Goal: Communication & Community: Ask a question

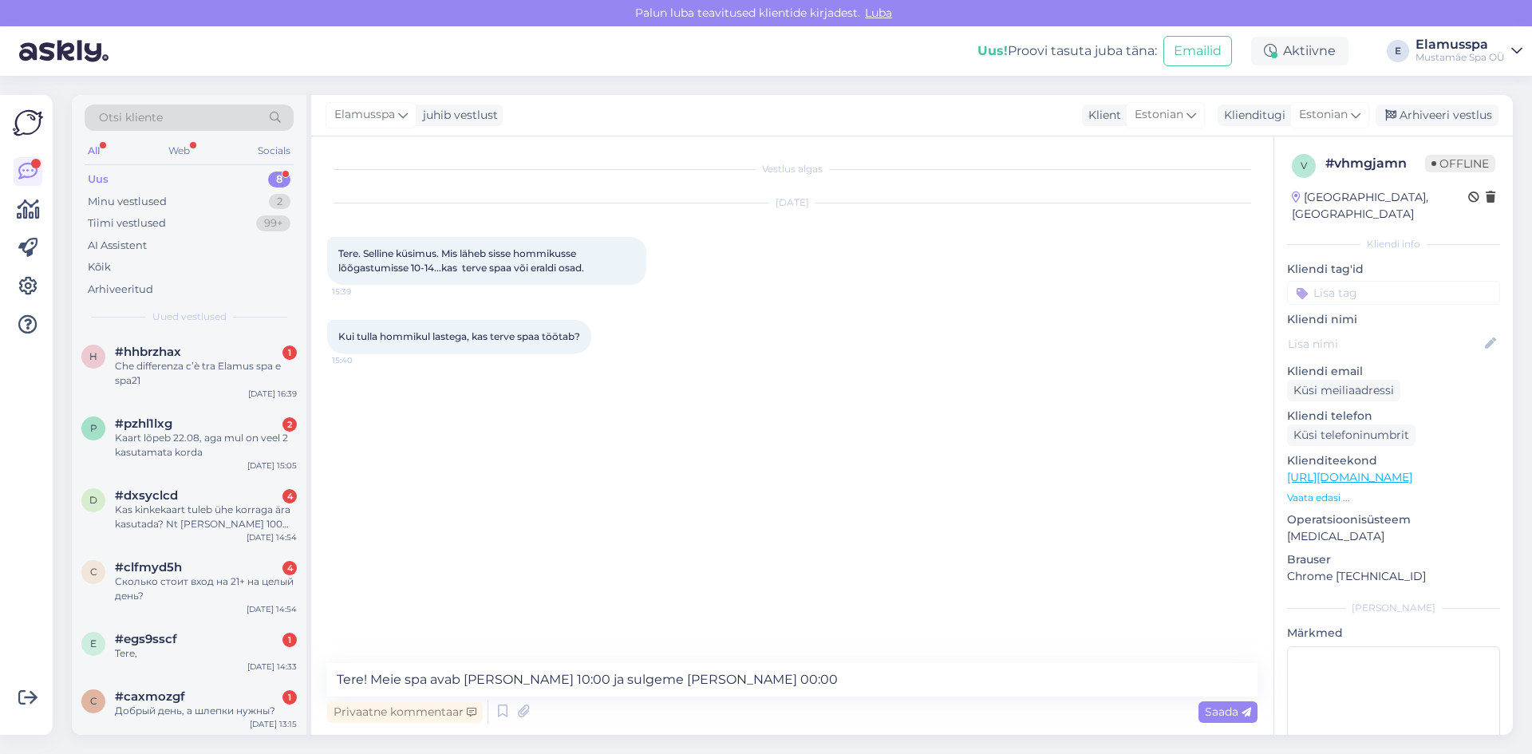
click at [773, 680] on textarea "Tere! Meie spa avab [PERSON_NAME] 10:00 ja sulgeme [PERSON_NAME] 00:00" at bounding box center [792, 680] width 930 height 34
type textarea "Tere! Meie spa avab [PERSON_NAME] 10:00 ja sulgeme [PERSON_NAME] 00:00, kui hom…"
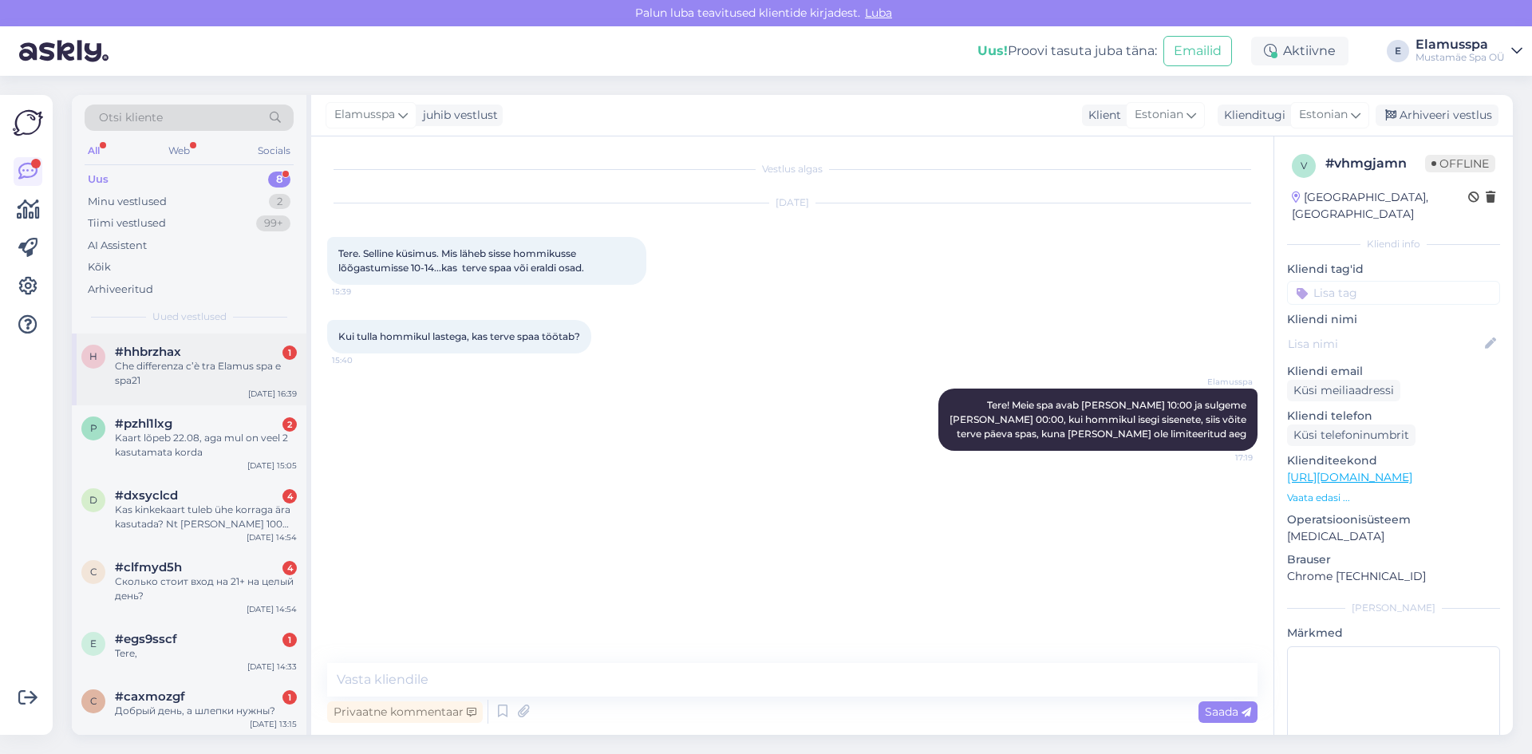
click at [183, 372] on div "Che differenza c’è tra Elamus spa e spa21" at bounding box center [206, 373] width 182 height 29
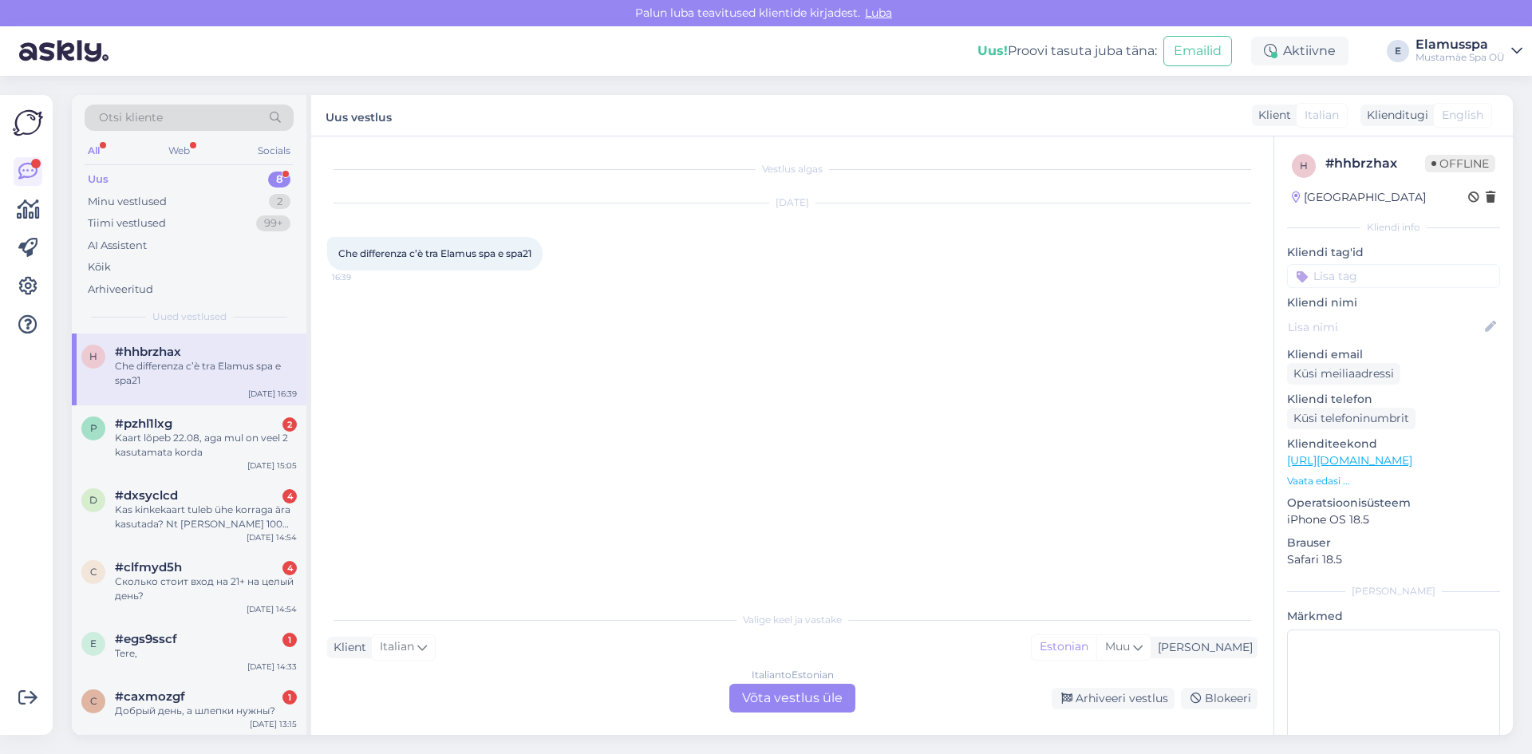
click at [763, 700] on div "Italian to Estonian Võta vestlus üle" at bounding box center [792, 698] width 126 height 29
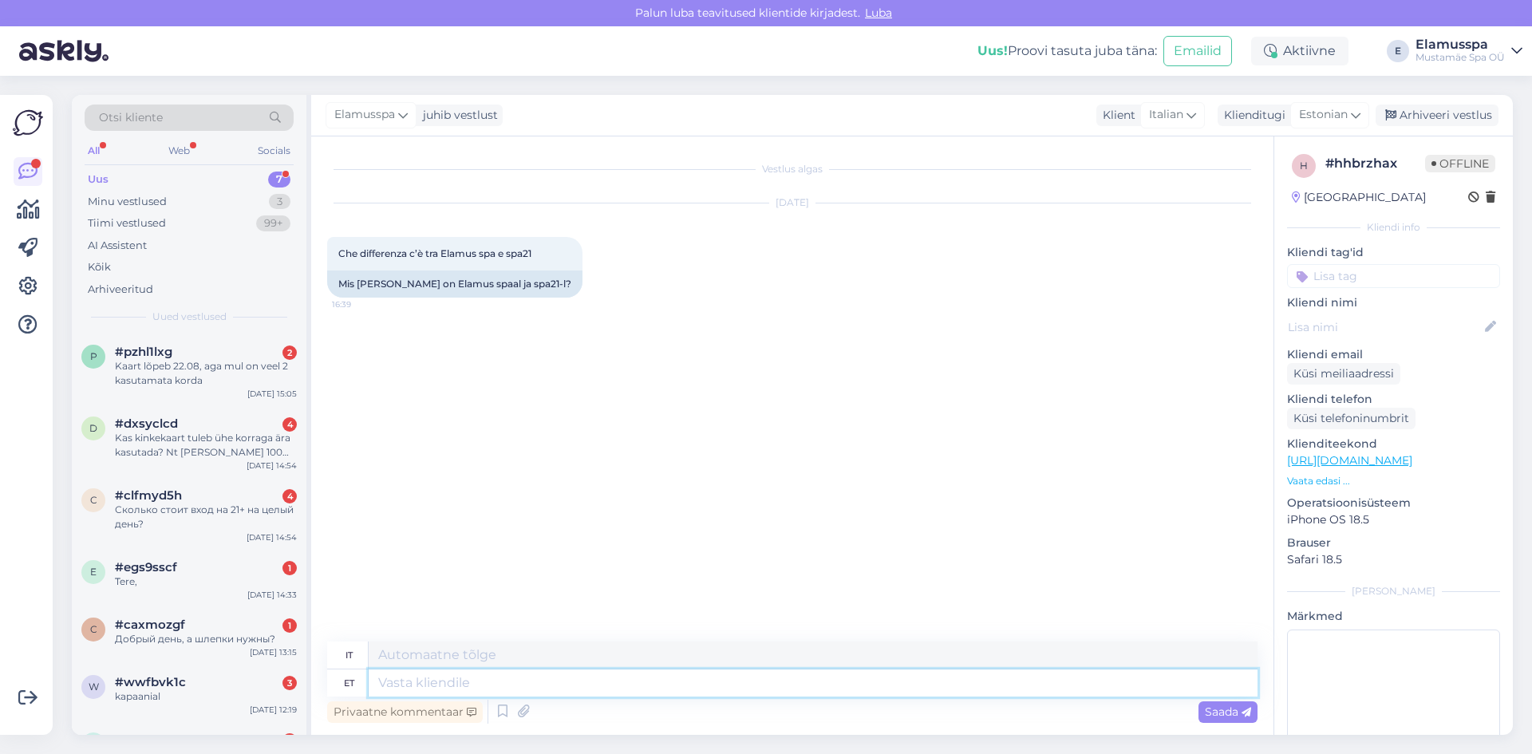
click at [706, 676] on textarea at bounding box center [813, 682] width 889 height 27
type textarea "H"
click at [1317, 108] on span "Estonian" at bounding box center [1323, 115] width 49 height 18
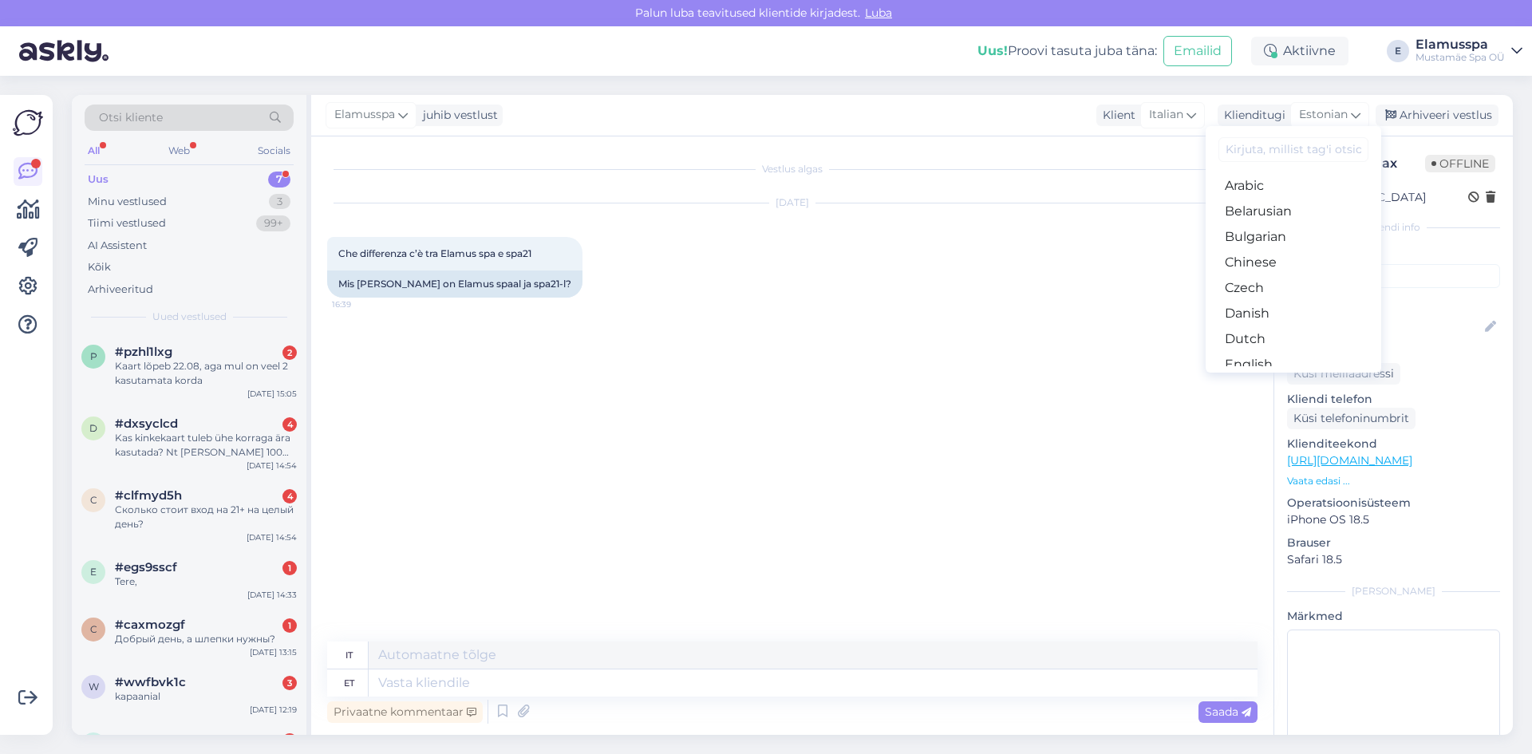
click at [1294, 155] on input at bounding box center [1293, 149] width 150 height 25
type input "e"
type input "i"
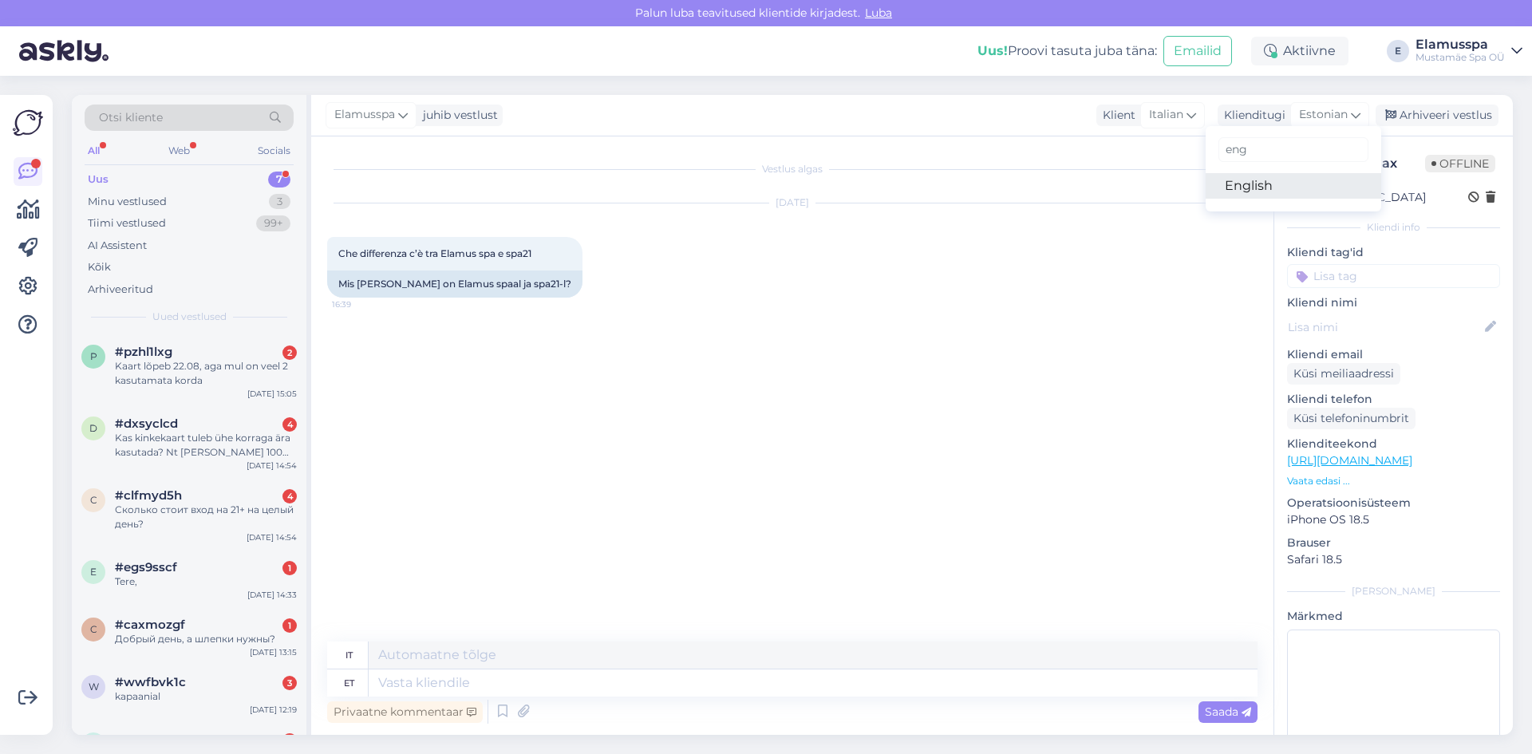
type input "eng"
click at [1276, 193] on link "English" at bounding box center [1292, 186] width 175 height 26
click at [568, 673] on textarea at bounding box center [813, 682] width 889 height 27
type textarea "Hello!"
type textarea "Ciao!"
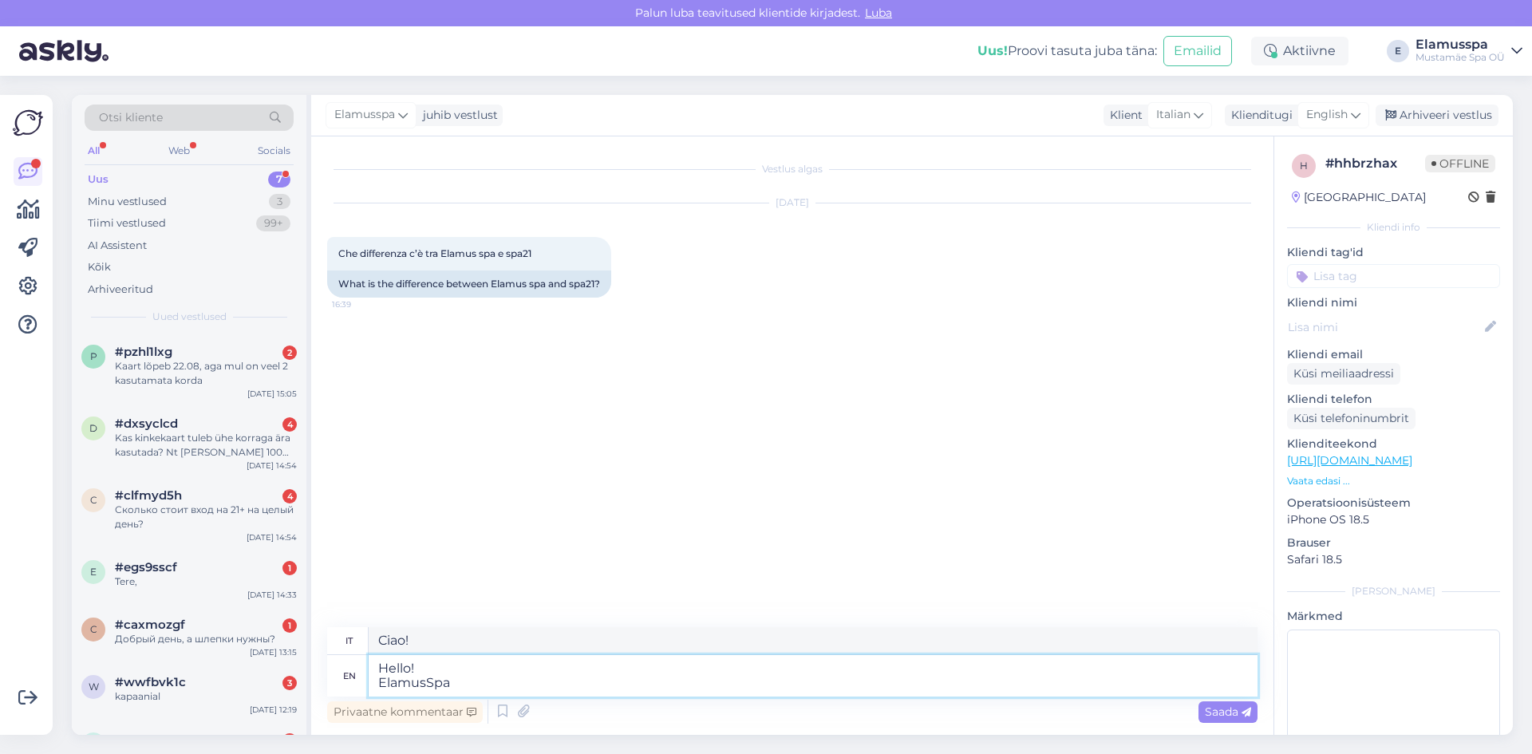
type textarea "Hello! ElamusSpa"
type textarea "Ciao! ElamusSpa"
type textarea "Hello! ElamusSpa has 1"
type textarea "Ciao! ElamusSpa ha"
type textarea "Hello! ElamusSpa has 13"
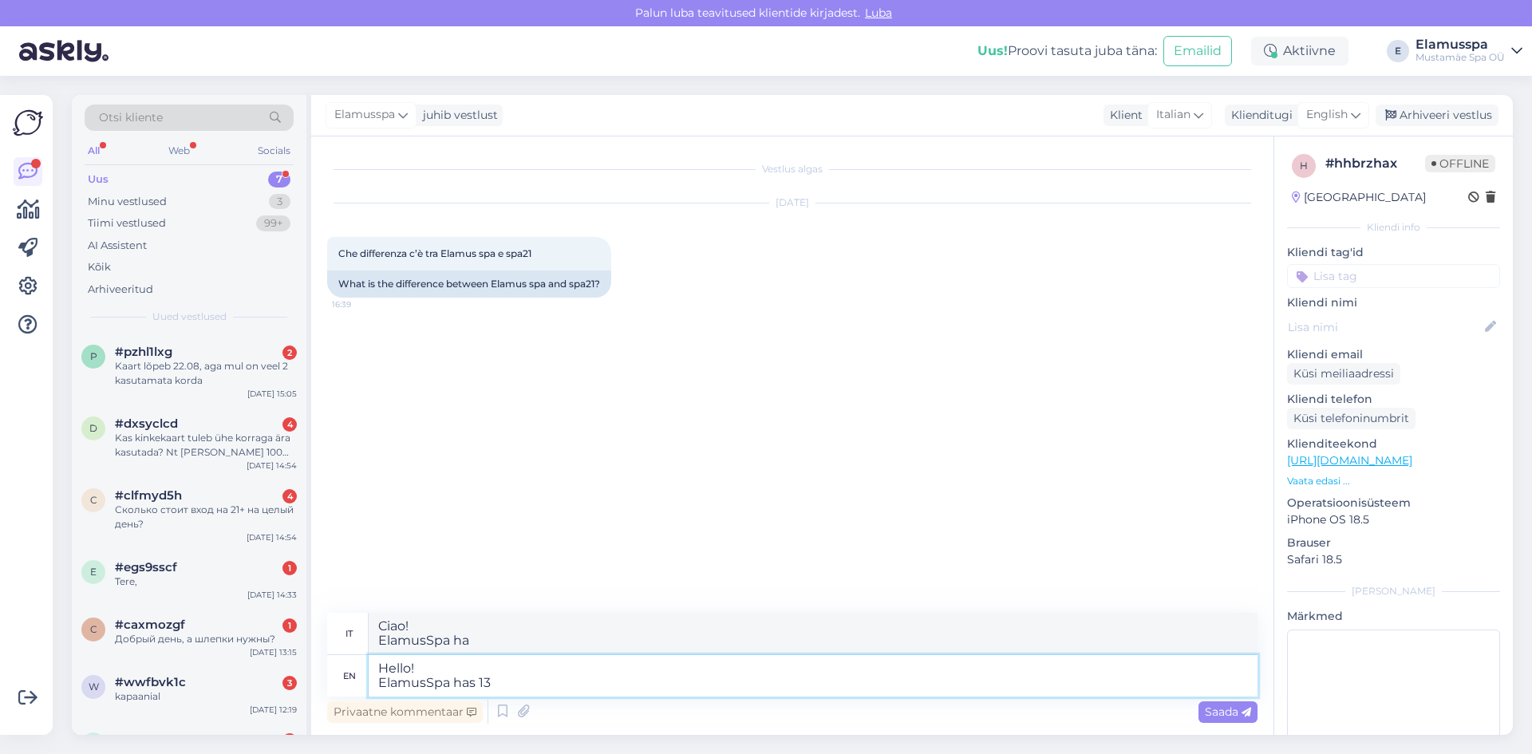
type textarea "Ciao! ElamusSpa ha 13"
type textarea "Hello! ElamusSpa has 13 saunas a"
type textarea "Ciao! ElamusSpa dispone di 13 saune"
type textarea "Hello! ElamusSpa has 13 saunas and"
type textarea "Ciao! ElamusSpa dispone di 13 saune e"
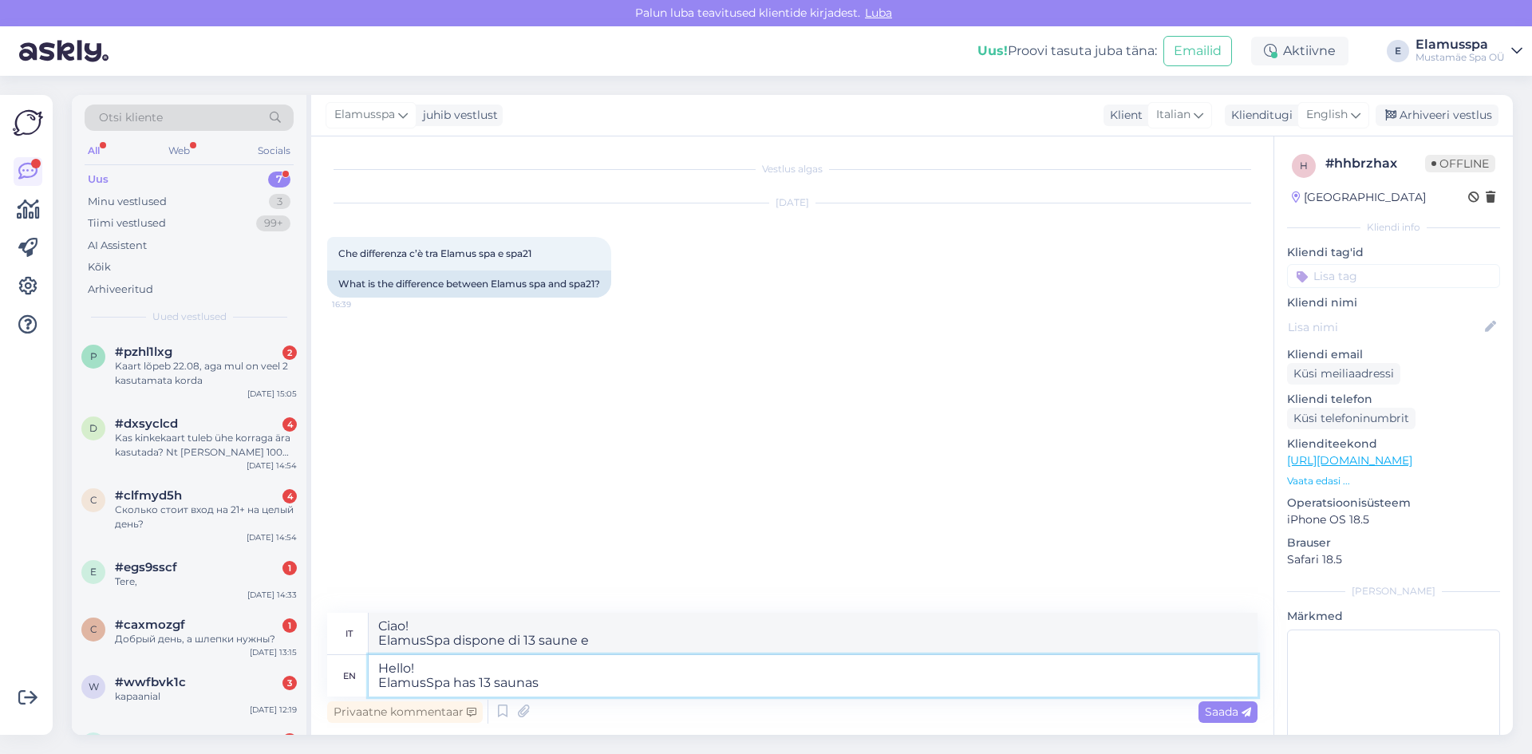
type textarea "Hello! ElamusSpa has 13 saunas"
type textarea "Ciao! ElamusSpa dispone di 13 saune"
type textarea "Hello! ElamusSpa has 13 saunas,"
type textarea "Ciao! ElamusSpa dispone di 13 saune,"
type textarea "Hello! ElamusSpa has 13 saunas, pools a"
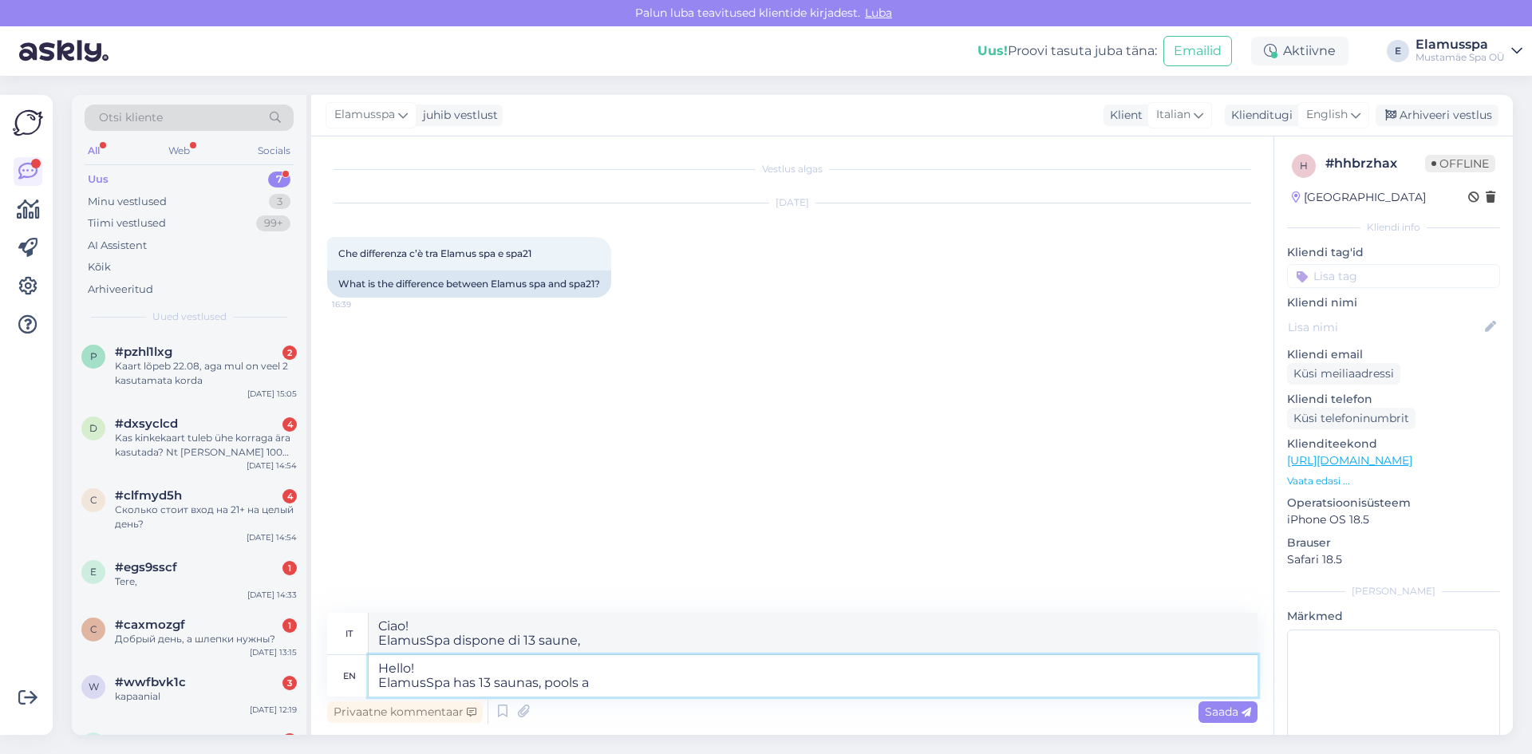
type textarea "Ciao! ElamusSpa dispone di 13 saune e piscine"
type textarea "Hello! ElamusSpa has 13 saunas, pools and"
type textarea "Ciao! ElamusSpa dispone di 13 saune, piscine e"
type textarea "Hello! ElamusSpa has 13 saunas, pools and kid"
type textarea "Ciao! ElamusSpa dispone di 13 saune, piscine e ki"
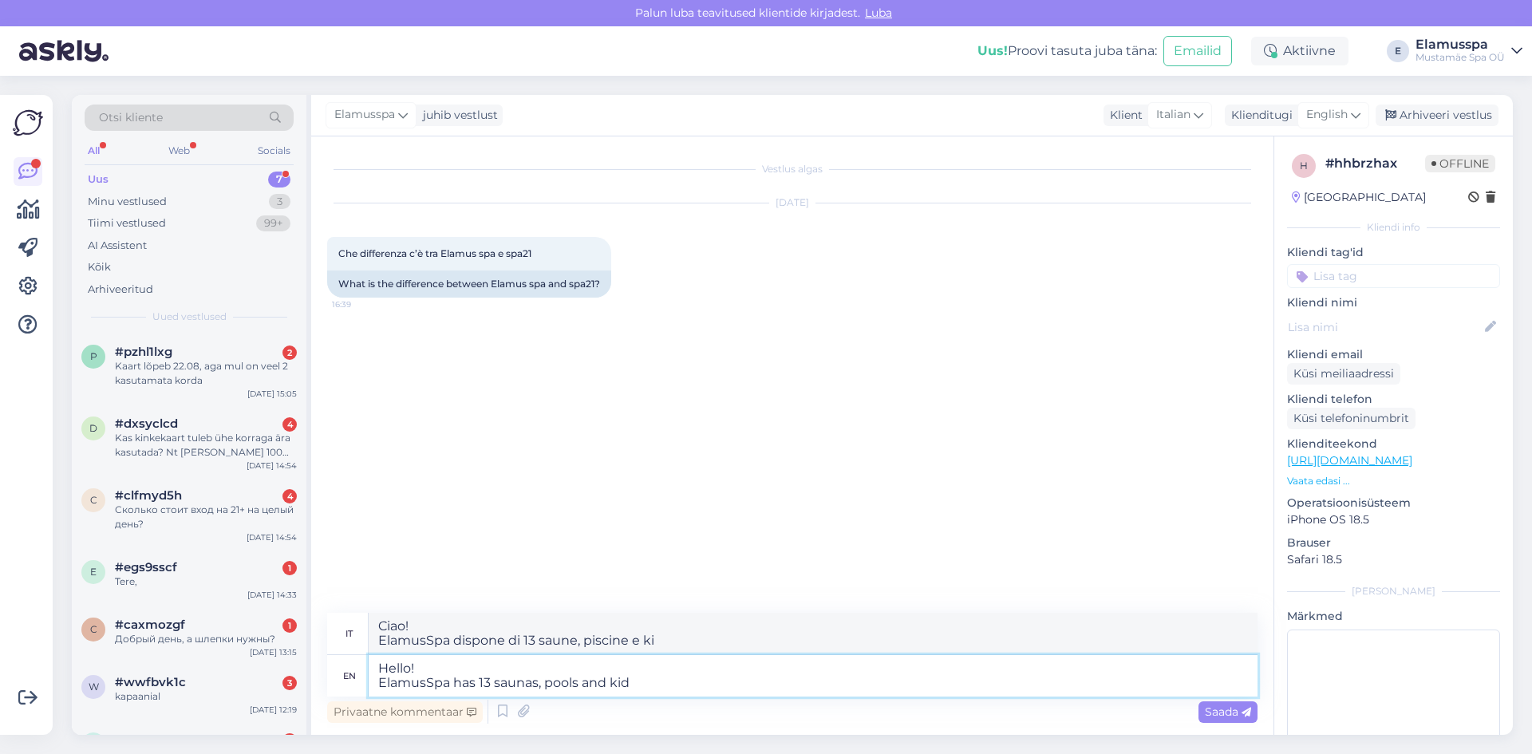
type textarea "Hello! ElamusSpa has 13 saunas, pools and kids"
type textarea "Ciao! ElamusSpa ha 13 saune, piscine e aree per bambini"
type textarea "Hello! ElamusSpa has 13 saunas, pools and kid"
type textarea "Ciao! ElamusSpa ha 13 saune, piscine e area per bambini"
type textarea "Hello! ElamusSpa has 13 saunas, pools and kids"
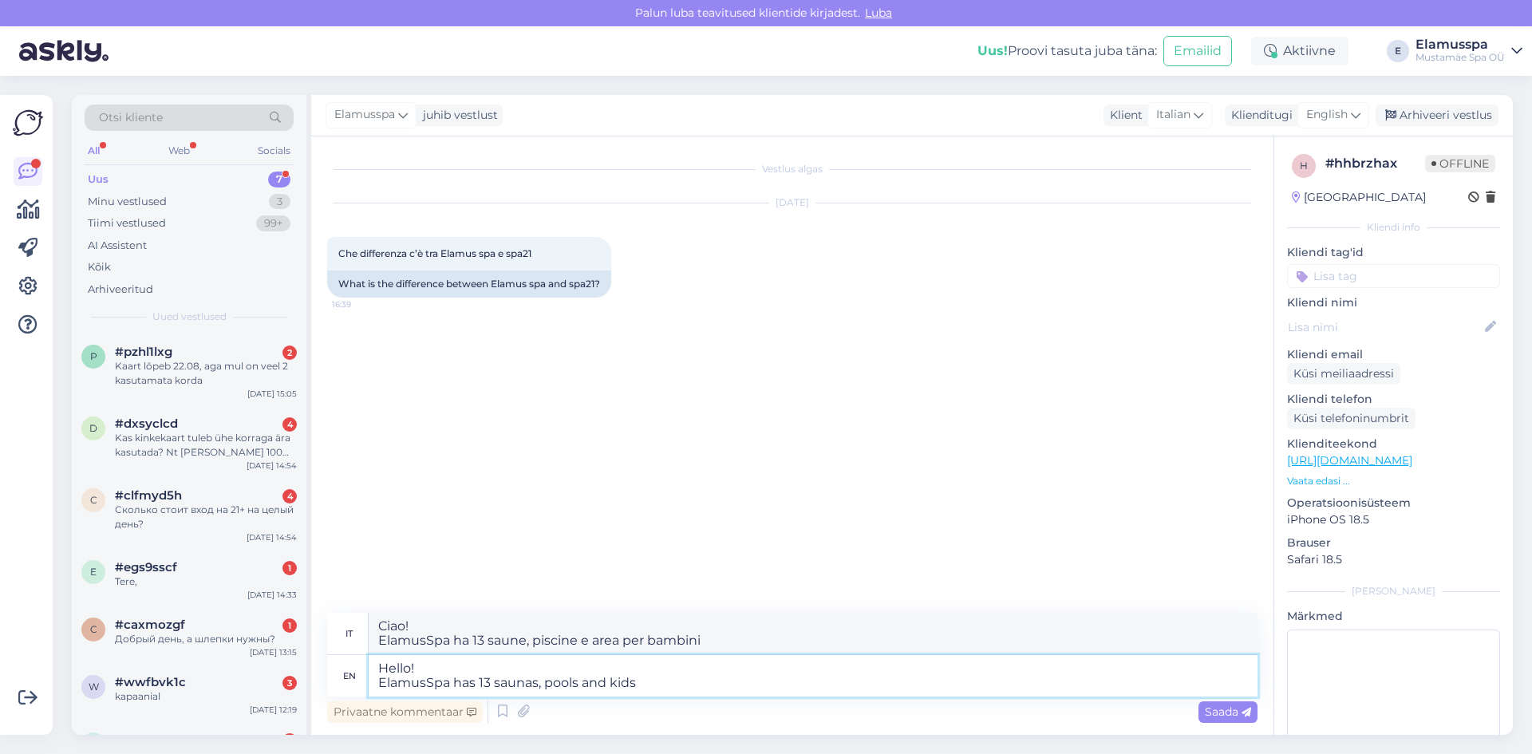
type textarea "Ciao! ElamusSpa ha 13 saune, piscine e aree per bambini"
type textarea "Hello! ElamusSpa has 13 saunas, pools and kid"
type textarea "Ciao! ElamusSpa ha 13 saune, piscine e area per bambini"
type textarea "Hello! [GEOGRAPHIC_DATA] has 13 saunas, pools and kid zone w"
type textarea "Ciao! ElamusSpa dispone di 13 saune, piscine e zona bambini"
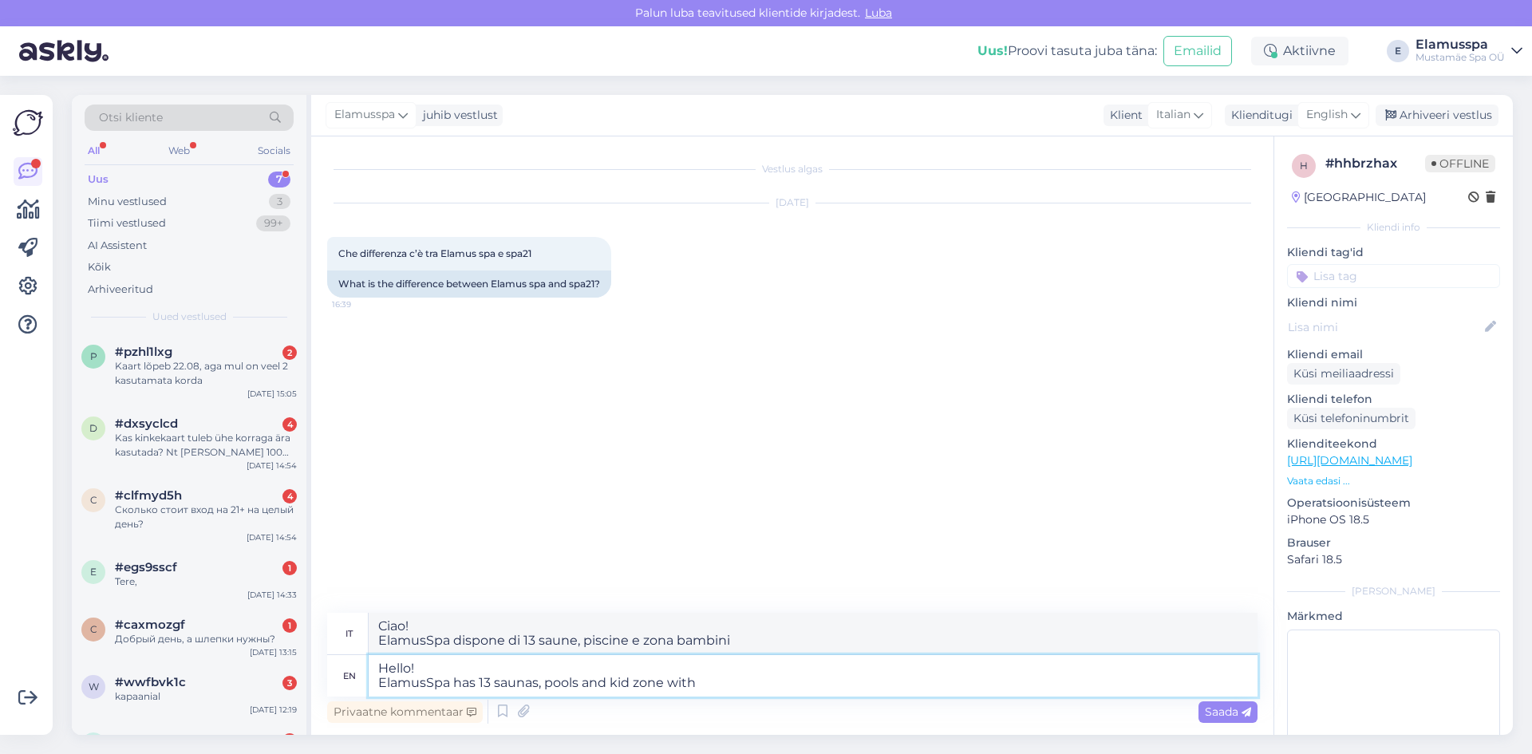
type textarea "Hello! ElamusSpa has 13 saunas, pools and kid zone with"
type textarea "Ciao! ElamusSpa dispone di 13 saune, piscine e zona bambini con"
type textarea "Hello! ElamusSpa has 13 saunas, pools and kid zone with water s"
type textarea "Ciao! ElamusSpa dispone di 13 saune, piscine e zona bambini con acqua"
type textarea "Hello! ElamusSpa has 13 saunas, pools and kid zone with water slides,"
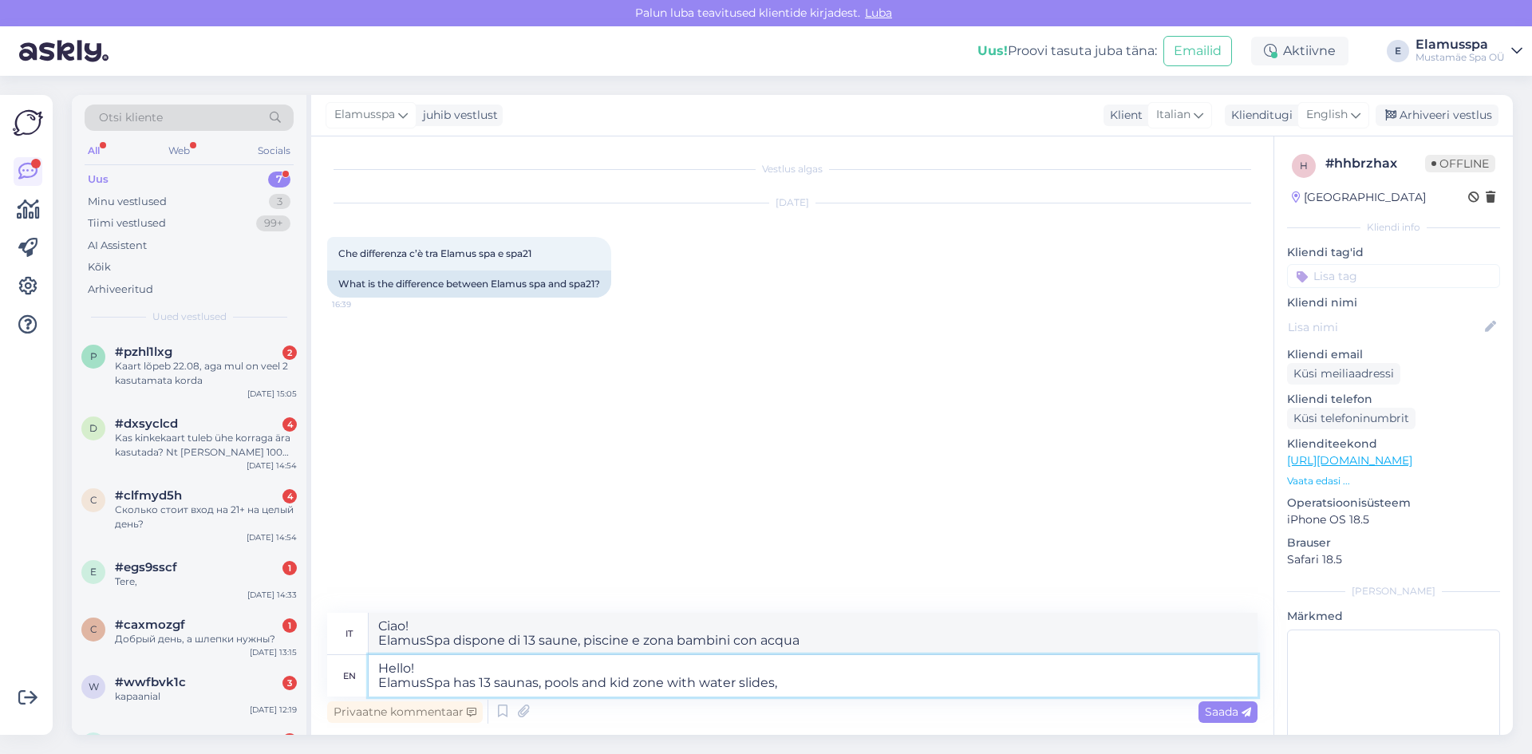
type textarea "Ciao! ElamusSpa dispone di 13 saune, piscine e zona bambini con scivoli d'acqua,"
type textarea "Hello! ElamusSpa has 13 saunas, pools and kid zone with water slides, 21"
type textarea "Ciao! ElamusSpa dispone di 13 saune, piscine e zona bambini con scivoli d'acqua…"
type textarea "Hello! ElamusSpa has 13 saunas, pools and kid zone with water slides, 21´"
type textarea "Ciao! ElamusSpa dispone di 13 saune, piscine e zona bambini con scivoli d'acqua…"
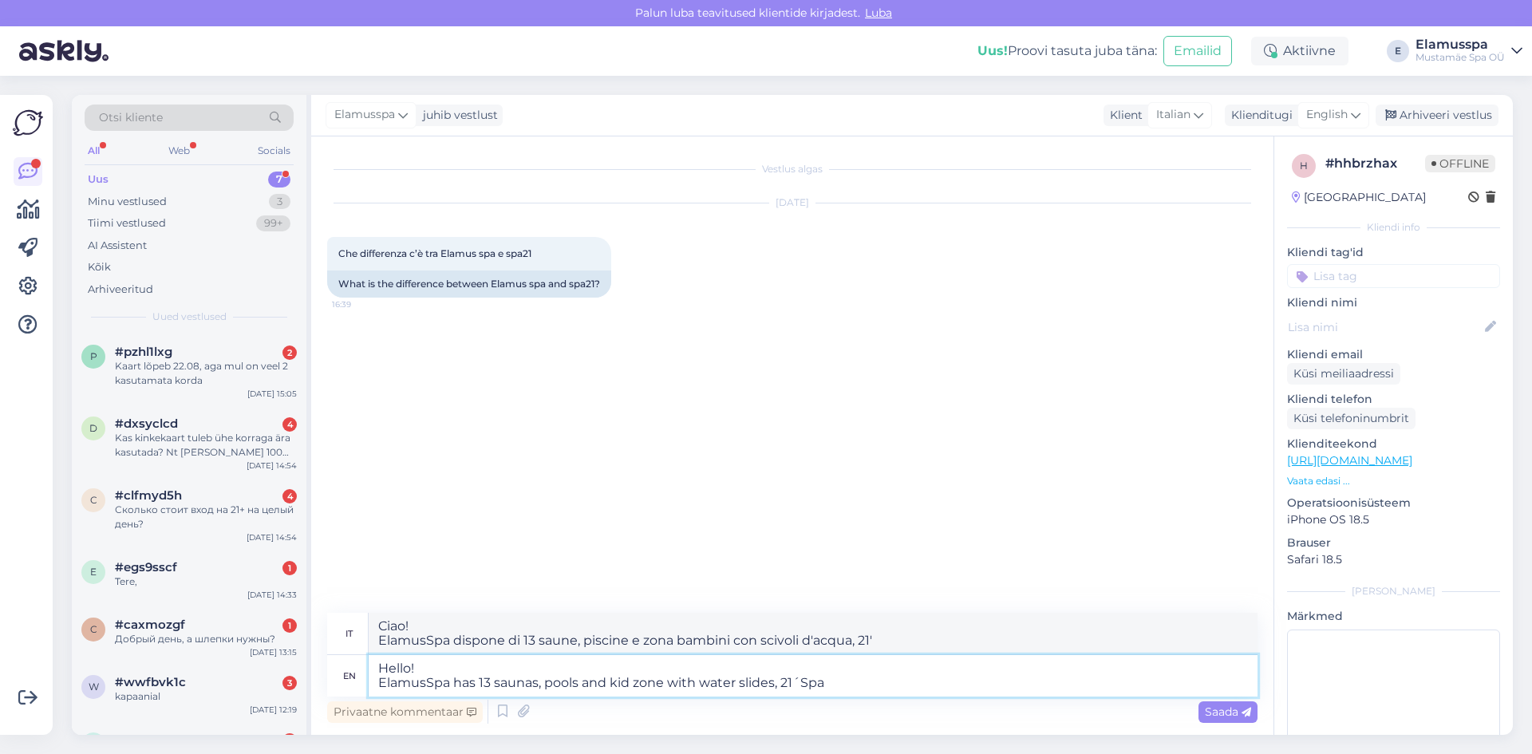
type textarea "Hello! ElamusSpa has 13 saunas, pools and kid zone with water slides, 21´Spa"
type textarea "Ciao! ElamusSpa dispone di 13 saune, piscine e zona bambini con scivoli d'acqua…"
type textarea "Hello! ElamusSpa has 13 saunas, pools and kid zone with water slides, 21+"
type textarea "Ciao! ElamusSpa dispone di 13 saune, piscine e zona bambini con scivoli d'acqua…"
type textarea "Hello! ElamusSpa has 13 saunas, pools and kid zone with water slides, 21+"
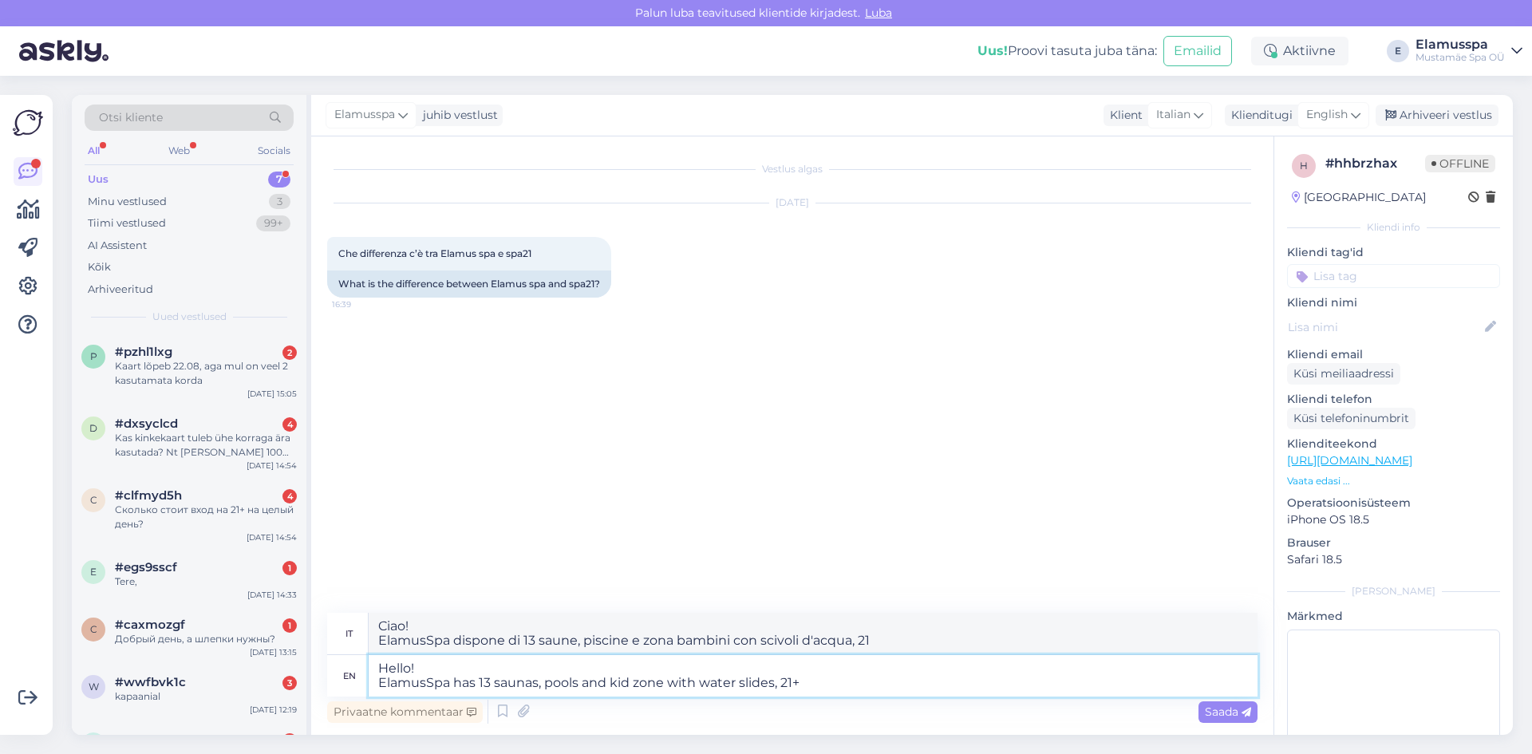
type textarea "Ciao! ElamusSpa dispone di 13 saune, piscine e zona bambini con scivoli d'acqua…"
type textarea "Hello! ElamusSpa has 13 saunas, pools and kid zone with water slides, 21+ Spa h"
type textarea "Ciao! ElamusSpa dispone di 13 saune, piscine e zona bambini con scivoli d'acqua…"
type textarea "Hello! ElamusSpa has 13 saunas, pools and kid zone with water slides, 21+ Spa h…"
type textarea "Ciao! ElamusSpa ha 13 saune, piscine e zona bambini con scivoli d'acqua, 21+ Sp…"
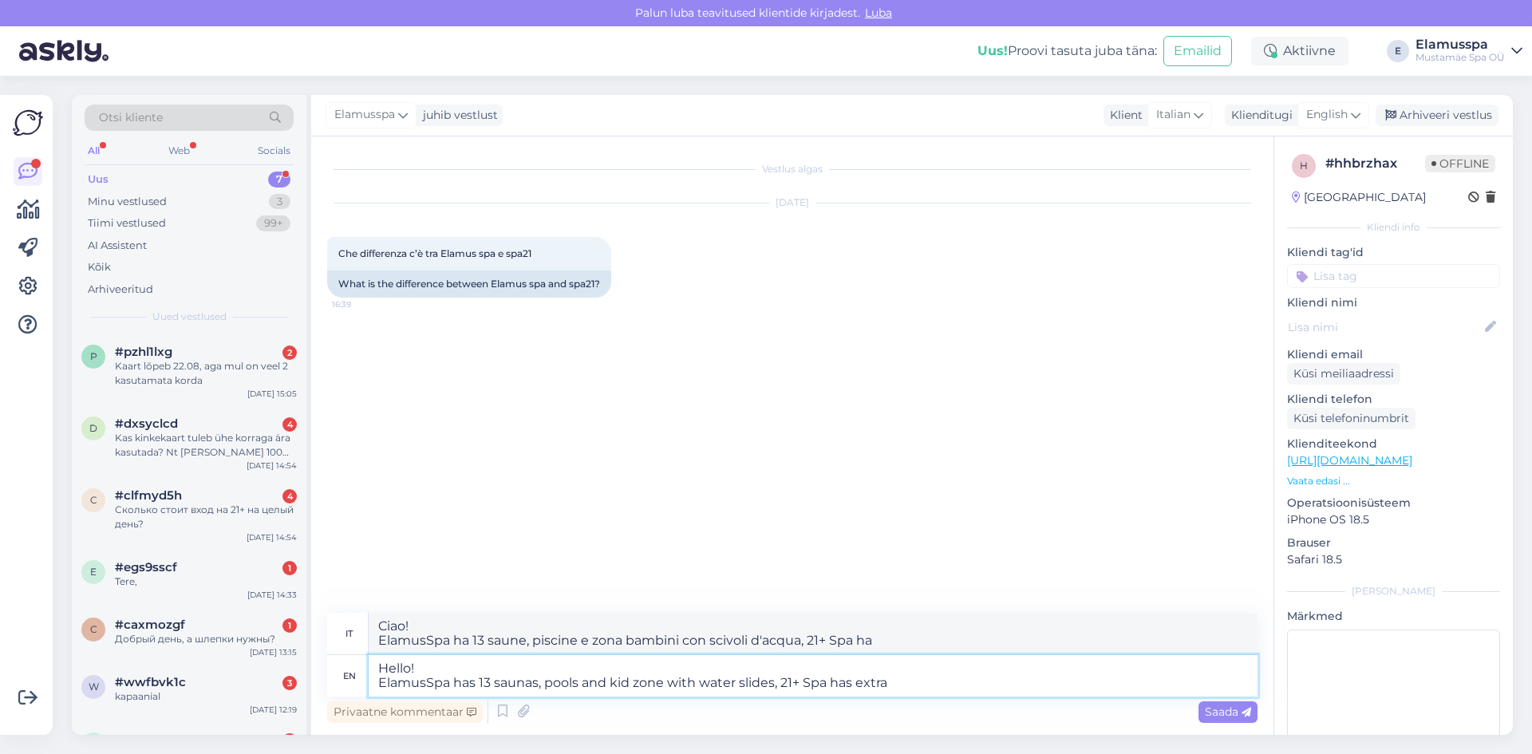
type textarea "Hello! ElamusSpa has 13 saunas, pools and kid zone with water slides, 21+ Spa h…"
type textarea "Ciao! ElamusSpa ha 13 saune, piscine e zona bambini con scivoli d'acqua, 21+ Sp…"
type textarea "Hello! ElamusSpa has 13 saunas, pools and kid zone with water slides, 21+ Spa h…"
type textarea "Ciao! ElamusSpa ha 13 saune, piscine e zona bambini con scivoli d'acqua, 21+ Sp…"
type textarea "Hello! ElamusSpa has 13 saunas, pools and kid zone with water slides, 21+ Spa h…"
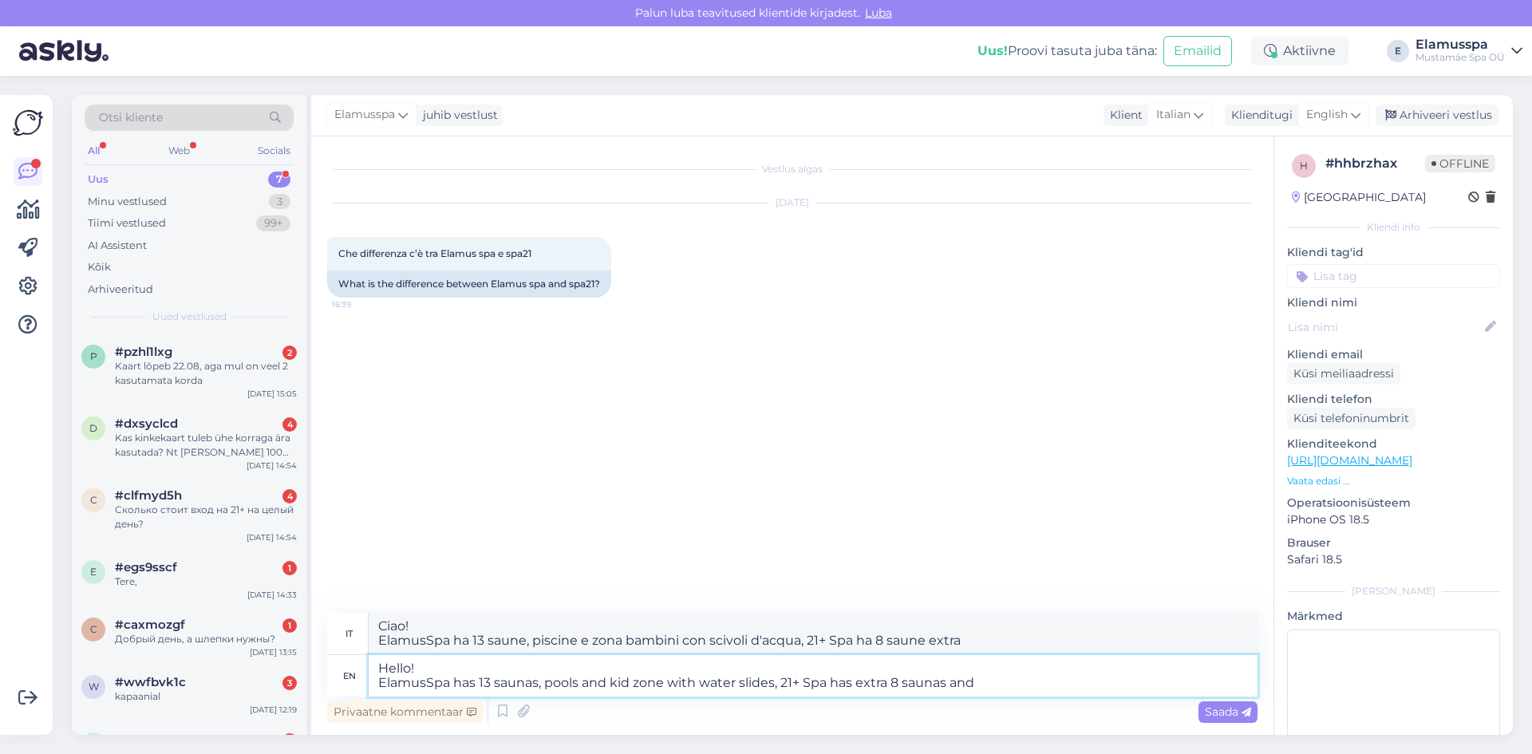
type textarea "Ciao! ElamusSpa ha 13 saune, piscine e zona bambini con scivoli d'acqua, 21+ Sp…"
type textarea "Hello! ElamusSpa has 13 saunas, pools and kid zone with water slides, 21+ Spa h…"
type textarea "Ciao! ElamusSpa ha 13 saune, piscine e zona bambini con scivoli d'acqua, 21+ Sp…"
type textarea "Hello! ElamusSpa has 13 saunas, pools and kid zone with water slides, 21+ Spa h…"
type textarea "Ciao! ElamusSpa ha 13 saune, piscine e zona bambini con scivoli d'acqua, 21+ Sp…"
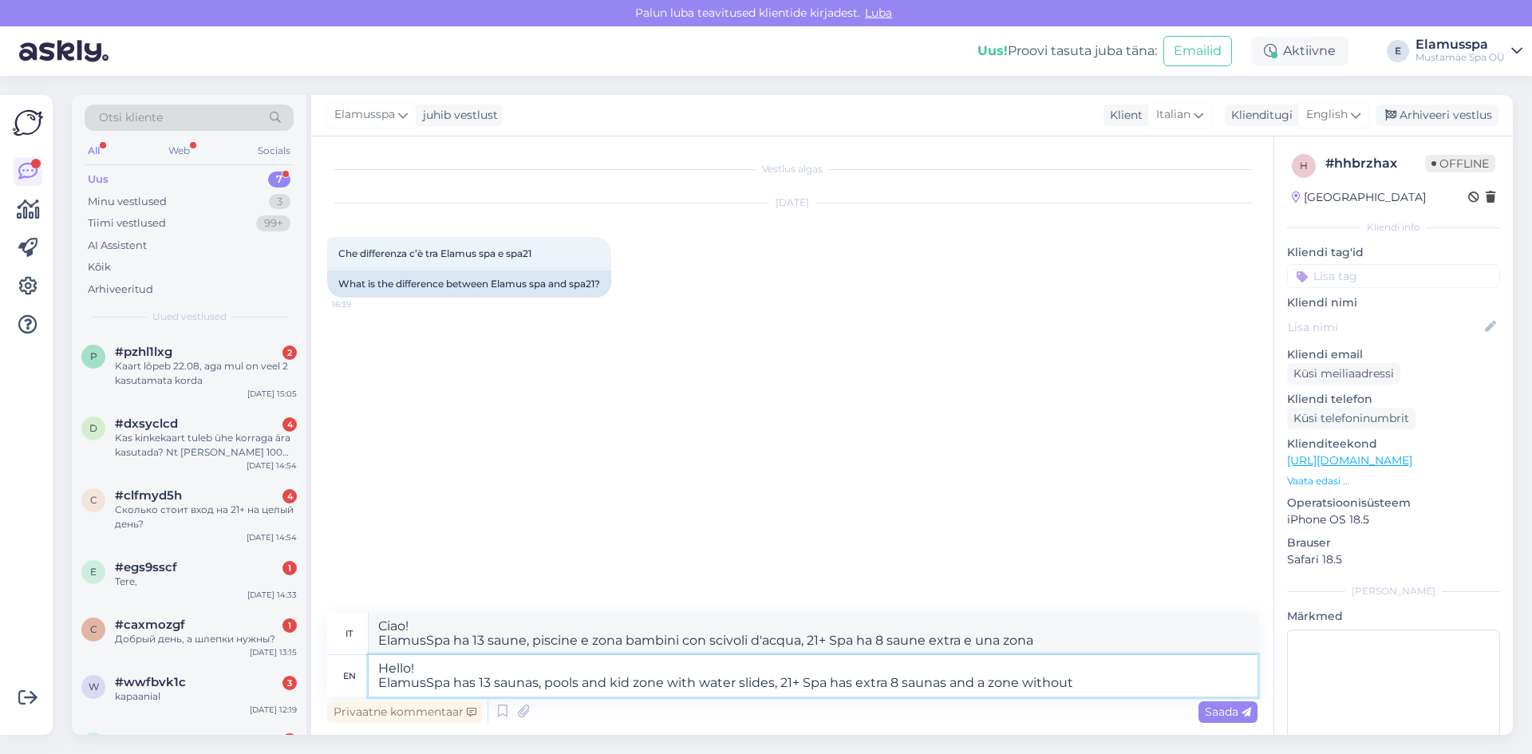
type textarea "Hello! ElamusSpa has 13 saunas, pools and kid zone with water slides, 21+ Spa h…"
type textarea "Ciao! ElamusSpa ha 13 saune, piscine e zona bambini con scivoli d'acqua, 21+ Sp…"
type textarea "Hello! ElamusSpa has 13 saunas, pools and kid zone with water slides, 21+ Spa h…"
type textarea "Ciao! ElamusSpa ha 13 saune, piscine e zona bambini con scivoli d'acqua, 21+ Sp…"
type textarea "Hello! ElamusSpa has 13 saunas, pools and kid zone with water slides, 21+ Spa h…"
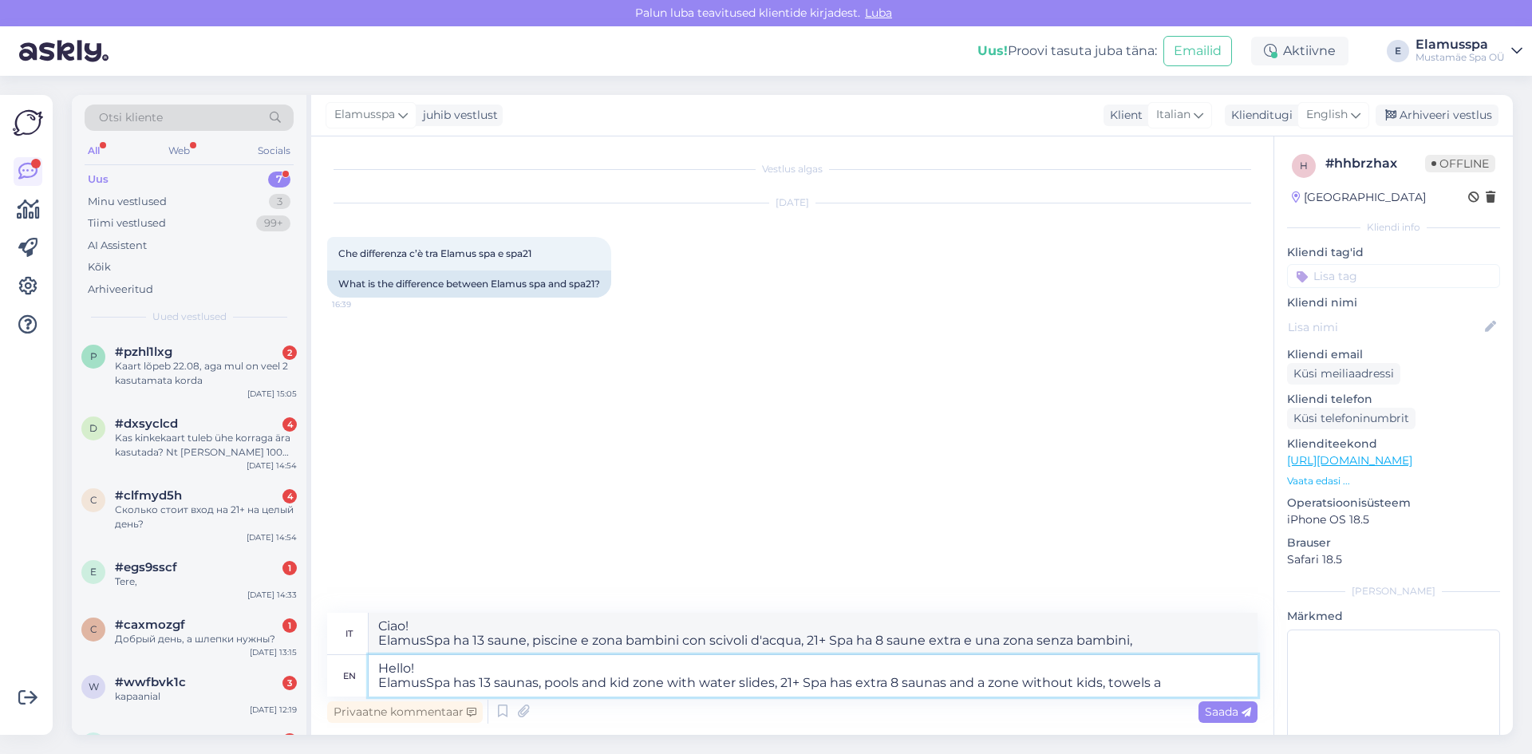
type textarea "Ciao! ElamusSpa ha 13 saune, piscine e zona bambini con scivoli d'acqua, 21+ Sp…"
type textarea "Hello! ElamusSpa has 13 saunas, pools and kid zone with water slides, 21+ Spa h…"
type textarea "Ciao! ElamusSpa ha 13 saune, piscine e zona bambini con scivoli d'acqua, 21+ Sp…"
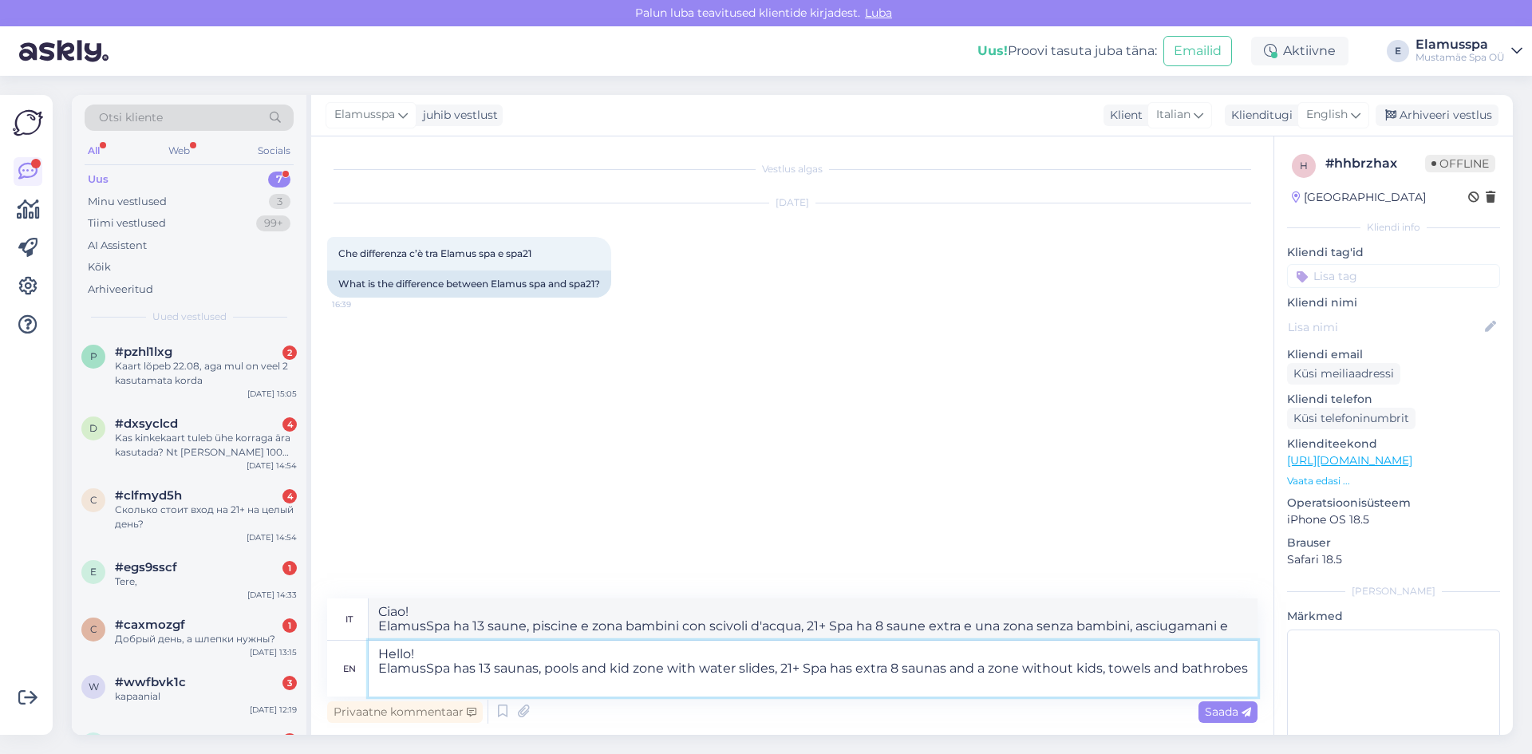
type textarea "Hello! ElamusSpa has 13 saunas, pools and kid zone with water slides, 21+ Spa h…"
type textarea "Ciao! ElamusSpa ha 13 saune, piscine e zona bambini con scivoli d'acqua, 21+ Sp…"
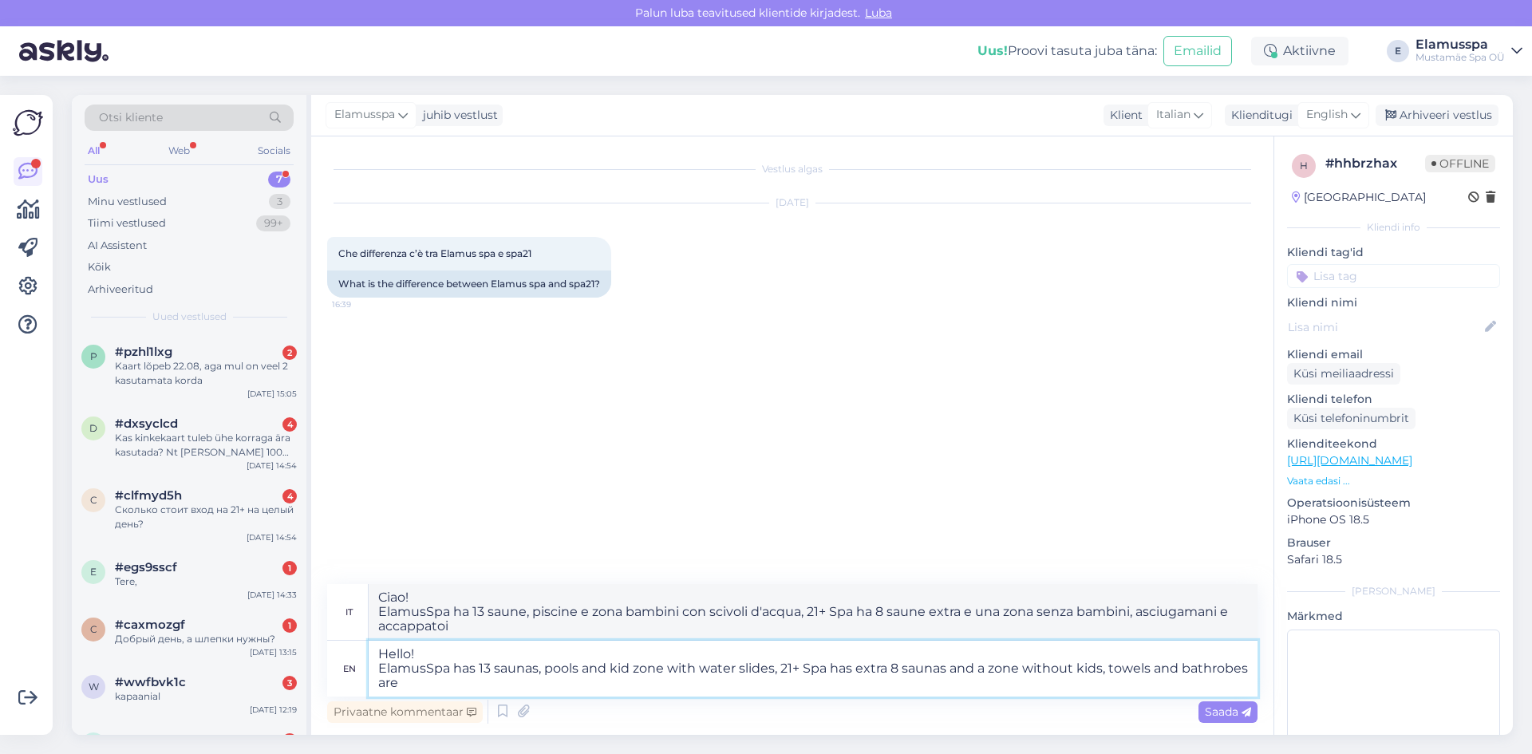
type textarea "Hello! ElamusSpa has 13 saunas, pools and kid zone with water slides, 21+ Spa h…"
type textarea "Ciao! ElamusSpa ha 13 saune, piscine e zona bambini con scivoli d'acqua, 21+ Sp…"
type textarea "Hello! ElamusSpa has 13 saunas, pools and kid zone with water slides, 21+ Spa h…"
type textarea "Ciao! ElamusSpa ha 13 saune, piscine e zona bambini con scivoli d'acqua, 21+ Sp…"
type textarea "Hello! ElamusSpa has 13 saunas, pools and kid zone with water slides, 21+ Spa h…"
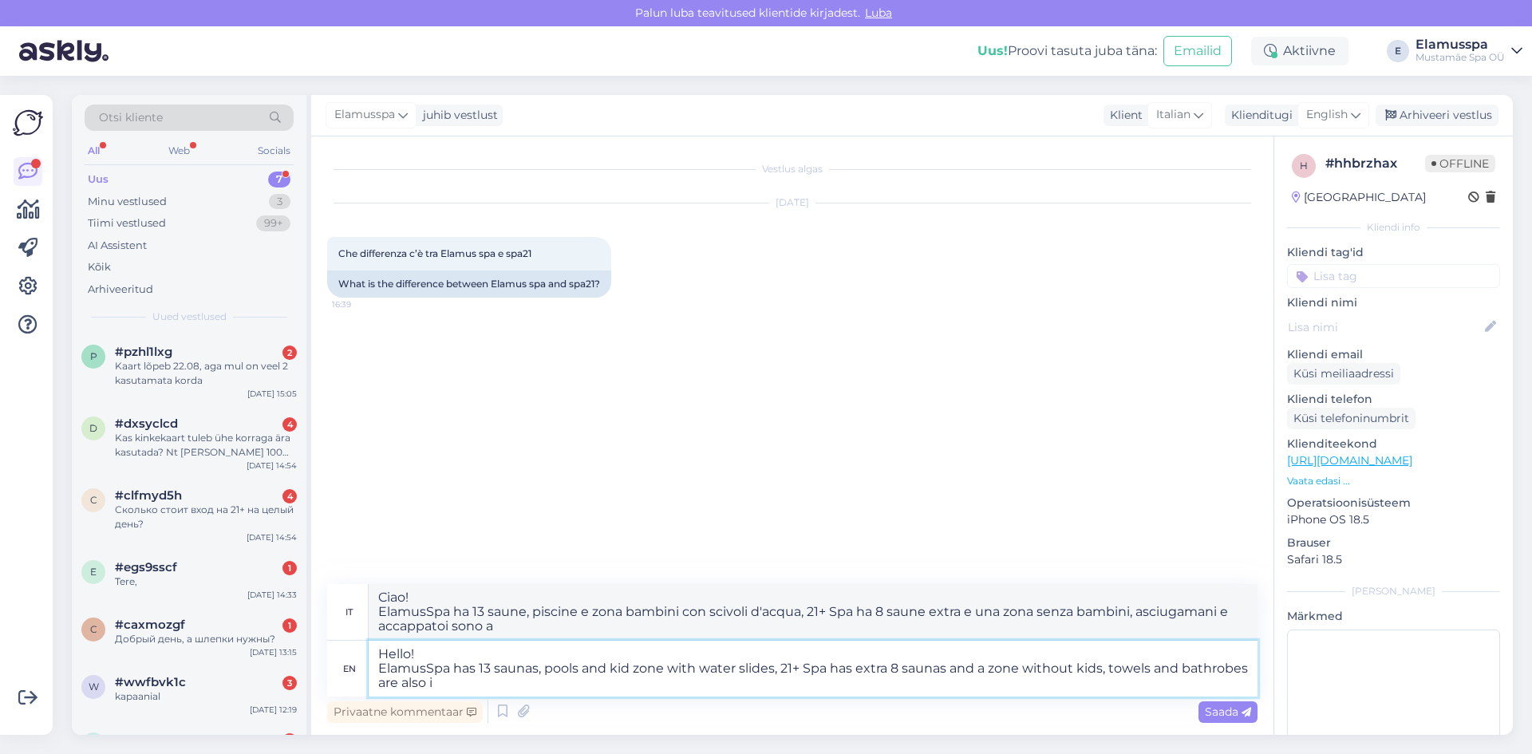
type textarea "Ciao! ElamusSpa ha 13 saune, piscine e zona bambini con scivoli d'acqua, 21+ Sp…"
type textarea "Hello! ElamusSpa has 13 saunas, pools and kid zone with water slides, 21+ Spa h…"
type textarea "Ciao! ElamusSpa ha 13 saune, piscine e zona bambini con scivoli d'acqua, 21+ Sp…"
type textarea "Hello! ElamusSpa has 13 saunas, pools and kid zone with water slides, 21+ Spa h…"
type textarea "Ciao! ElamusSpa ha 13 saune, piscine e zona bambini con scivoli d'acqua, 21+ Sp…"
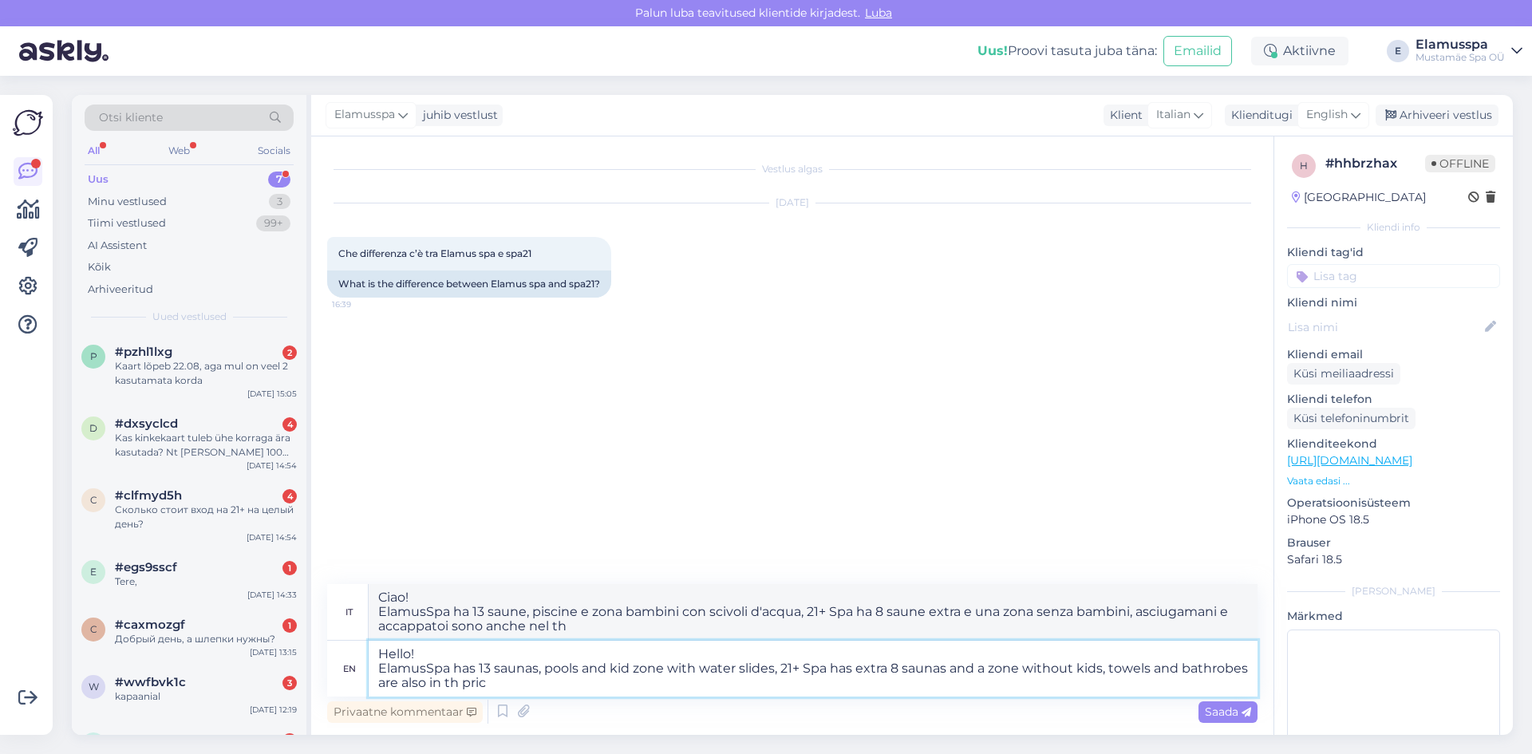
type textarea "Hello! ElamusSpa has 13 saunas, pools and kid zone with water slides, 21+ Spa h…"
type textarea "Ciao! ElamusSpa ha 13 saune, piscine e zona bambini con scivoli d'acqua, 21+ Sp…"
click at [530, 687] on textarea "Hello! ElamusSpa has 13 saunas, pools and kid zone with water slides, 21+ Spa h…" at bounding box center [813, 669] width 889 height 56
click at [529, 687] on textarea "Hello! ElamusSpa has 13 saunas, pools and kid zone with water slides, 21+ Spa h…" at bounding box center [813, 669] width 889 height 56
click at [663, 692] on textarea "Hello! ElamusSpa has 13 saunas, pools and kid zone with water slides, 21+ Spa h…" at bounding box center [813, 669] width 889 height 56
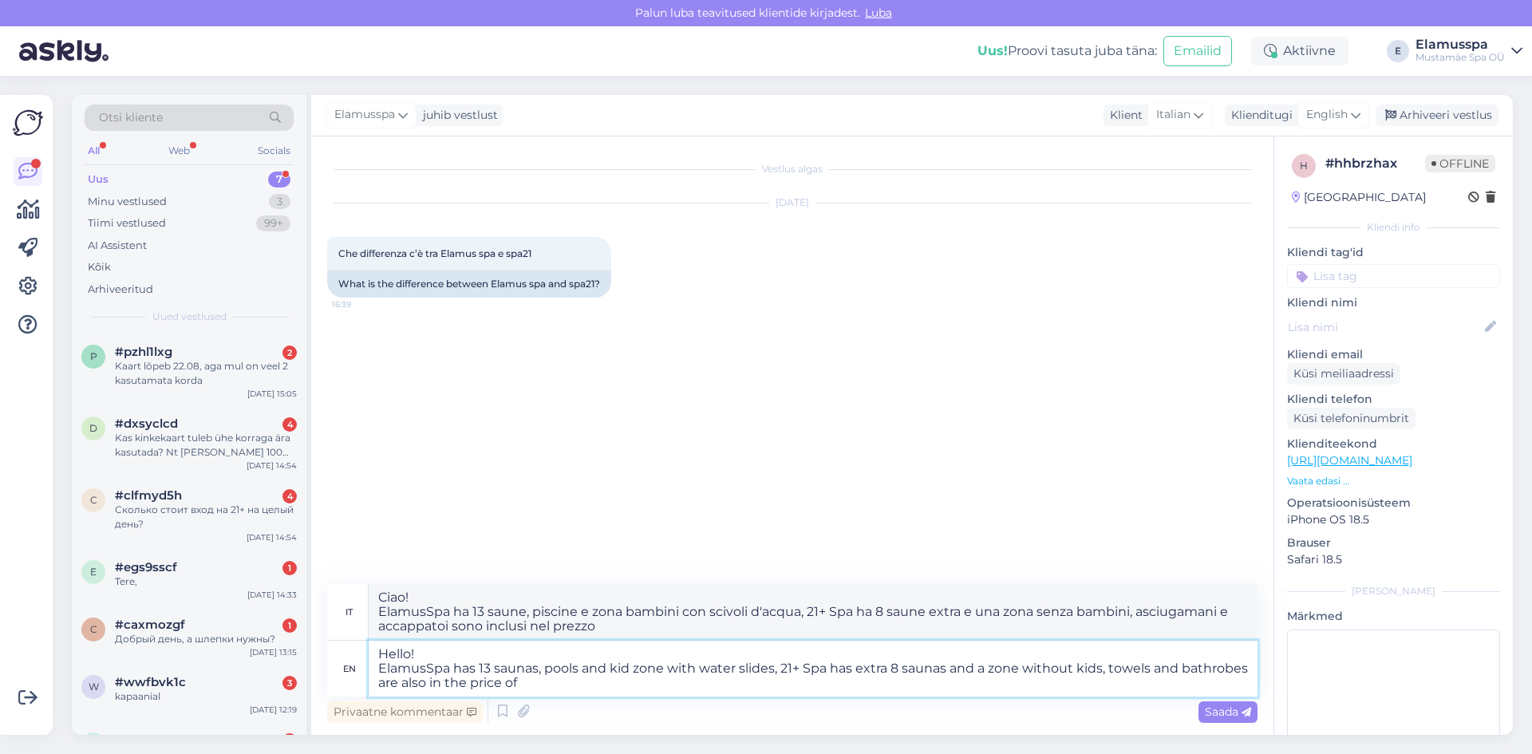
type textarea "Hello! ElamusSpa has 13 saunas, pools and kid zone with water slides, 21+ Spa h…"
type textarea "Ciao! ElamusSpa ha 13 saune, piscine e zona bambini con scivoli d'acqua, 21+ Sp…"
type textarea "Hello! ElamusSpa has 13 saunas, pools and kid zone with water slides, 21+ Spa h…"
type textarea "Ciao! ElamusSpa ha 13 saune, piscine e zona bambini con scivoli d'acqua, 21+ Sp…"
type textarea "Hello! ElamusSpa has 13 saunas, pools and kid zone with water slides, 21+ Spa h…"
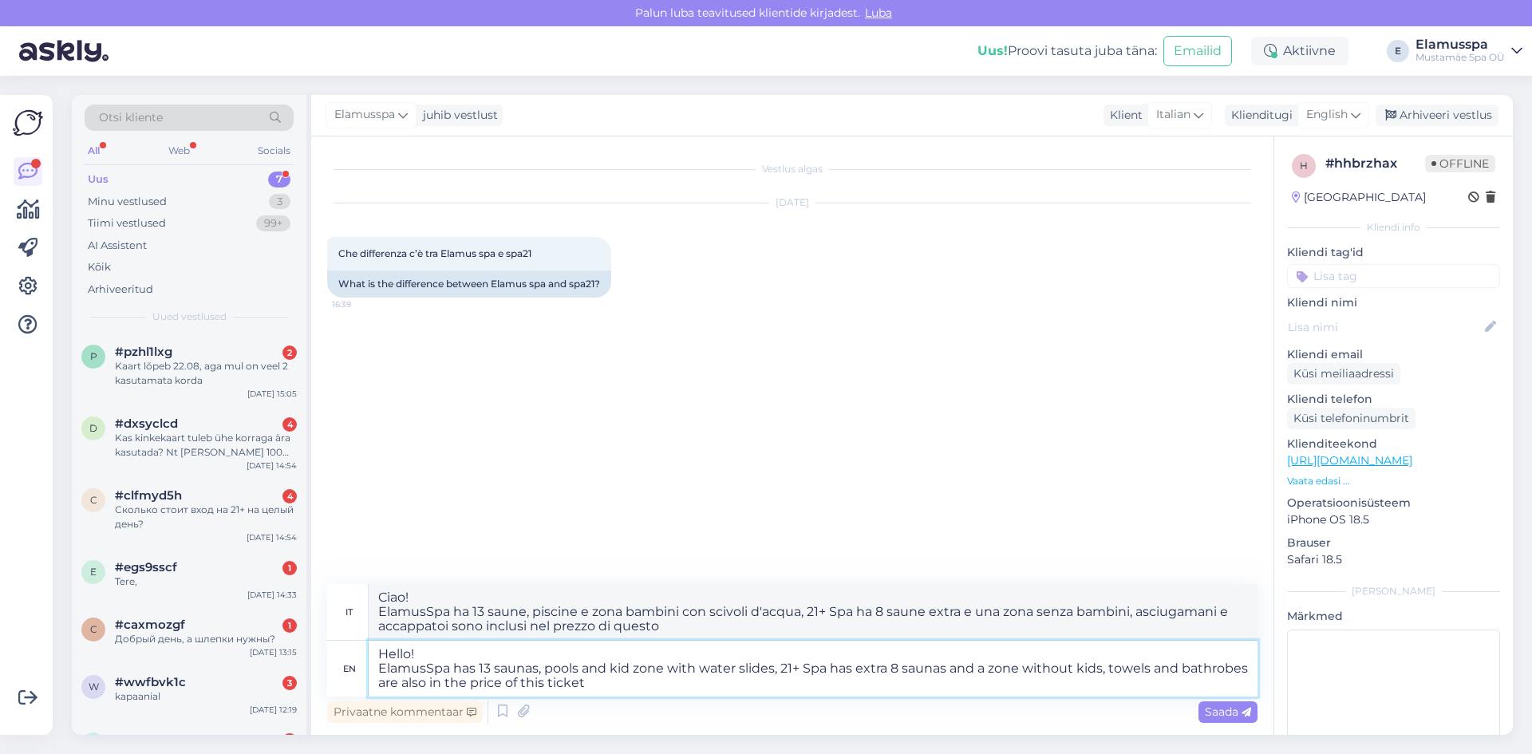
type textarea "Ciao! ElamusSpa ha 13 saune, piscine e zona bambini con scivoli d'acqua, 21+ Sp…"
type textarea "Hello! ElamusSpa has 13 saunas, pools and kid zone with water slides, 21+ Spa h…"
type textarea "Ciao! ElamusSpa dispone di 13 saune, piscine e zona bambini con scivoli d'acqua…"
type textarea "Hello! ElamusSpa has 13 saunas, pools and kid zone with water slides, 21+ Spa h…"
type textarea "Ciao! ElamusSpa ha 13 saune, piscine e zona bambini con scivoli d'acqua, 21+ Sp…"
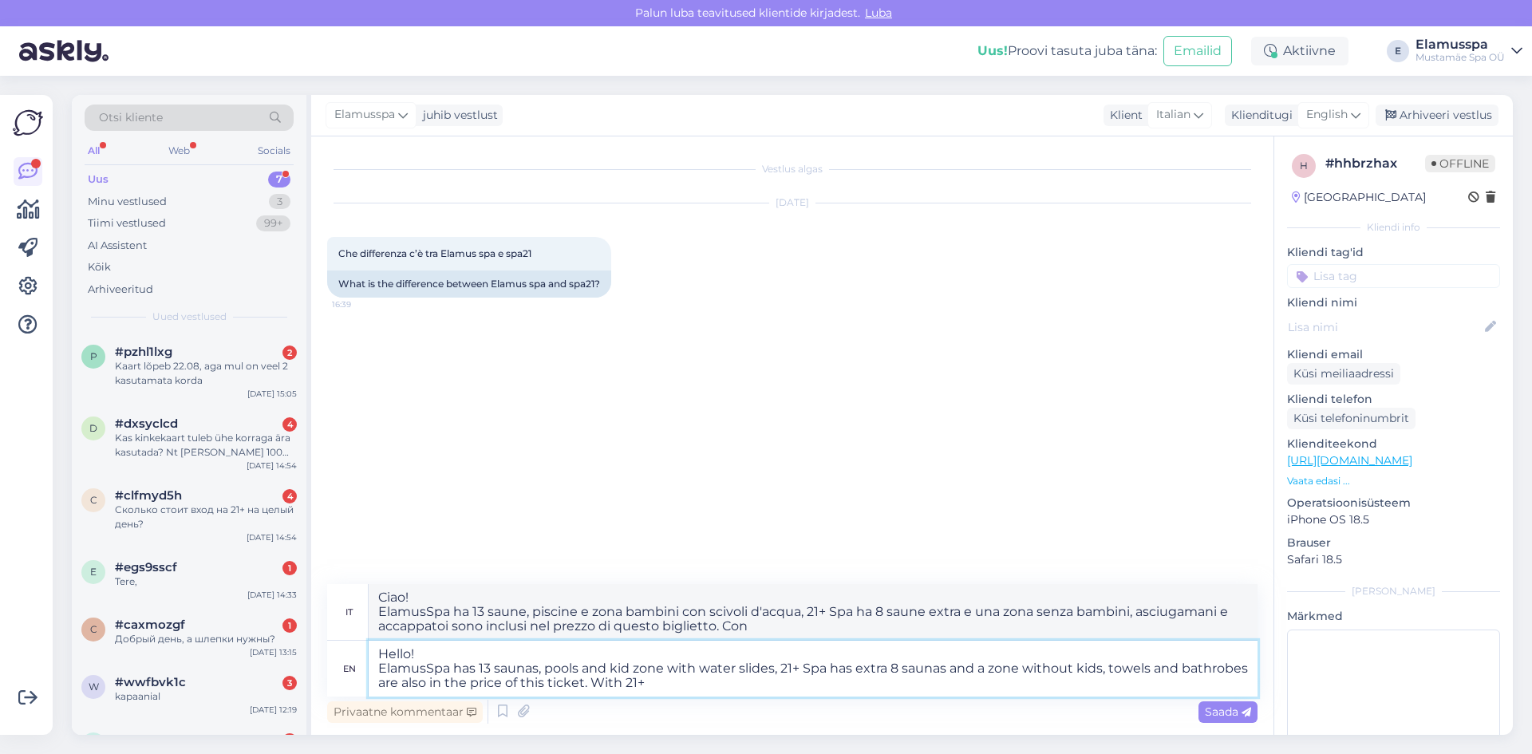
type textarea "Hello! ElamusSpa has 13 saunas, pools and kid zone with water slides, 21+ Spa h…"
type textarea "Ciao! ElamusSpa dispone di 13 saune, piscine e zona bambini con scivoli d'acqua…"
type textarea "Hello! ElamusSpa has 13 saunas, pools and kid zone with water slides, 21+ Spa h…"
type textarea "Ciao! ElamusSpa dispone di 13 saune, piscine e zona bambini con scivoli d'acqua…"
type textarea "Hello! ElamusSpa has 13 saunas, pools and kid zone with water slides, 21+ Spa h…"
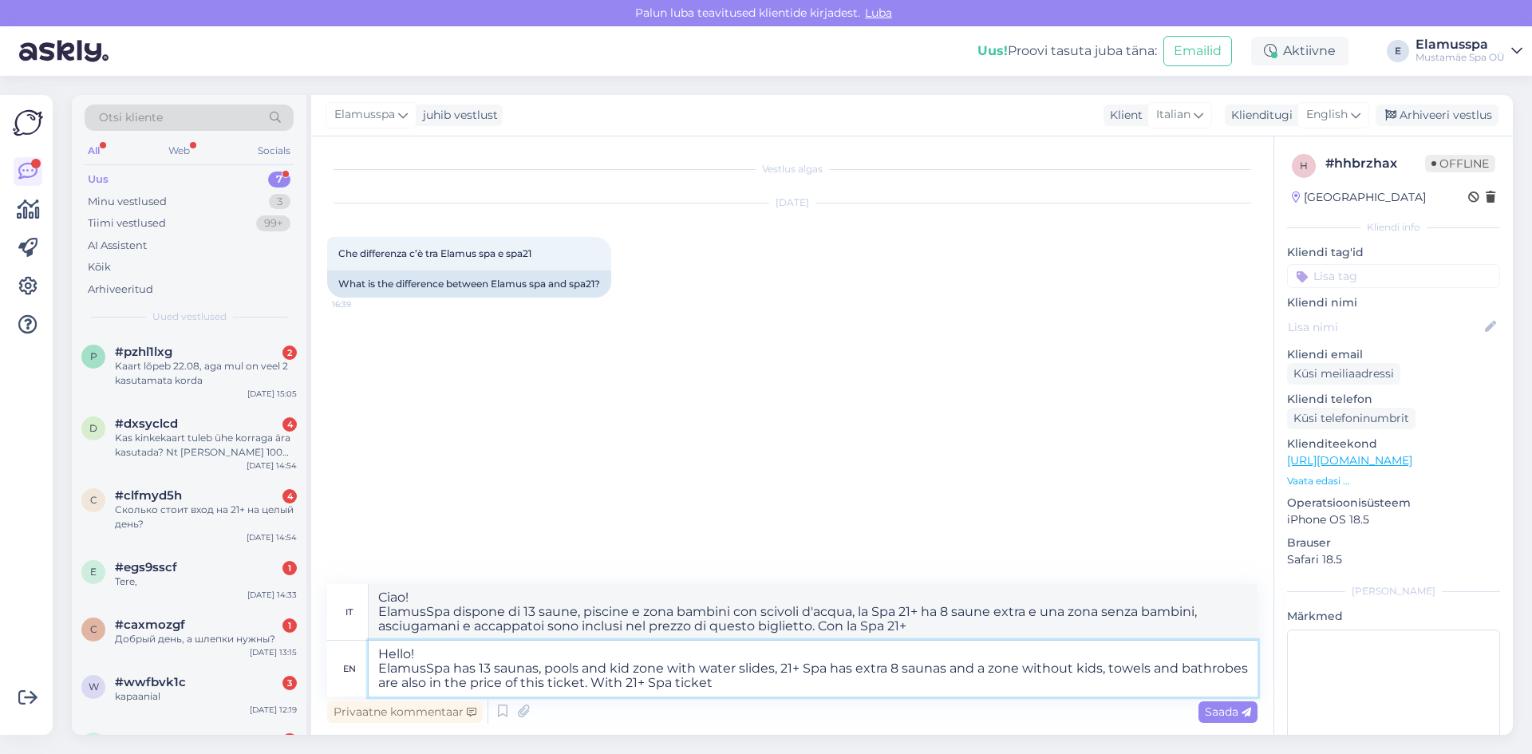
type textarea "Ciao! ElamusSpa dispone di 13 saune, piscine e zona bambini con scivoli d'acqua…"
type textarea "Hello! ElamusSpa has 13 saunas, pools and kid zone with water slides, 21+ Spa h…"
type textarea "Ciao! ElamusSpa ha 13 saune, piscine e zona bambini con scivoli d'acqua, 21+ Sp…"
type textarea "Hello! ElamusSpa has 13 saunas, pools and kid zone with water slides, 21+ Spa h…"
type textarea "Ciao! ElamusSpa ha 13 saune, piscine e zona bambini con scivoli d'acqua, 21+ Sp…"
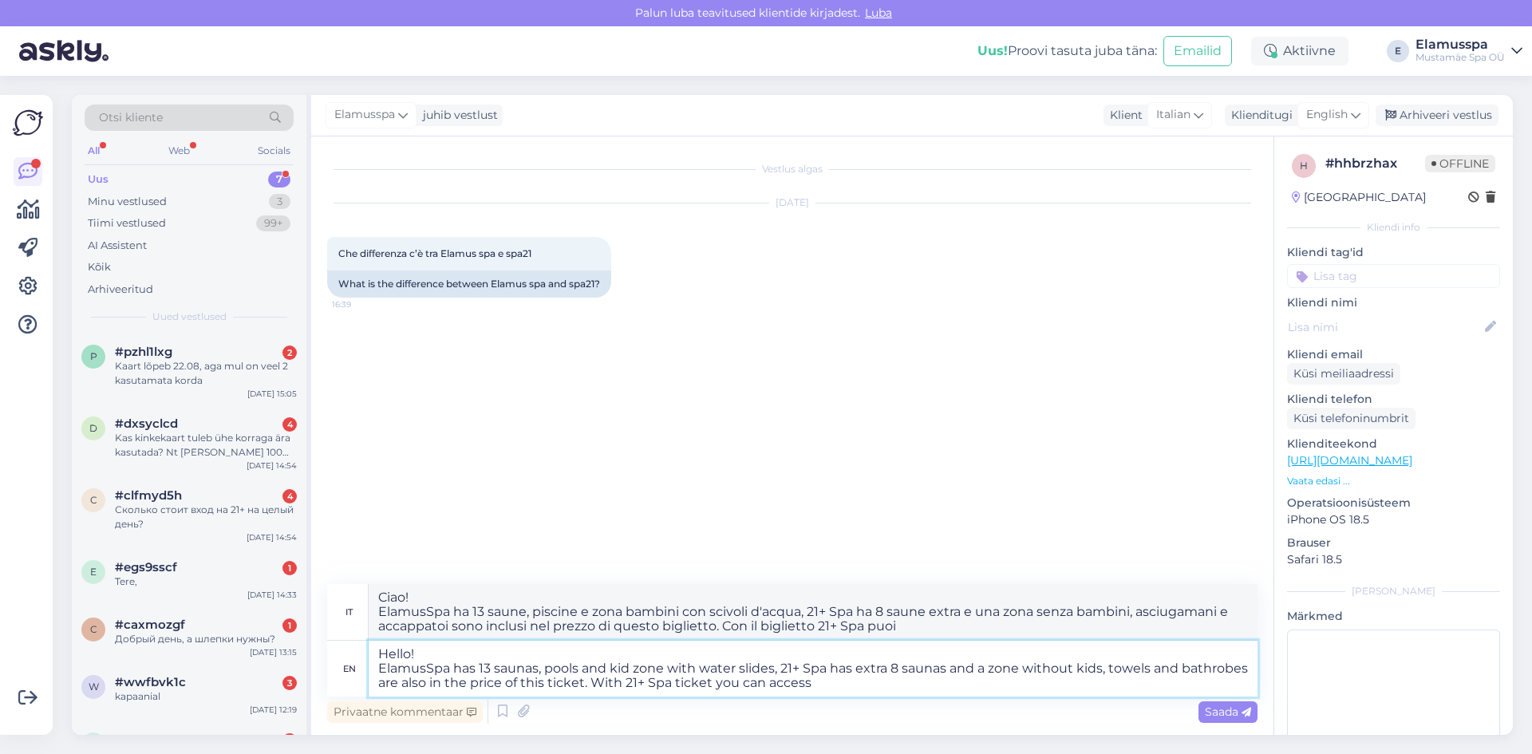
type textarea "Hello! ElamusSpa has 13 saunas, pools and kid zone with water slides, 21+ Spa h…"
type textarea "Ciao! ElamusSpa dispone di 13 saune, piscine e zona bambini con scivoli d'acqua…"
type textarea "Hello! ElamusSpa has 13 saunas, pools and kid zone with water slides, 21+ Spa h…"
type textarea "Ciao! ElamusSpa ha 13 saune, piscine e una zona per bambini con scivoli d'acqua…"
type textarea "Hello! ElamusSpa has 13 saunas, pools and kid zone with water slides, 21+ Spa h…"
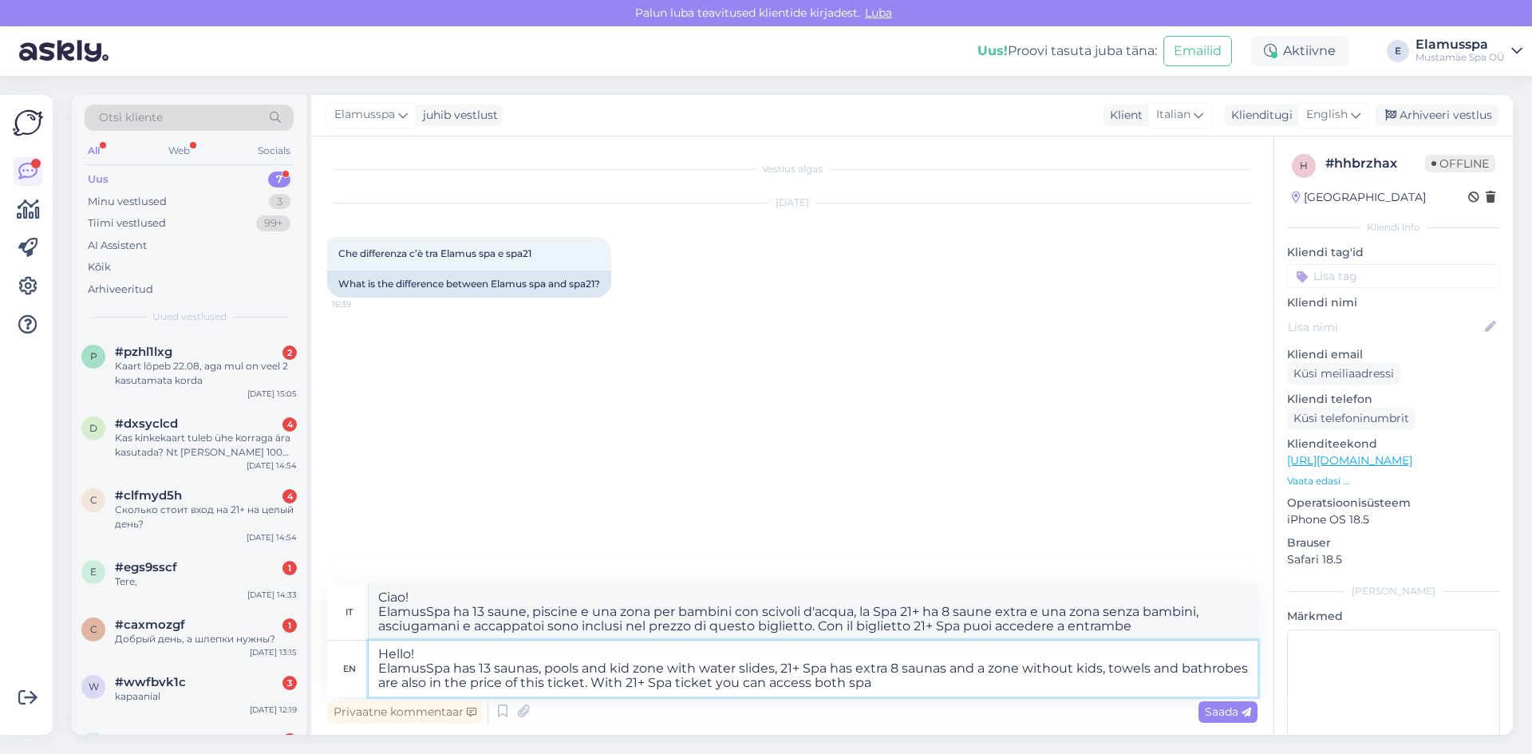
type textarea "Ciao! ElamusSpa dispone di 13 saune, piscine e zona bambini con scivoli d'acqua…"
type textarea "Hello! ElamusSpa has 13 saunas, pools and kid zone with water slides, 21+ Spa h…"
type textarea "Ciao! ElamusSpa dispone di 13 saune, piscine e area bambini con scivoli d'acqua…"
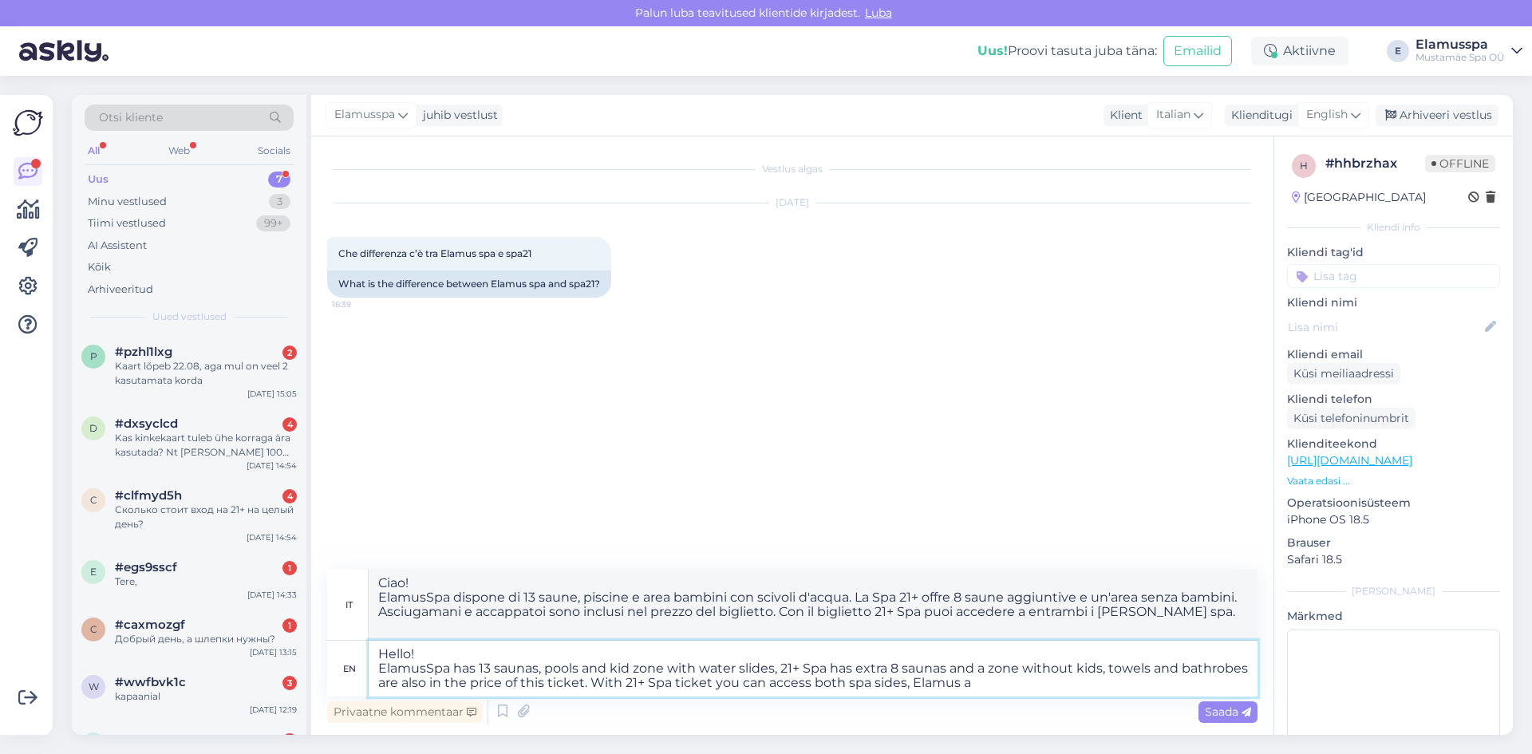
type textarea "Hello! ElamusSpa has 13 saunas, pools and kid zone with water slides, 21+ Spa h…"
type textarea "Ciao! ElamusSpa dispone di 13 saune, piscine e area bambini con scivoli d'acqua…"
type textarea "Hello! ElamusSpa has 13 saunas, pools and kid zone with water slides, 21+ Spa h…"
type textarea "Ciao! ElamusSpa dispone di 13 saune, piscine e zona bambini con scivoli d'acqua…"
type textarea "Hello! ElamusSpa has 13 saunas, pools and kid zone with water slides, 21+ Spa h…"
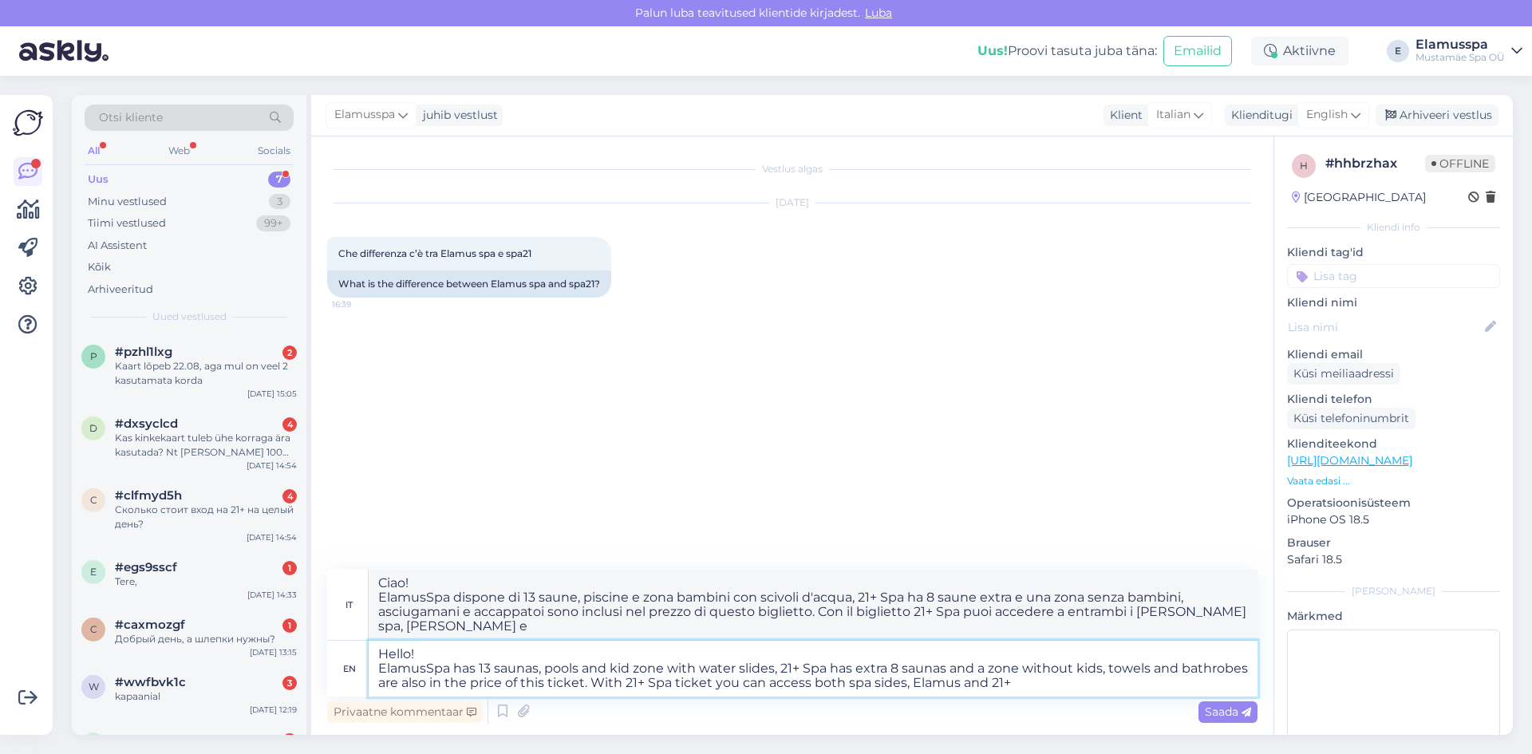
type textarea "Ciao! ElamusSpa dispone di 13 saune, piscine e area bambini con scivoli d'acqua…"
type textarea "Hello! ElamusSpa has 13 saunas, pools and kid zone with water slides, 21+ Spa h…"
type textarea "Ciao! ElamusSpa dispone di 13 saune, piscine e area bambini con scivoli d'acqua…"
type textarea "Hello! ElamusSpa has 13 saunas, pools and kid zone with water slides, 21+ Spa h…"
type textarea "Ciao! ElamusSpa ha 13 saune, piscine e zona bambini con scivoli d'acqua, 21+ Sp…"
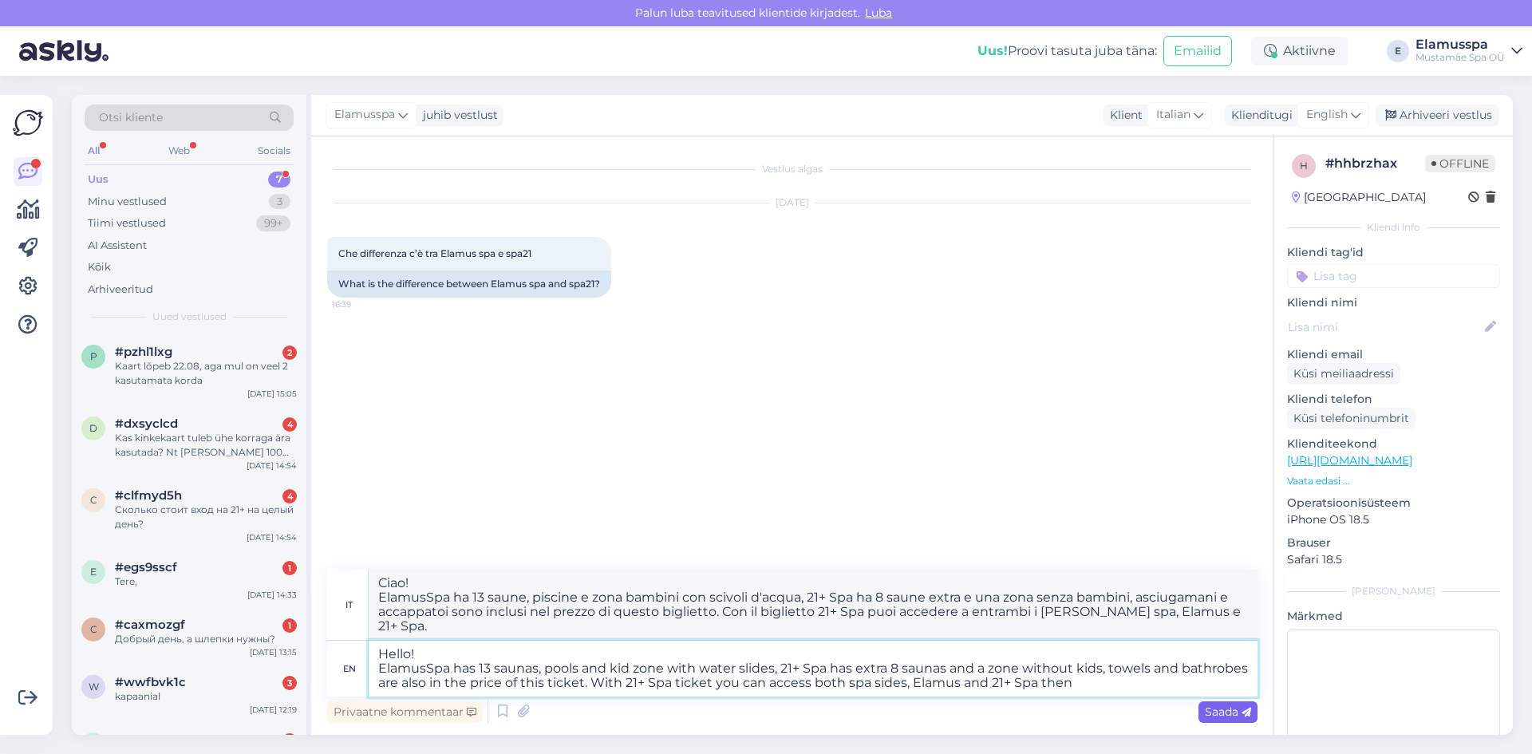
type textarea "Hello! ElamusSpa has 13 saunas, pools and kid zone with water slides, 21+ Spa h…"
click at [1244, 708] on icon at bounding box center [1246, 713] width 10 height 10
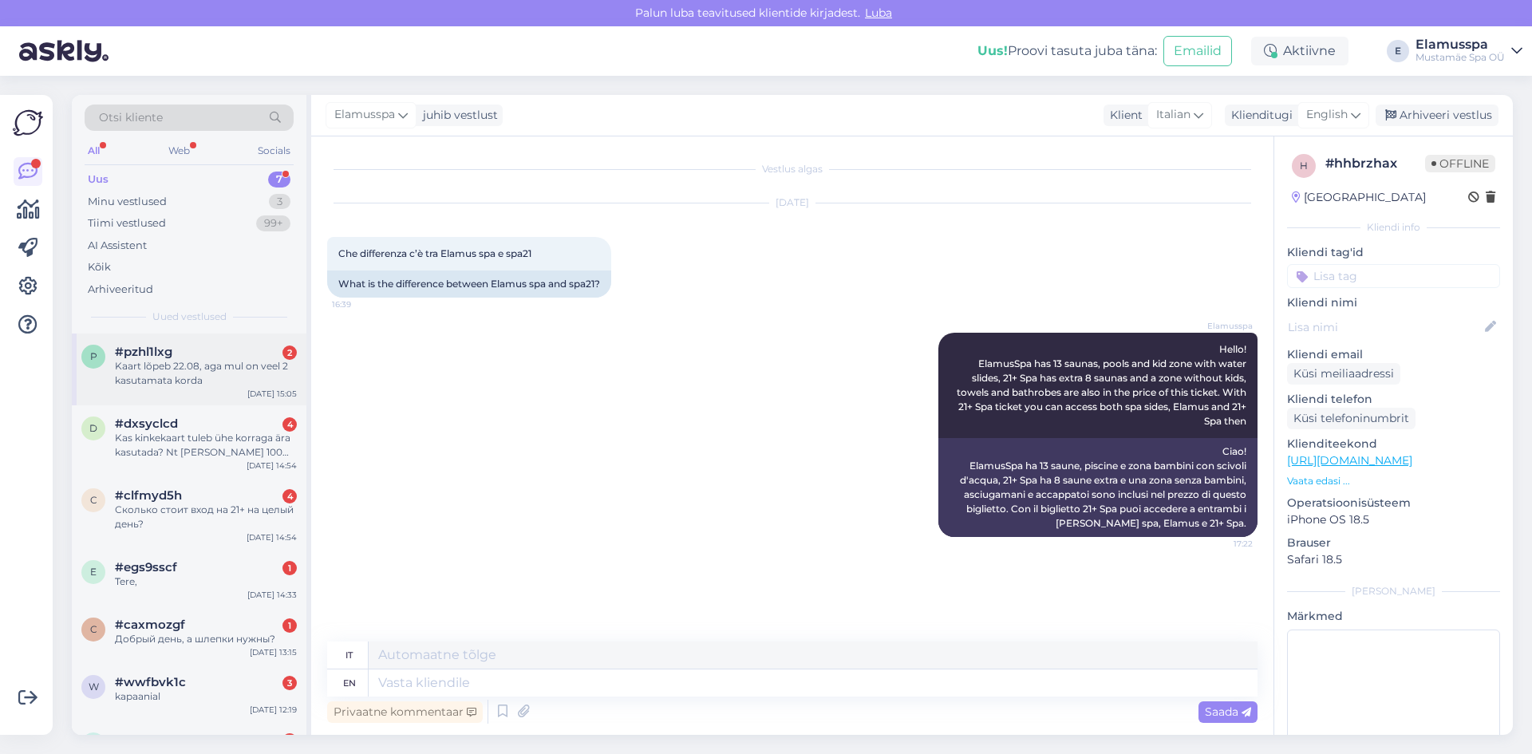
click at [222, 378] on div "Kaart lõpeb 22.08, aga mul on veel 2 kasutamata korda" at bounding box center [206, 373] width 182 height 29
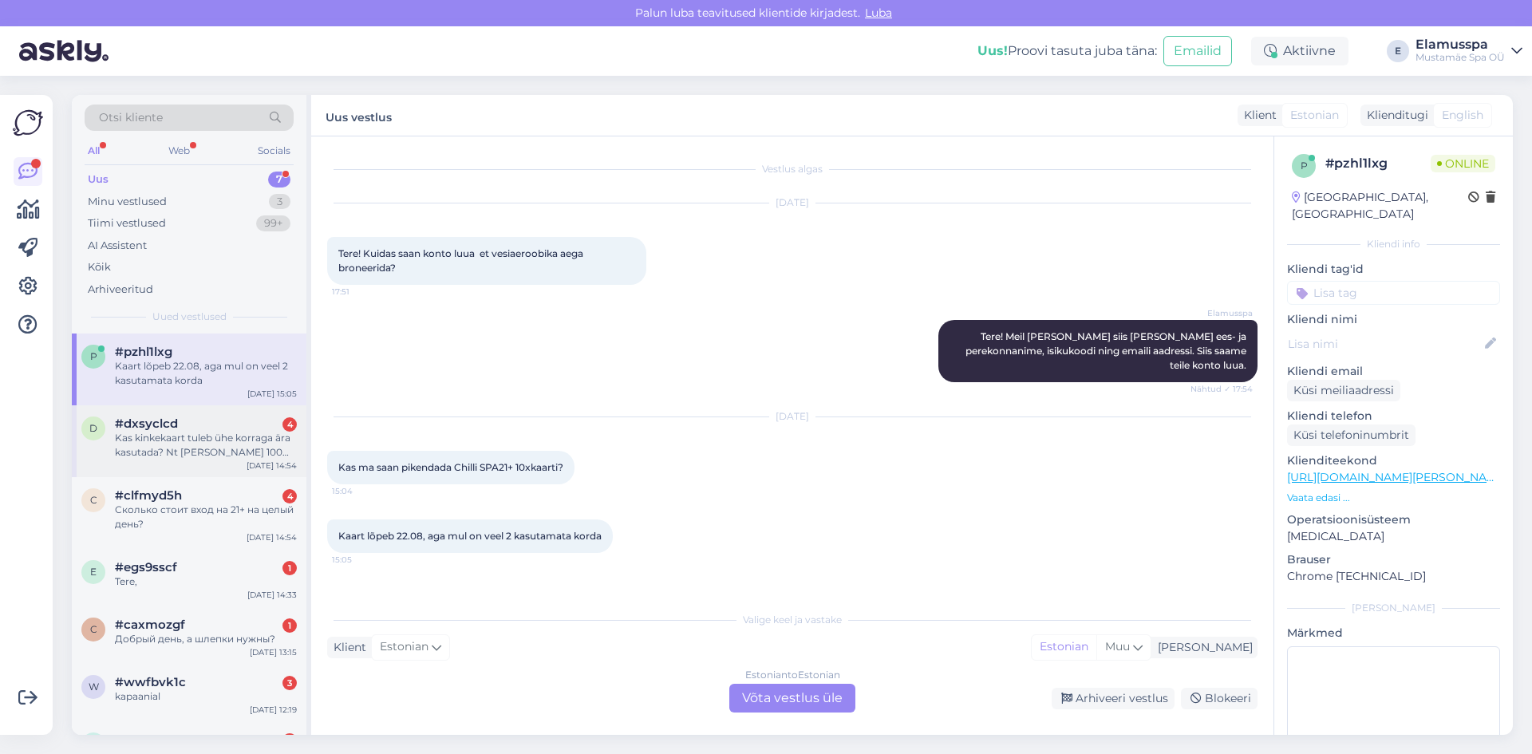
click at [190, 432] on div "Kas kinkekaart tuleb ühe korraga ära kasutada? Nt [PERSON_NAME] 100 eurise, aga…" at bounding box center [206, 445] width 182 height 29
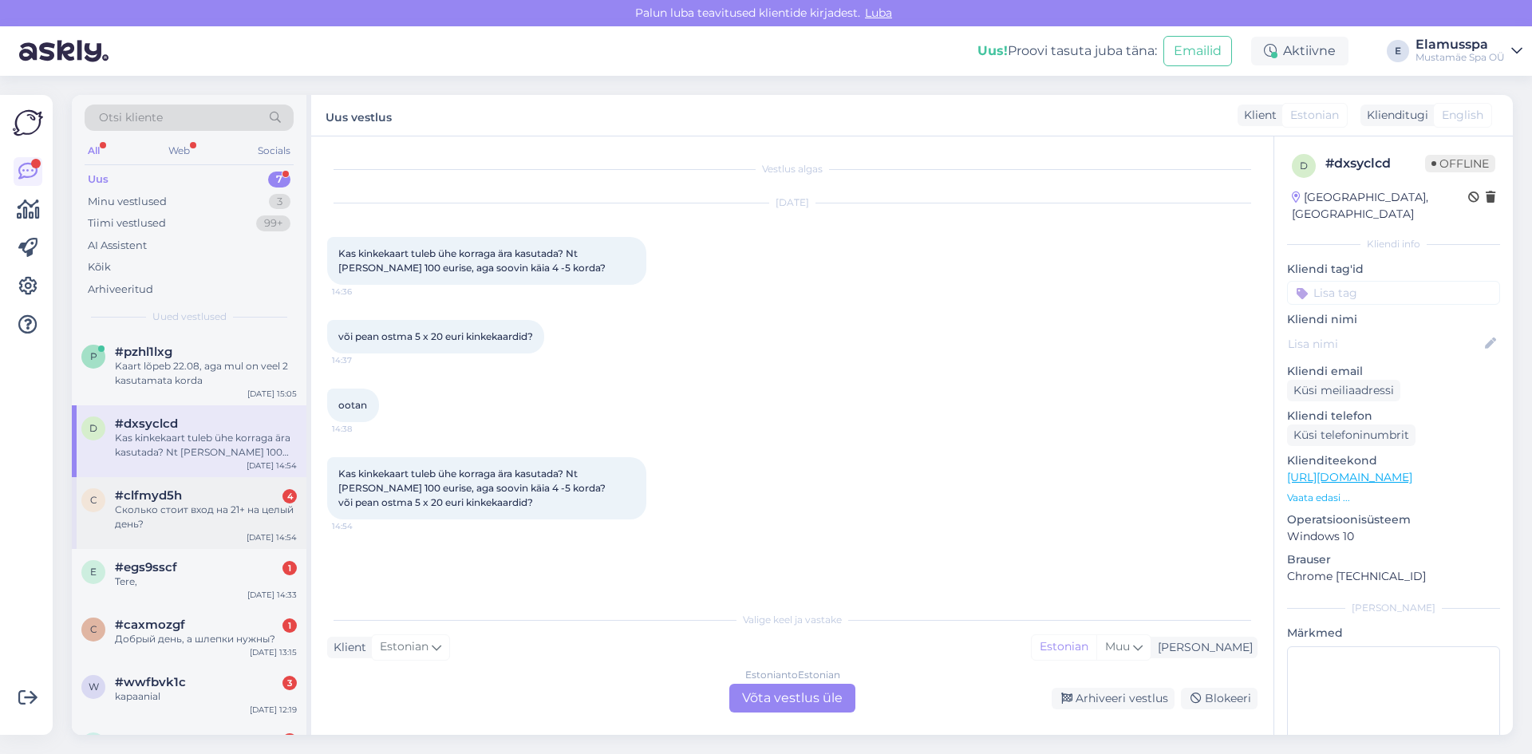
click at [199, 535] on div "c #clfmyd5h 4 Сколько стоит вход на 21+ на целый день? [DATE] 14:54" at bounding box center [189, 513] width 235 height 72
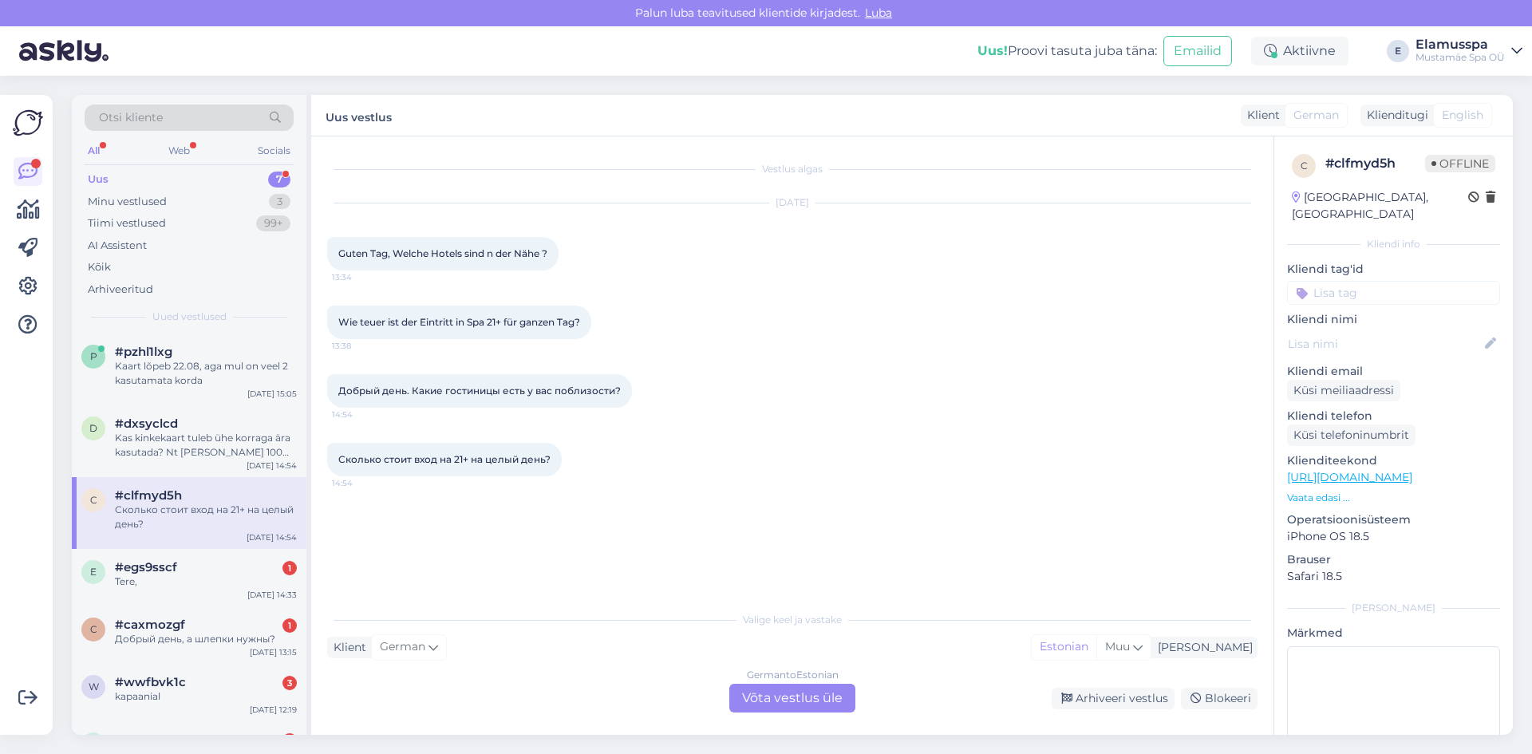
click at [822, 692] on div "German to Estonian Võta vestlus üle" at bounding box center [792, 698] width 126 height 29
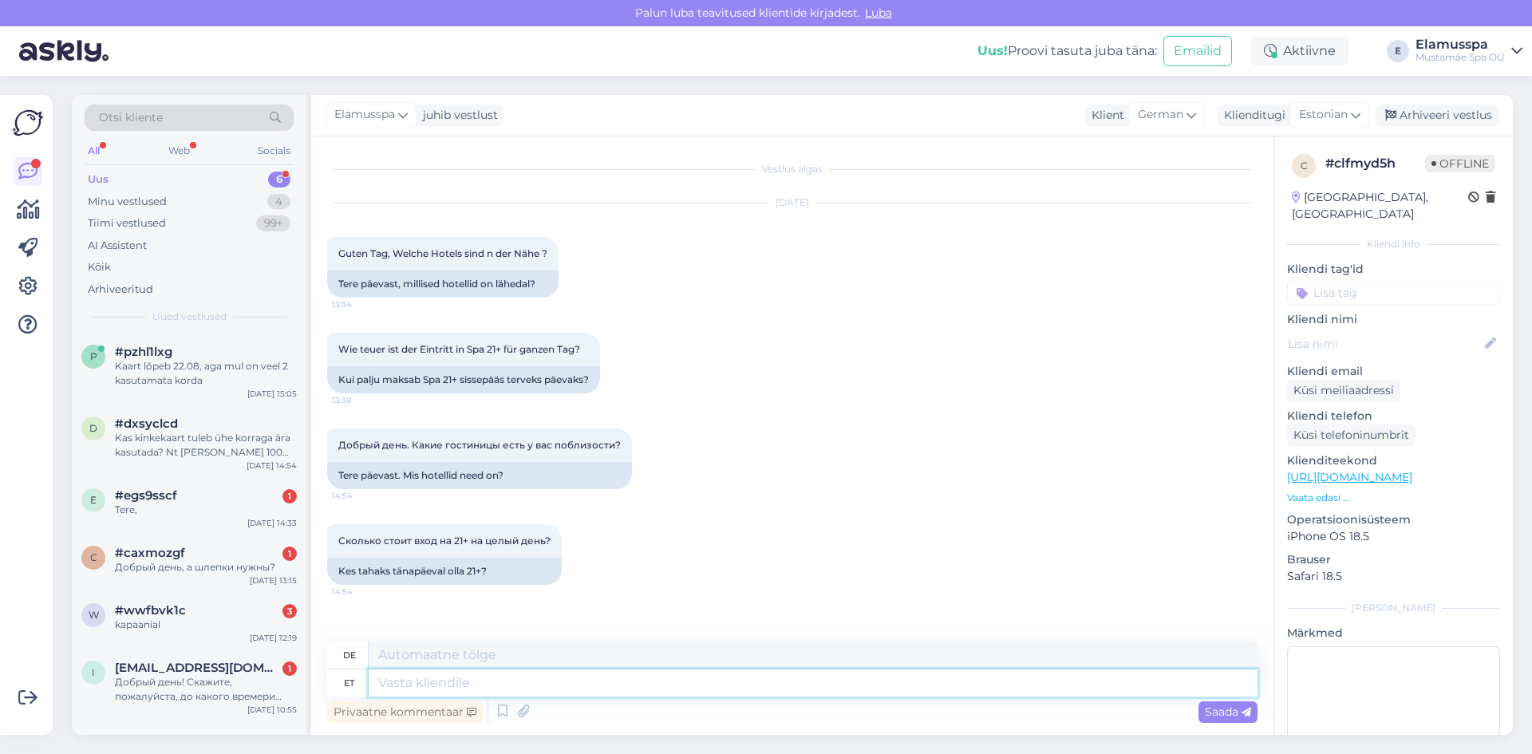
click at [748, 688] on textarea at bounding box center [813, 682] width 889 height 27
type textarea "Hello"
type textarea "Hallo"
type textarea "Hello!"
type textarea "Hallo!"
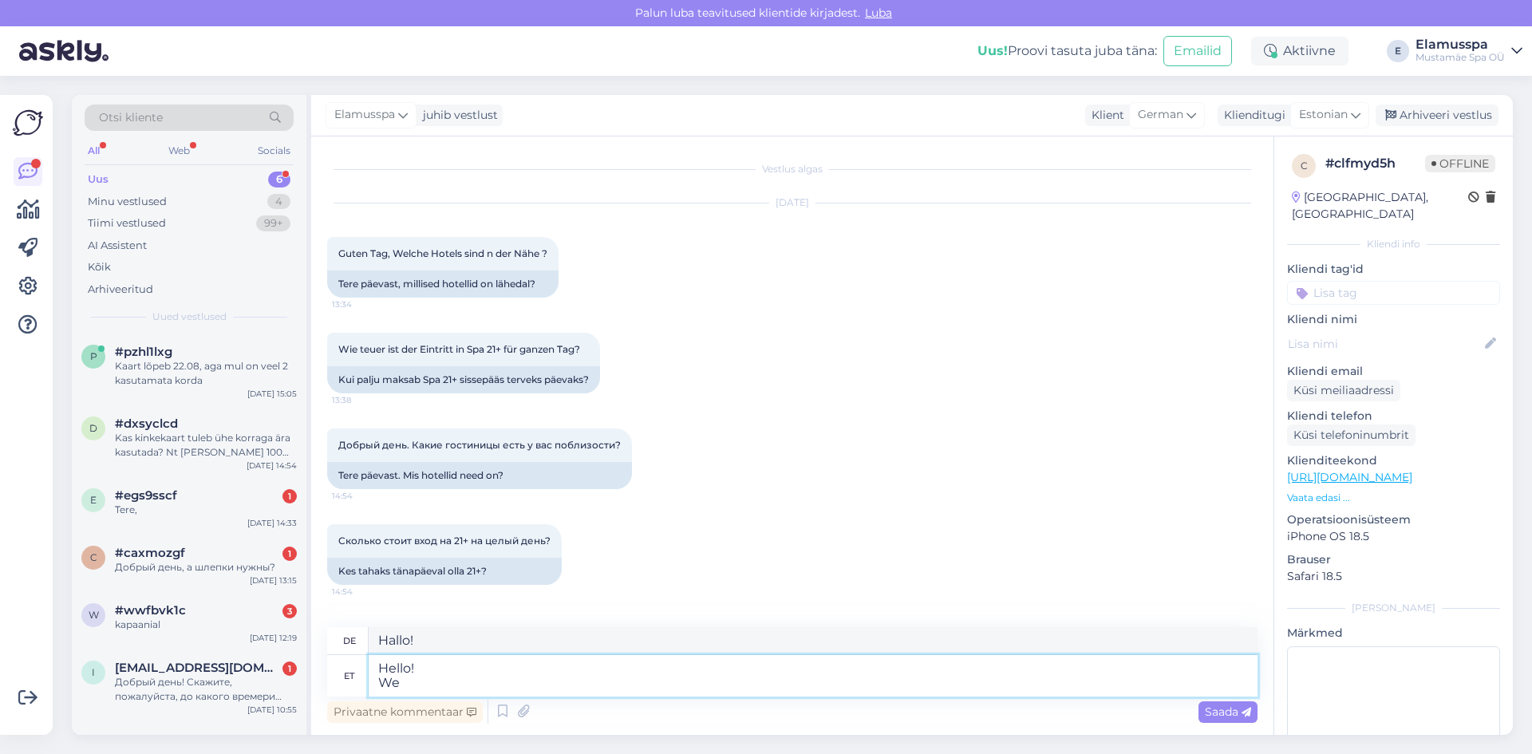
type textarea "Hello! We g"
type textarea "Hallo! Wir"
type textarea "Hello! We got"
type textarea "Hallo! Wir haben"
type textarea "Hello! We got Camp"
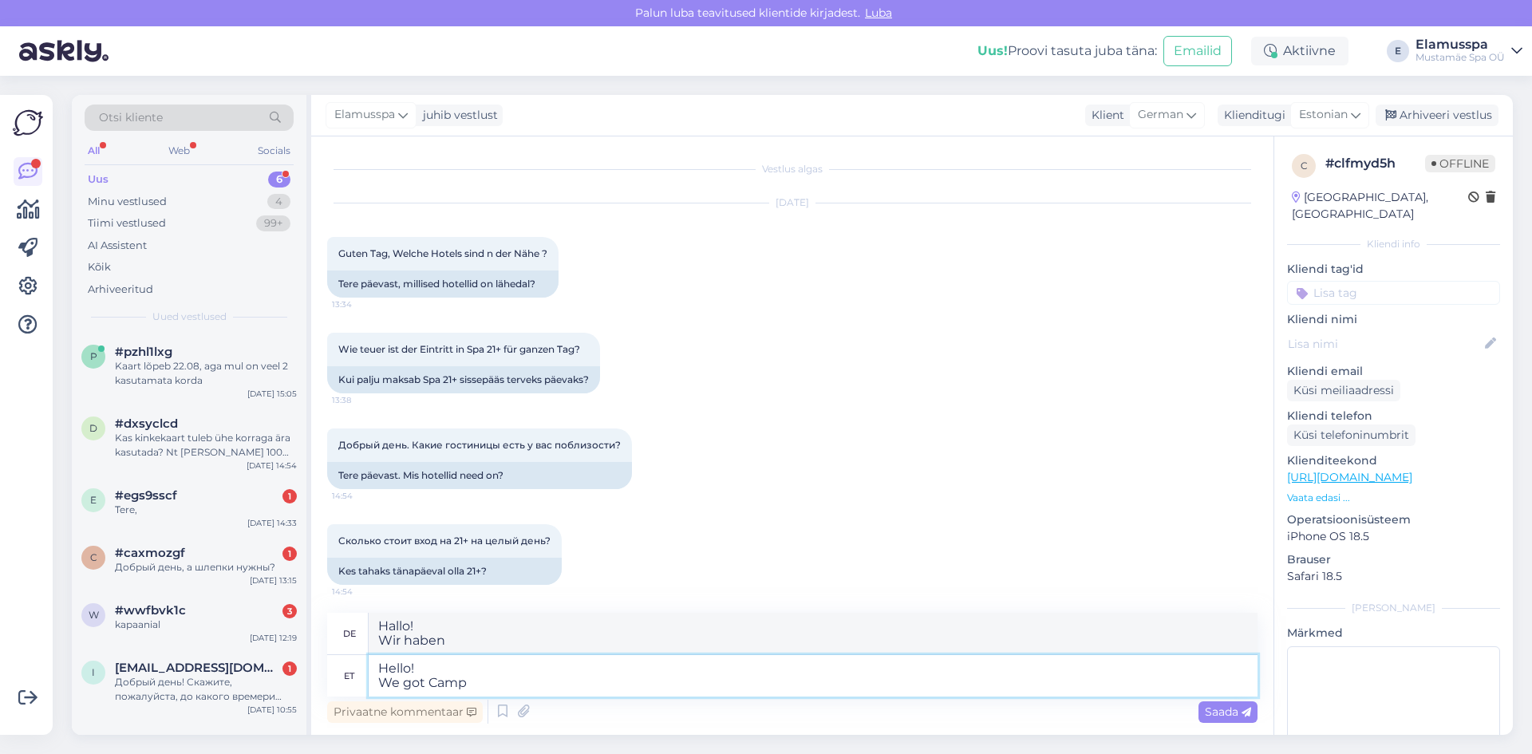
type textarea "Hallo! Wir haben KL"
type textarea "Hello! We got Campus"
type textarea "Hallo! Wir haben Campus"
type textarea "Hello! We got Campus House"
type textarea "Hallo! Wir haben Campus House"
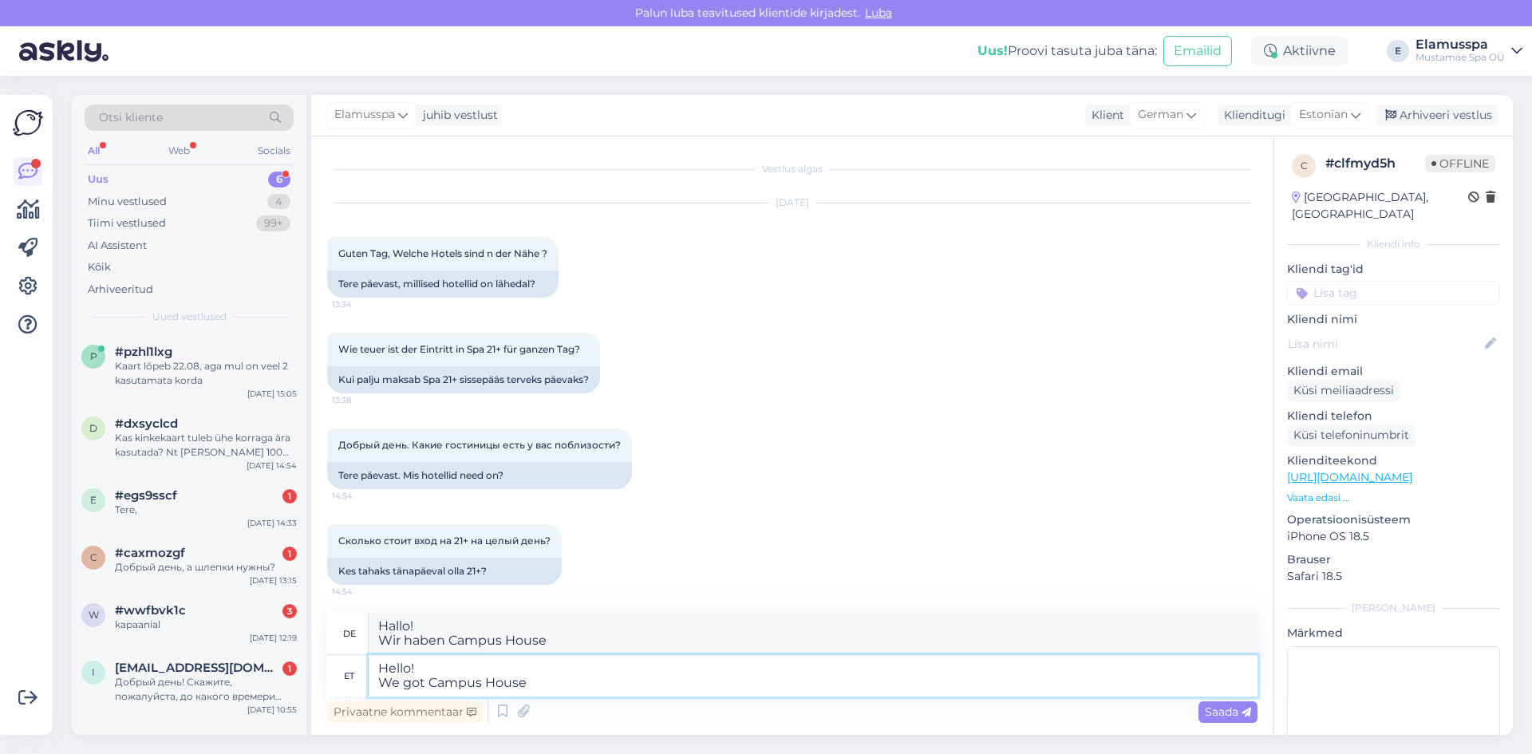
type textarea "Hello! We got Campus House B"
type textarea "Hallo! Wir haben Campus Haus B"
type textarea "Hello! We got Campus House By L"
type textarea "Hallo! Wir haben Campus House By"
type textarea "Hello! We got Campus House By [PERSON_NAME]"
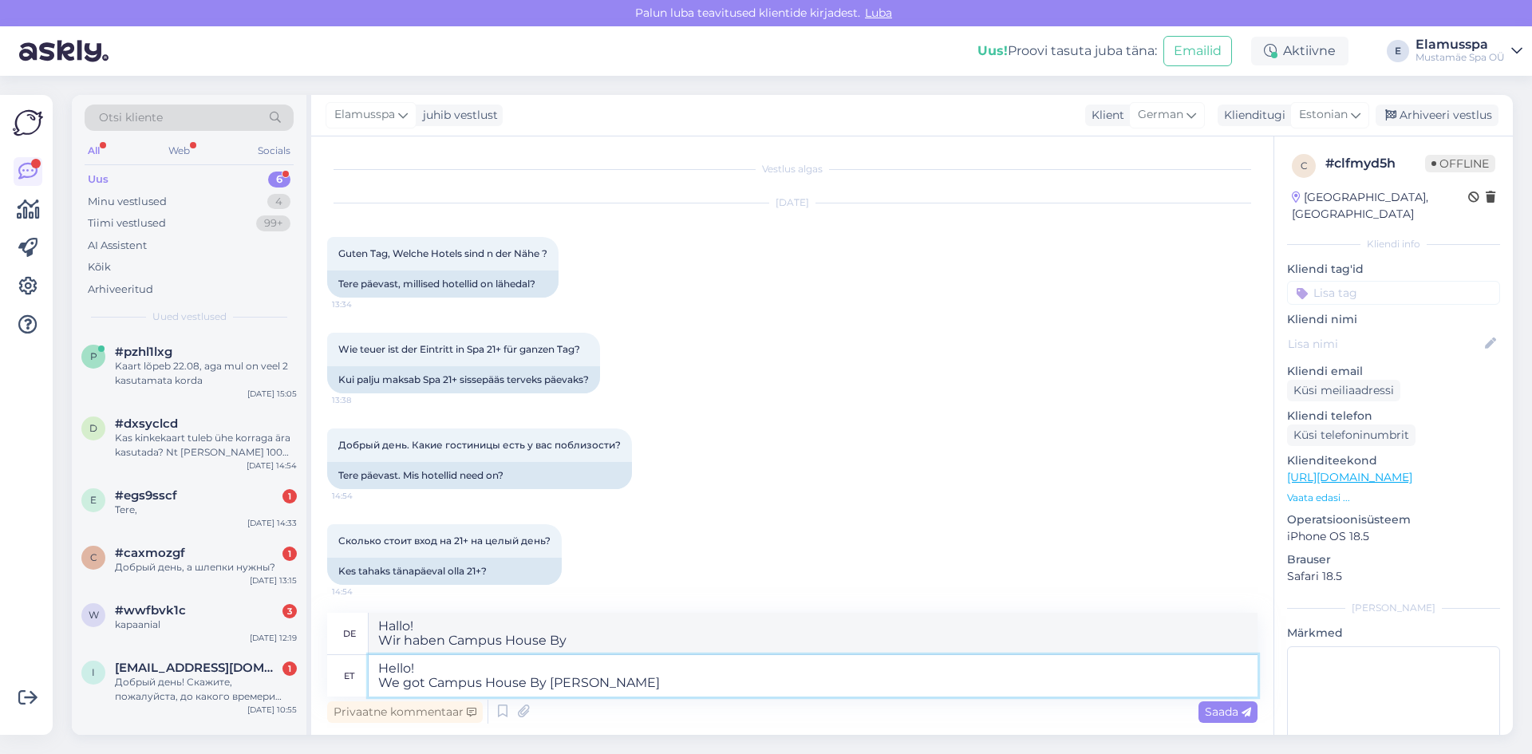
type textarea "Hallo! Wir haben Campus House By [PERSON_NAME]"
type textarea "Hello! We got Campus House By [PERSON_NAME] just n"
type textarea "Hallo! Wir haben Campus House By [PERSON_NAME] gerade"
type textarea "Hello! We got Campus House By [PERSON_NAME] just near t"
type textarea "Hallo! Wir haben Campus House By [PERSON_NAME] in der Nähe"
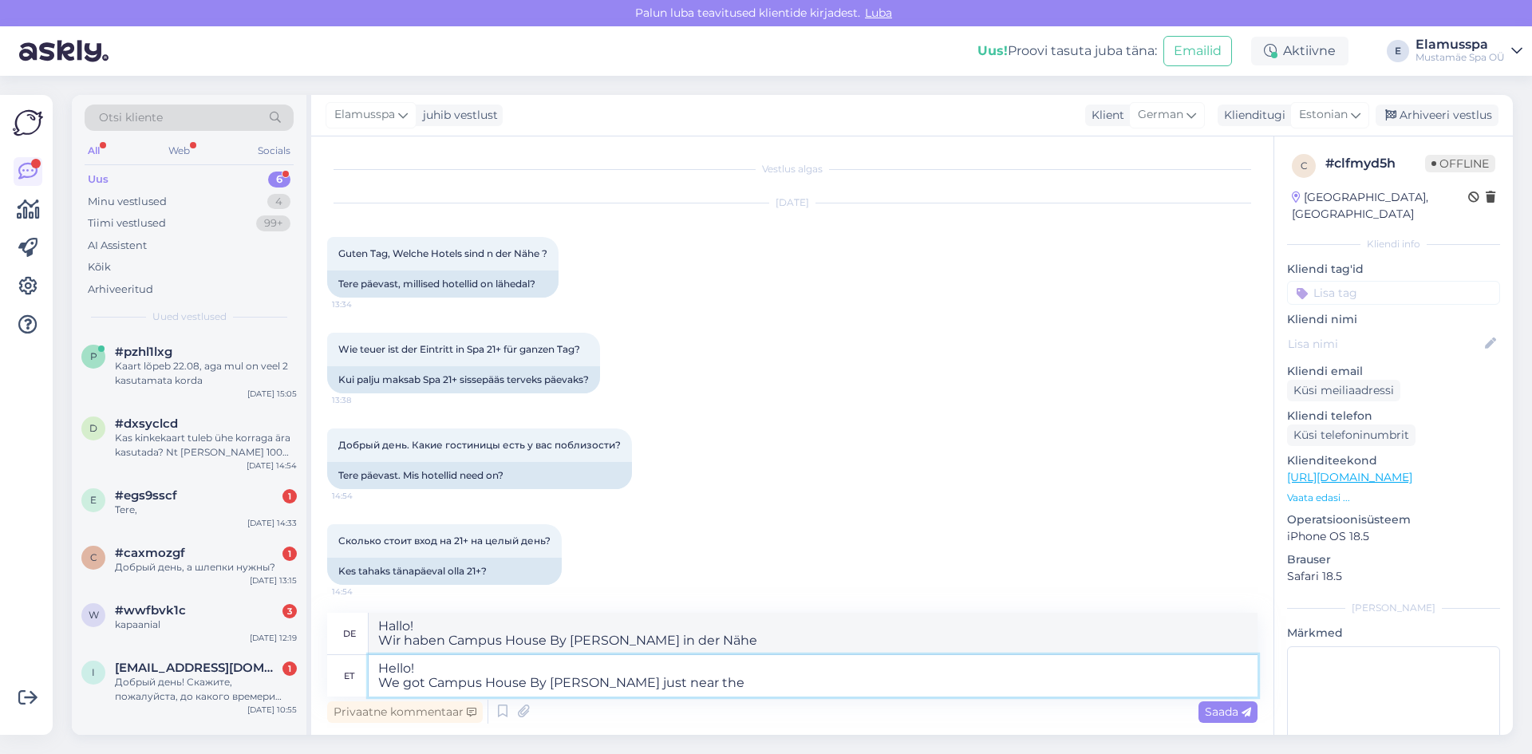
type textarea "Hello! We got Campus House By [PERSON_NAME] just near the"
type textarea "Hallo! Wir haben Campus House By [PERSON_NAME] in der Nähe der"
type textarea "Hello! We got Campus House By [PERSON_NAME] just near the [GEOGRAPHIC_DATA]"
type textarea "Hallo! Wir haben Campus House By [PERSON_NAME] [PERSON_NAME] neben dem ElamusSpa"
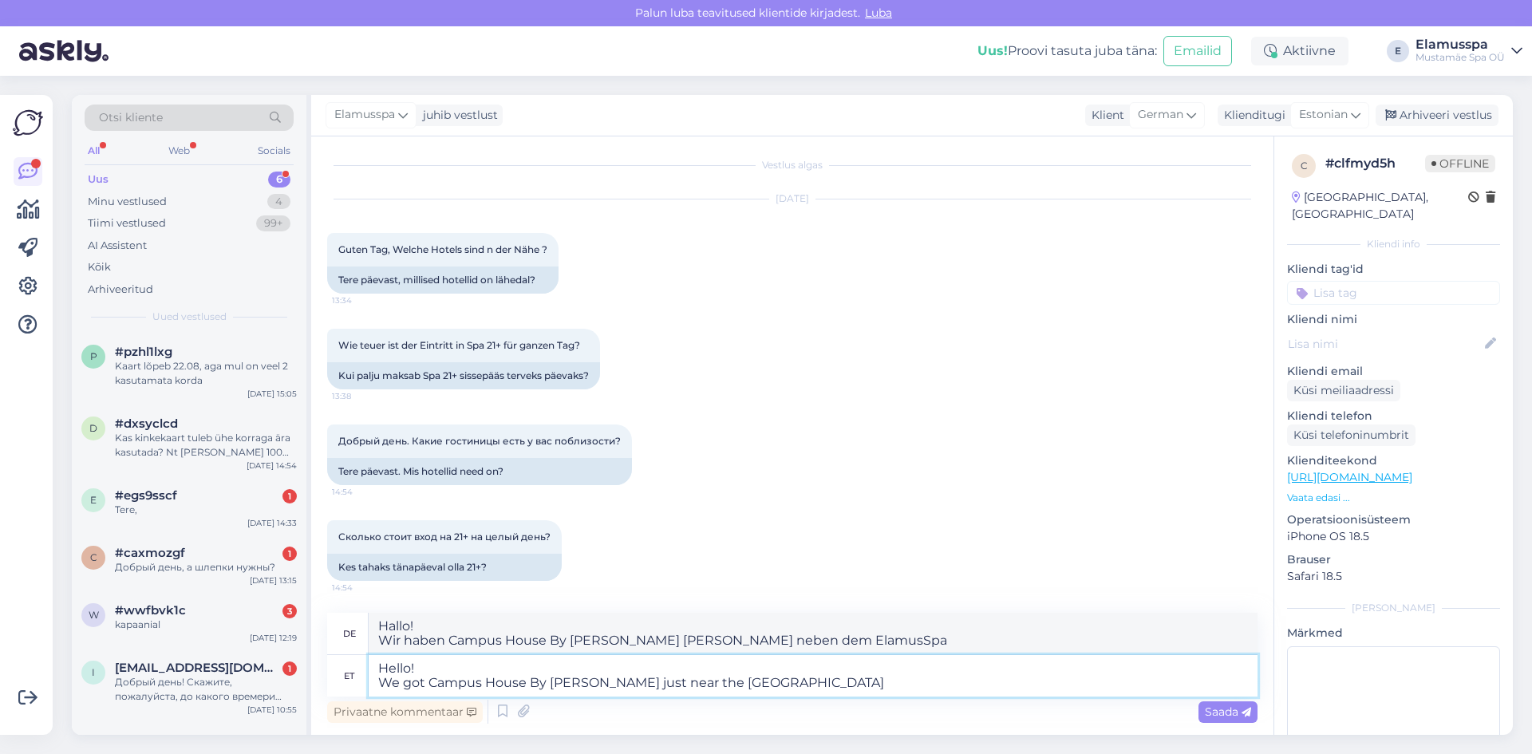
click at [676, 680] on textarea "Hello! We got Campus House By [PERSON_NAME] just near the [GEOGRAPHIC_DATA]" at bounding box center [813, 675] width 889 height 41
type textarea "Hello! We got Campus House By [PERSON_NAME] just near [GEOGRAPHIC_DATA]"
type textarea "Hallo! Wir haben Campus House By [PERSON_NAME] [PERSON_NAME] neben ElamusSpa"
type textarea "Hello! We got Campus House By [PERSON_NAME] just near our ElamusSpa"
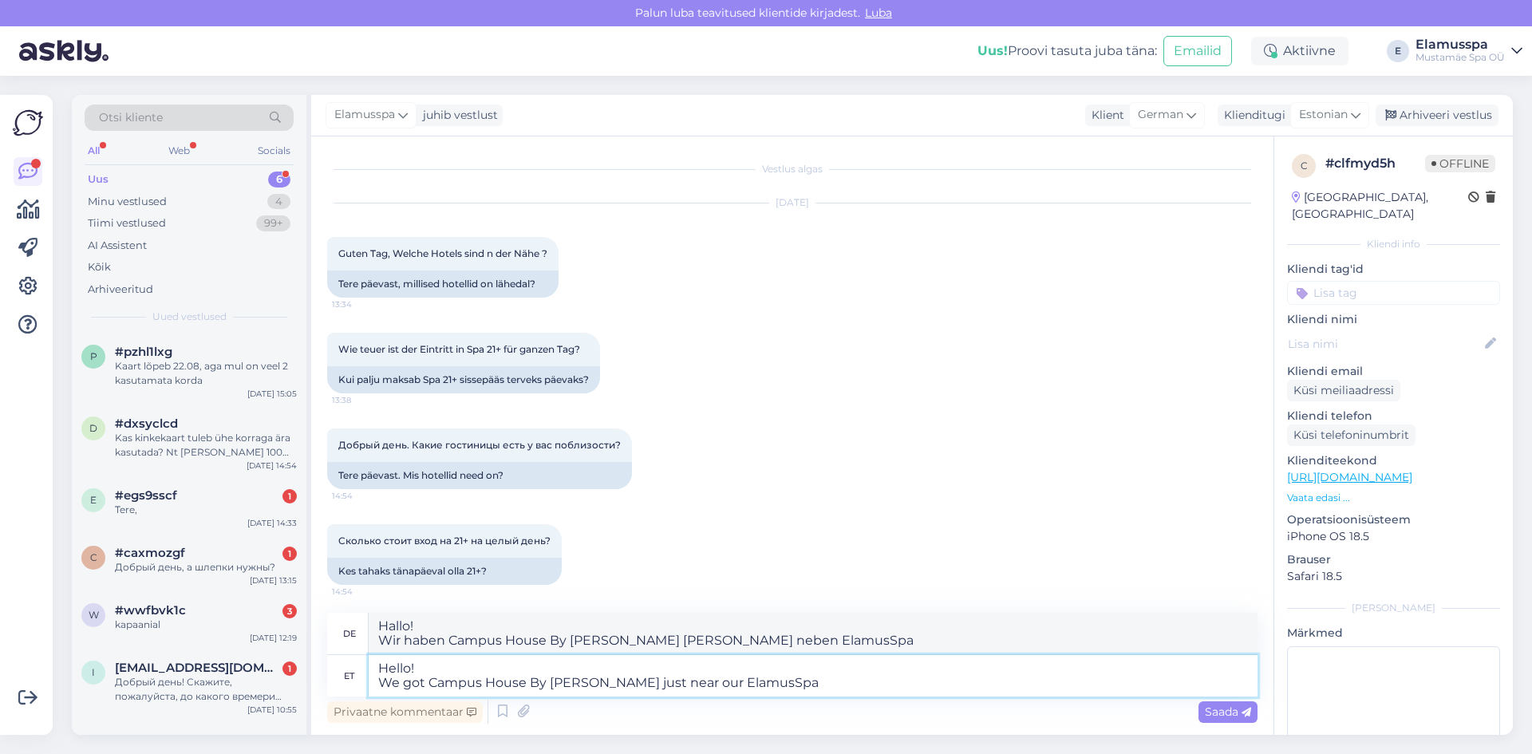
type textarea "Hallo! Wir haben Campus House By [PERSON_NAME] direkt neben unserem ElamusSpa"
drag, startPoint x: 758, startPoint y: 693, endPoint x: 682, endPoint y: 692, distance: 75.8
click at [682, 692] on textarea "Hello! We got Campus House By [PERSON_NAME] just near our ElamusSpa" at bounding box center [813, 675] width 889 height 41
type textarea "Hello! We got Campus House By [PERSON_NAME] just near our Spa."
type textarea "Hallo! Wir haben Campus House By [PERSON_NAME] direkt neben unserem Spa."
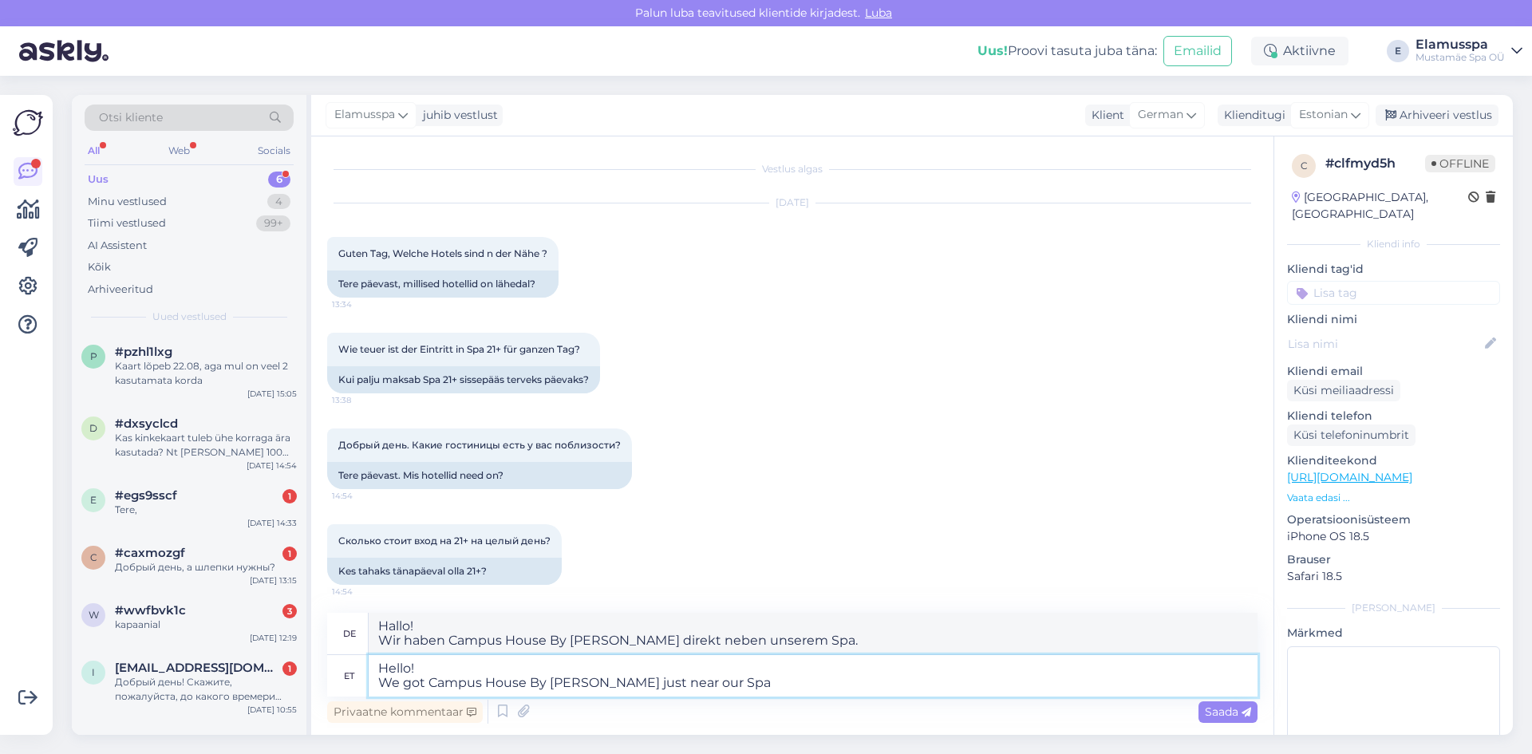
type textarea "Hello! We got Campus House By [PERSON_NAME] just near our Spa"
type textarea "Hallo! Wir haben Campus House By [PERSON_NAME] direkt neben unserem Spa"
type textarea "Hello! We got Campus House By [PERSON_NAME] just near our Spa (a"
type textarea "Hallo! Wir haben Campus House By [PERSON_NAME] direkt neben unserem Spa (ein"
type textarea "Hello! We got Campus House By [PERSON_NAME] just near our [GEOGRAPHIC_DATA] (ab…"
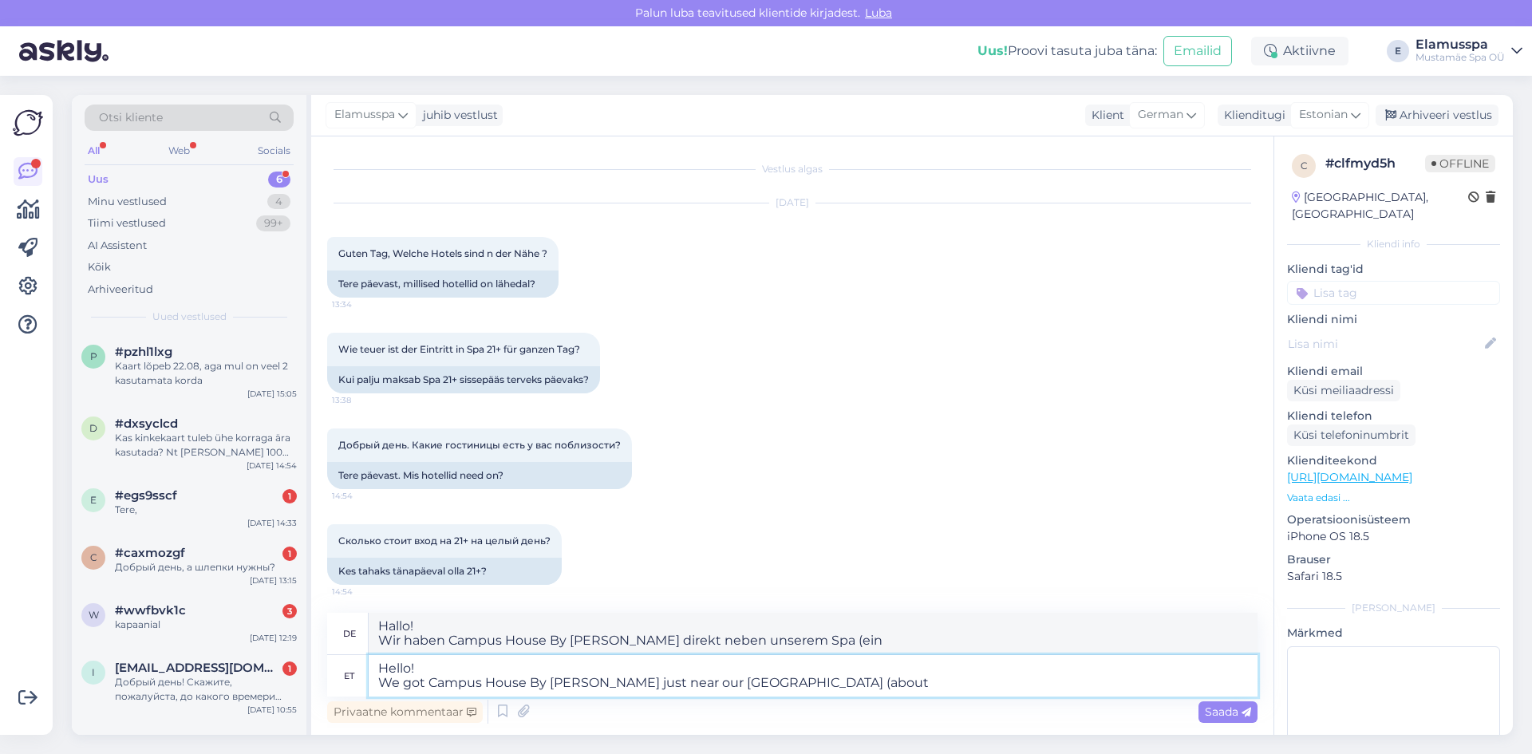
type textarea "Hallo! Wir haben Campus House By [PERSON_NAME] in der Nähe unseres Spa (ca."
type textarea "Hello! We got Campus House By [PERSON_NAME] just near our Spa (about a"
type textarea "Hallo! Wir haben Campus House By [PERSON_NAME] in der Nähe unseres Spa (etwa ei…"
type textarea "Hello! We got Campus House By [PERSON_NAME] just near our Spa (about a 3 m"
type textarea "Hallo! Wir haben Campus House By [PERSON_NAME] in der Nähe unseres Spa (ca. 3"
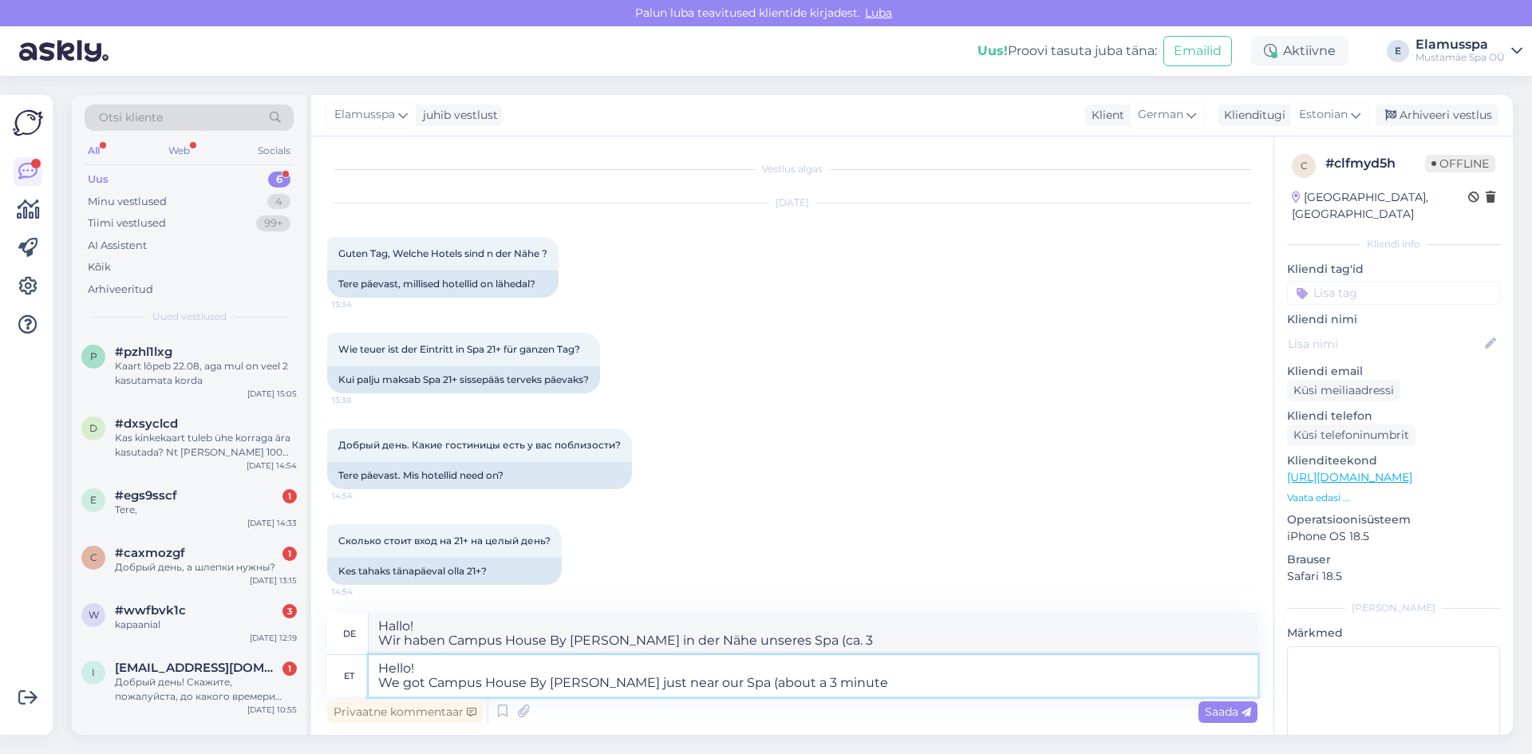
type textarea "Hello! We got Campus House By [PERSON_NAME] just near our Spa (about a 3 minute…"
type textarea "Hallo! Wir haben Campus House By [PERSON_NAME] in der Nähe unseres Spa (ca. 3 M…"
type textarea "Hello! We got Campus House By [PERSON_NAME] just near our [GEOGRAPHIC_DATA] (ab…"
type textarea "Hallo! Wir haben Campus House By [PERSON_NAME] in der Nähe unseres Spa (ca. 3 M…"
type textarea "Hello! We got Campus House By [PERSON_NAME] just near our [GEOGRAPHIC_DATA] (ab…"
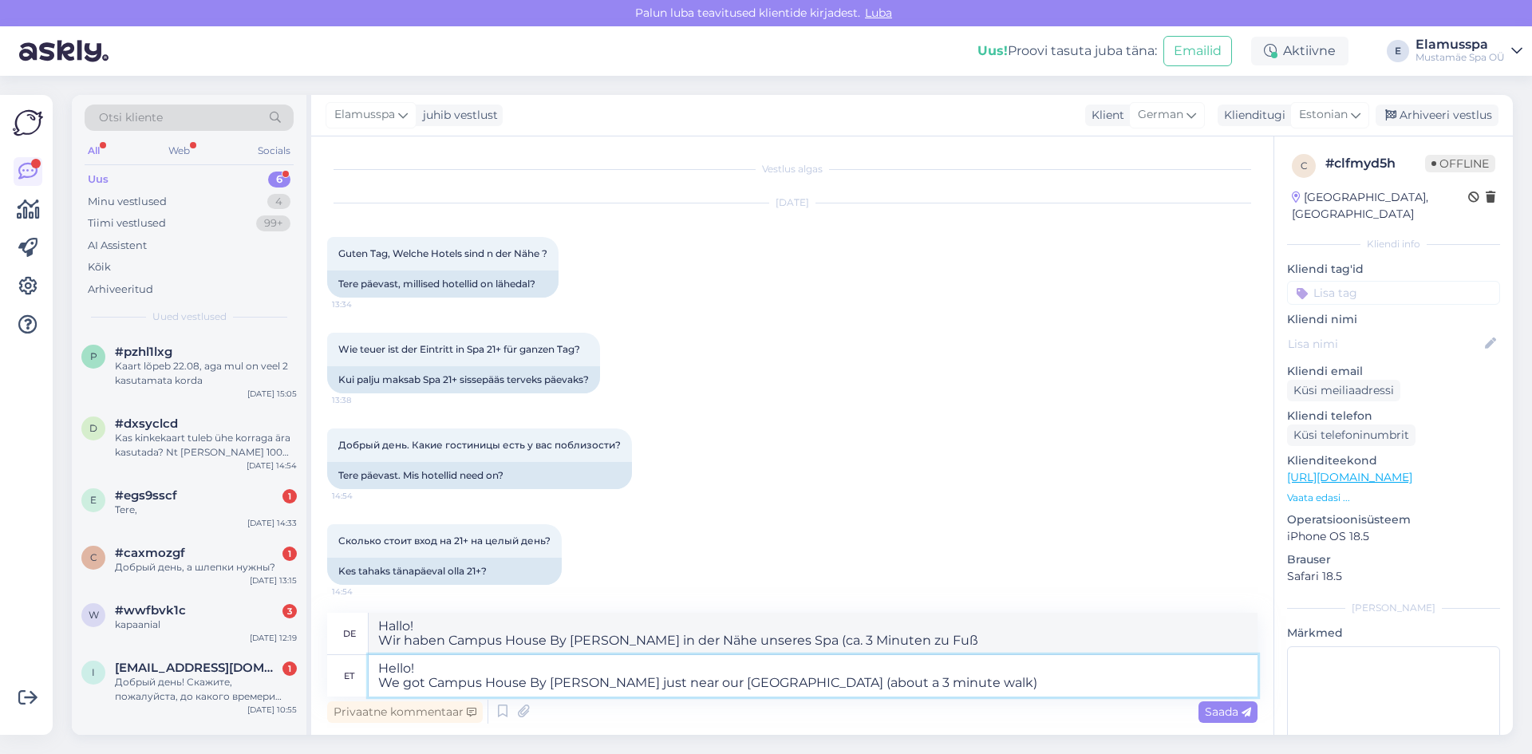
type textarea "Hallo! Wir haben Campus House By [PERSON_NAME] in unmittelbarer Nähe unseres Sp…"
type textarea "Hello! We got Campus House By [PERSON_NAME] just near our Spa (about a 3 minute…"
type textarea "Hallo! Wir haben Campus House By [PERSON_NAME] direkt in der Nähe unseres Spas …"
click at [858, 684] on textarea "Hello! We got Campus House By [PERSON_NAME] just near our Spa (about a 3 minute…" at bounding box center [813, 675] width 889 height 41
type textarea "Hello! We got Campus House By [PERSON_NAME] just near our Spa (about a 3 minute…"
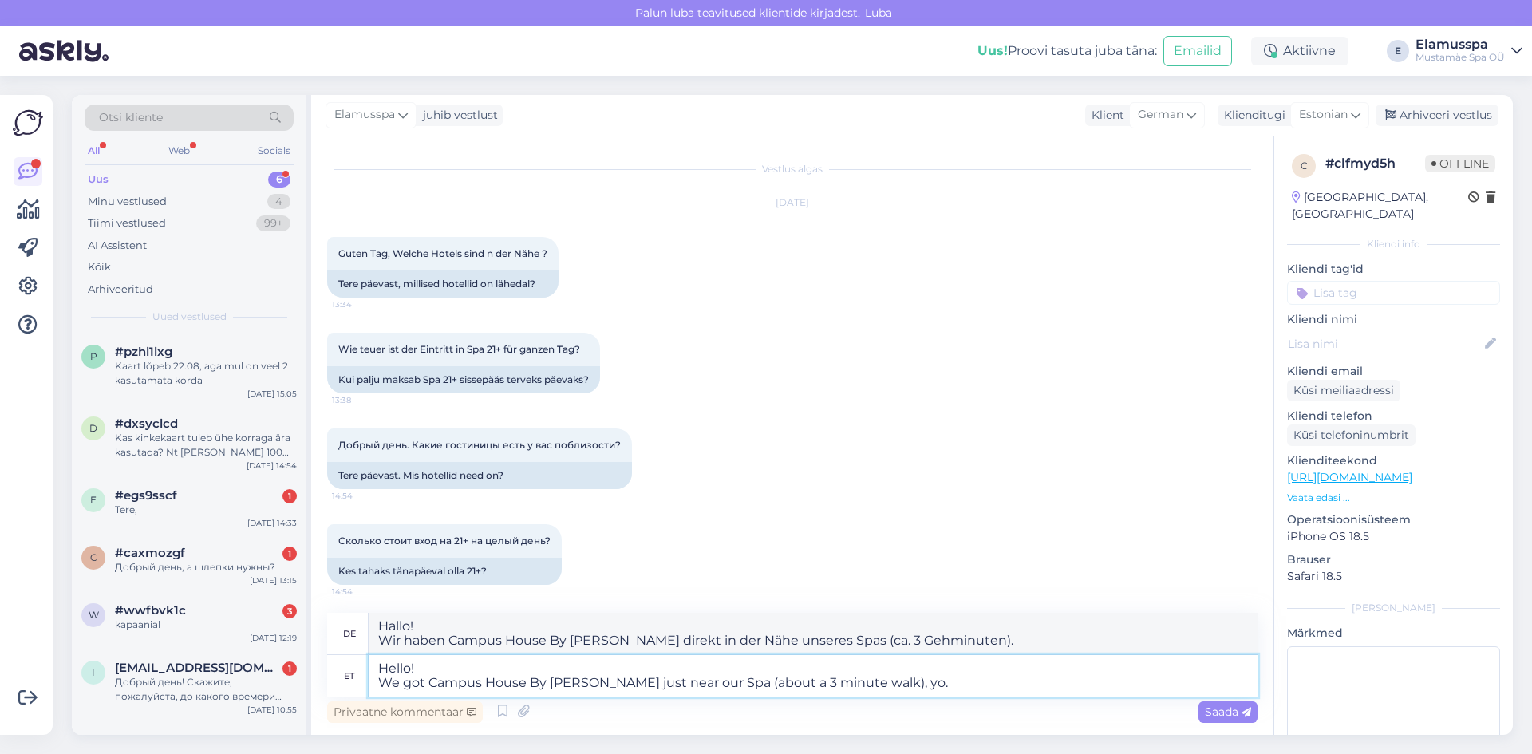
type textarea "Hallo! Wir haben Campus House By [PERSON_NAME] [PERSON_NAME] in der Nähe unsere…"
type textarea "Hello! We got Campus House By [PERSON_NAME] just near our Spa (about a 3 minute…"
type textarea "Hallo! Wir haben Campus House By [PERSON_NAME] [PERSON_NAME] in der Nähe unsere…"
type textarea "Hello! We got Campus House By [PERSON_NAME] just near our Spa (about a 3 minute…"
type textarea "Hallo! Wir haben Campus House By [PERSON_NAME] [PERSON_NAME] in der Nähe unsere…"
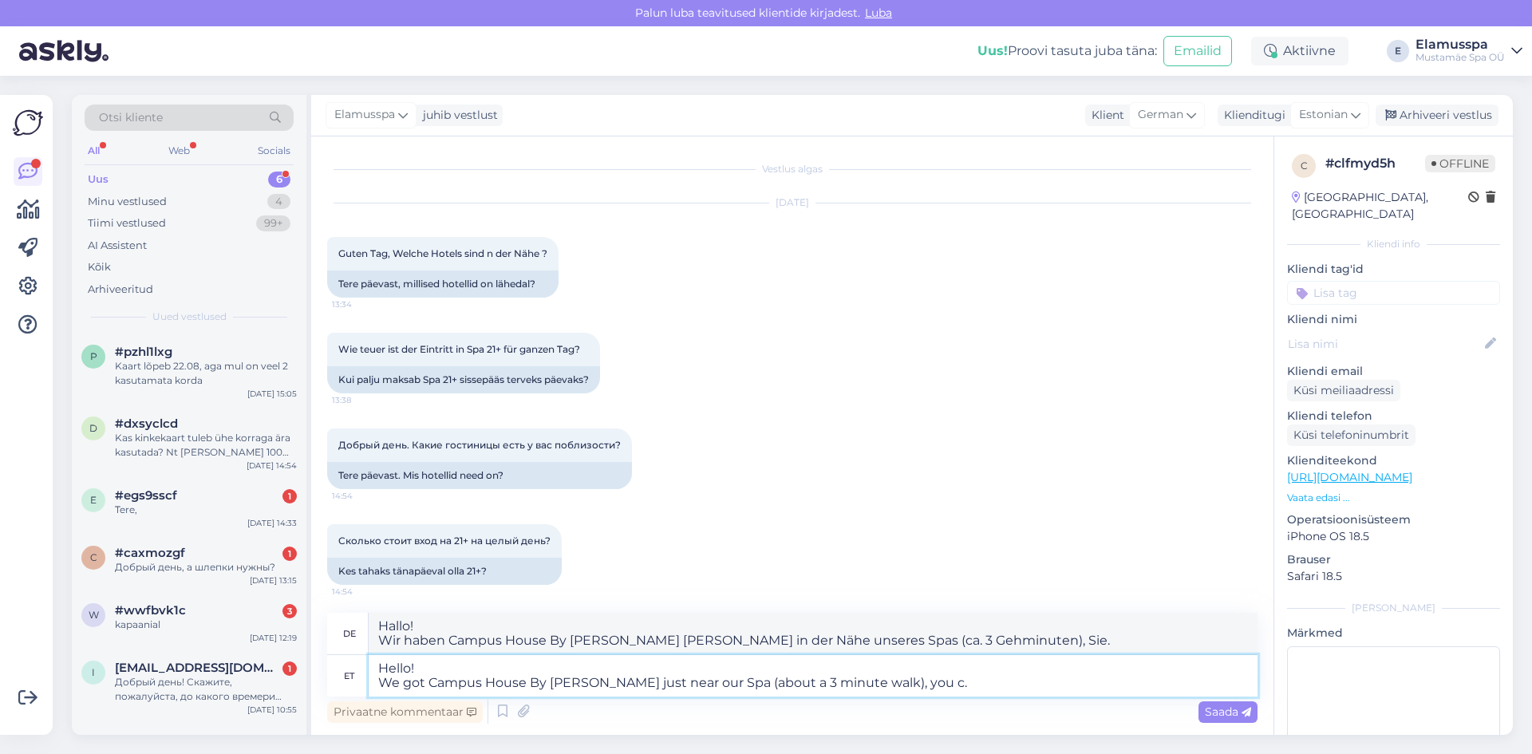
type textarea "Hello! We got Campus House By [PERSON_NAME] just near our Spa (about a 3 minute…"
type textarea "Hallo! Wir haben Campus House By [PERSON_NAME] [PERSON_NAME] in der Nähe unsere…"
type textarea "Hello! We got Campus House By [PERSON_NAME] just near our Spa (about a 3 minute…"
type textarea "Hallo! Wir haben Campus House By [PERSON_NAME] [PERSON_NAME] in der Nähe unsere…"
type textarea "Hello! We got Campus House By [PERSON_NAME] just near our Spa (about a 3 minute…"
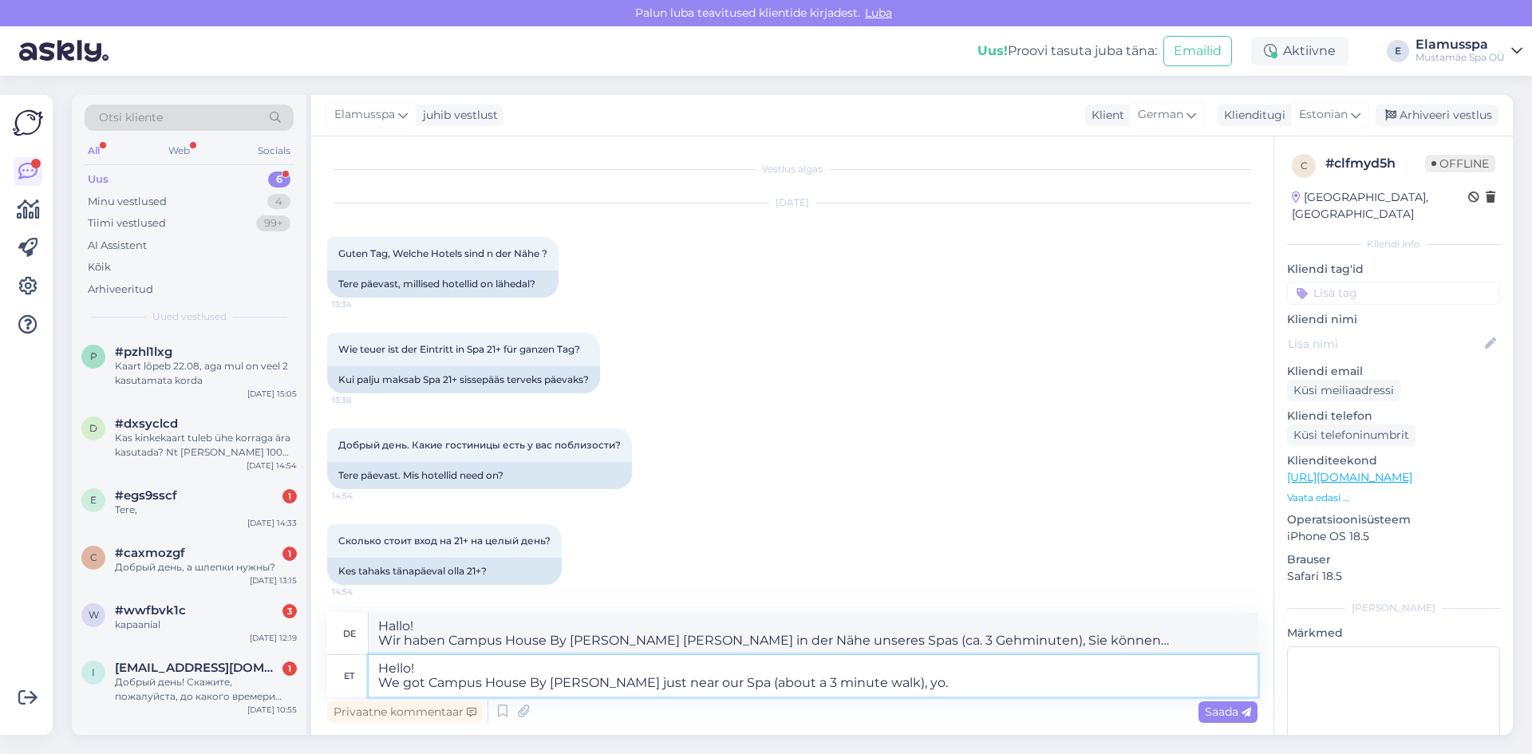
type textarea "Hallo! Wir haben Campus House By [PERSON_NAME] [PERSON_NAME] in der Nähe unsere…"
type textarea "Hello! We got Campus House By [PERSON_NAME] just near our Spa (about a 3 minute…"
type textarea "Hallo! Wir haben Campus House By [PERSON_NAME] [PERSON_NAME] in der Nähe unsere…"
click at [952, 690] on textarea "Hello! We got Campus House By [PERSON_NAME] just near our Spa (about a 3 minute…" at bounding box center [813, 675] width 889 height 41
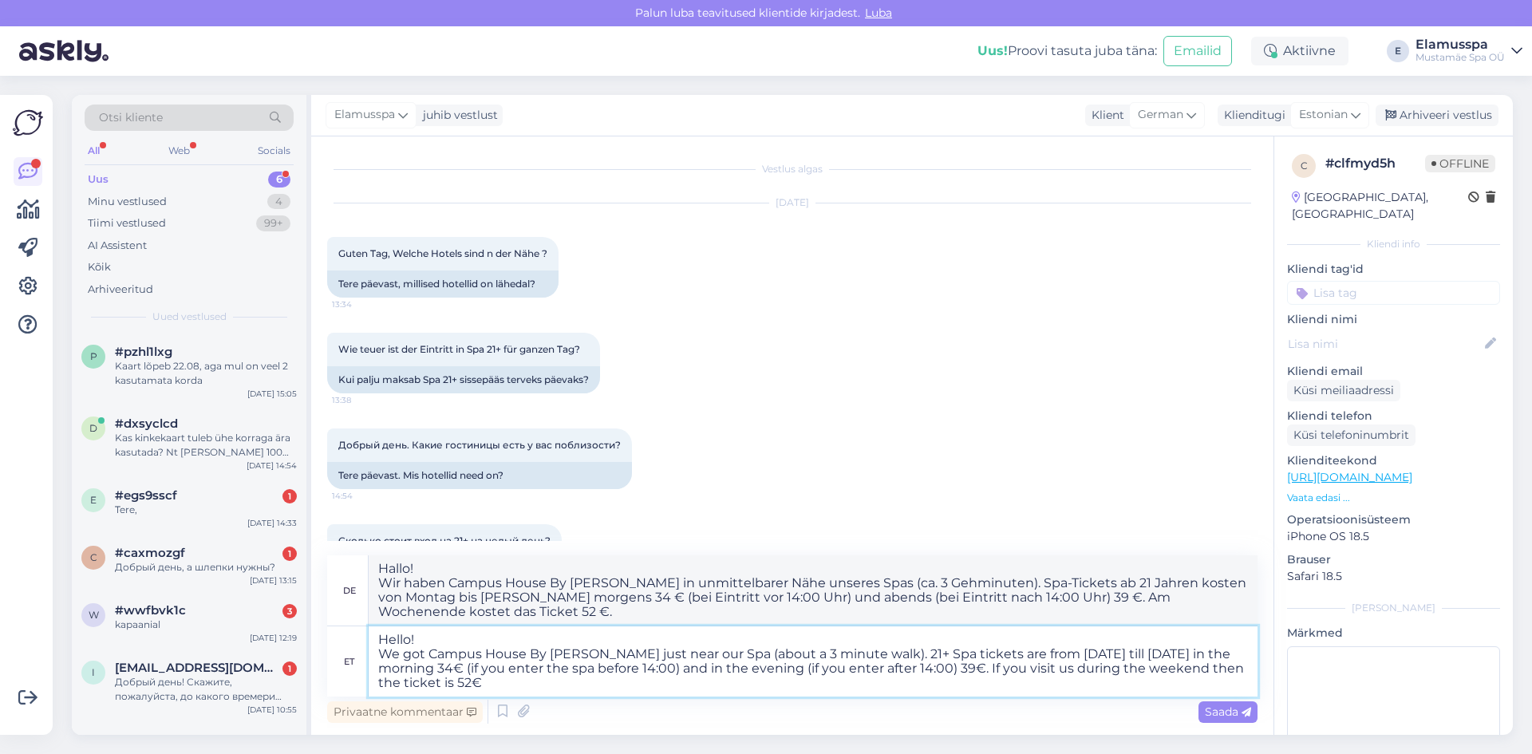
click at [388, 680] on textarea "Hello! We got Campus House By [PERSON_NAME] just near our Spa (about a 3 minute…" at bounding box center [813, 661] width 889 height 70
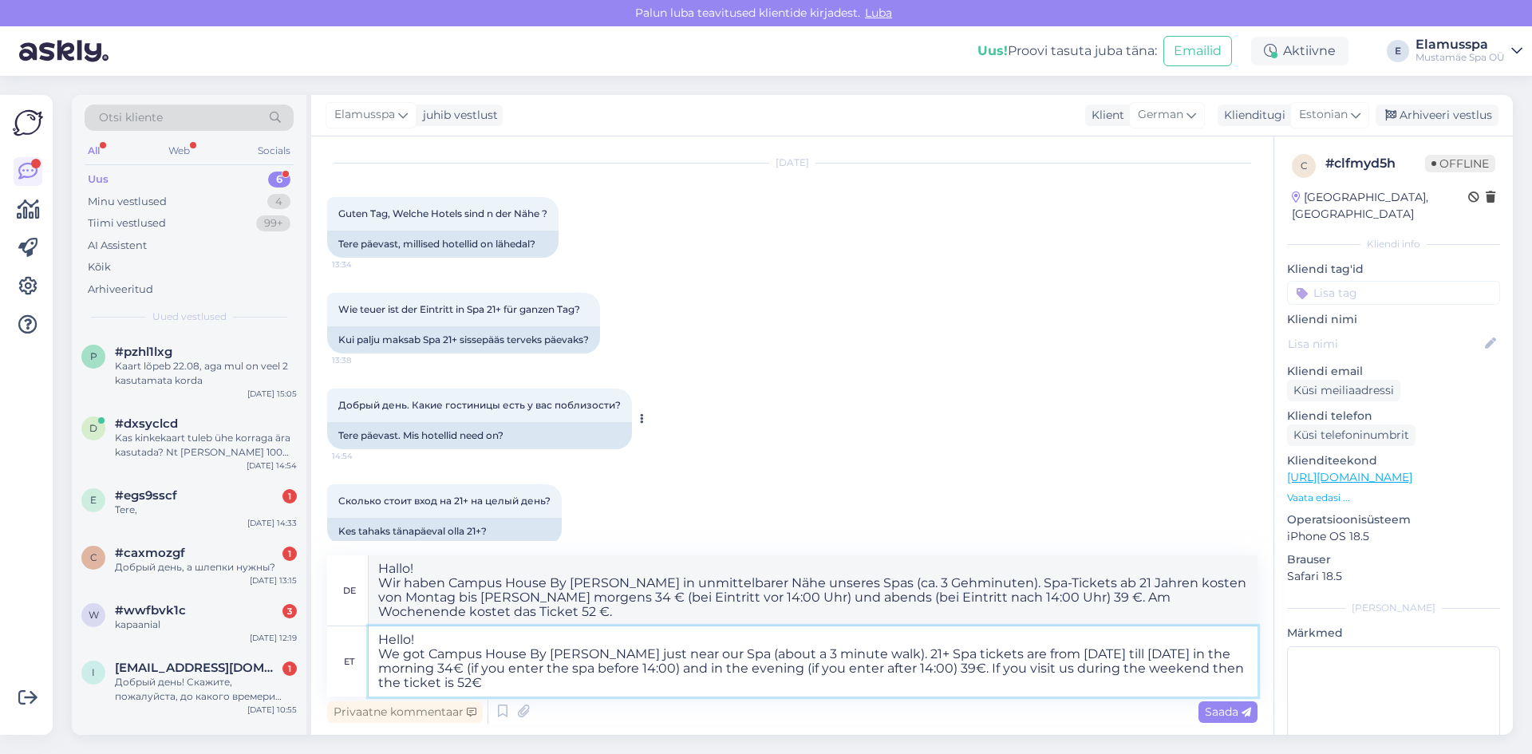
scroll to position [61, 0]
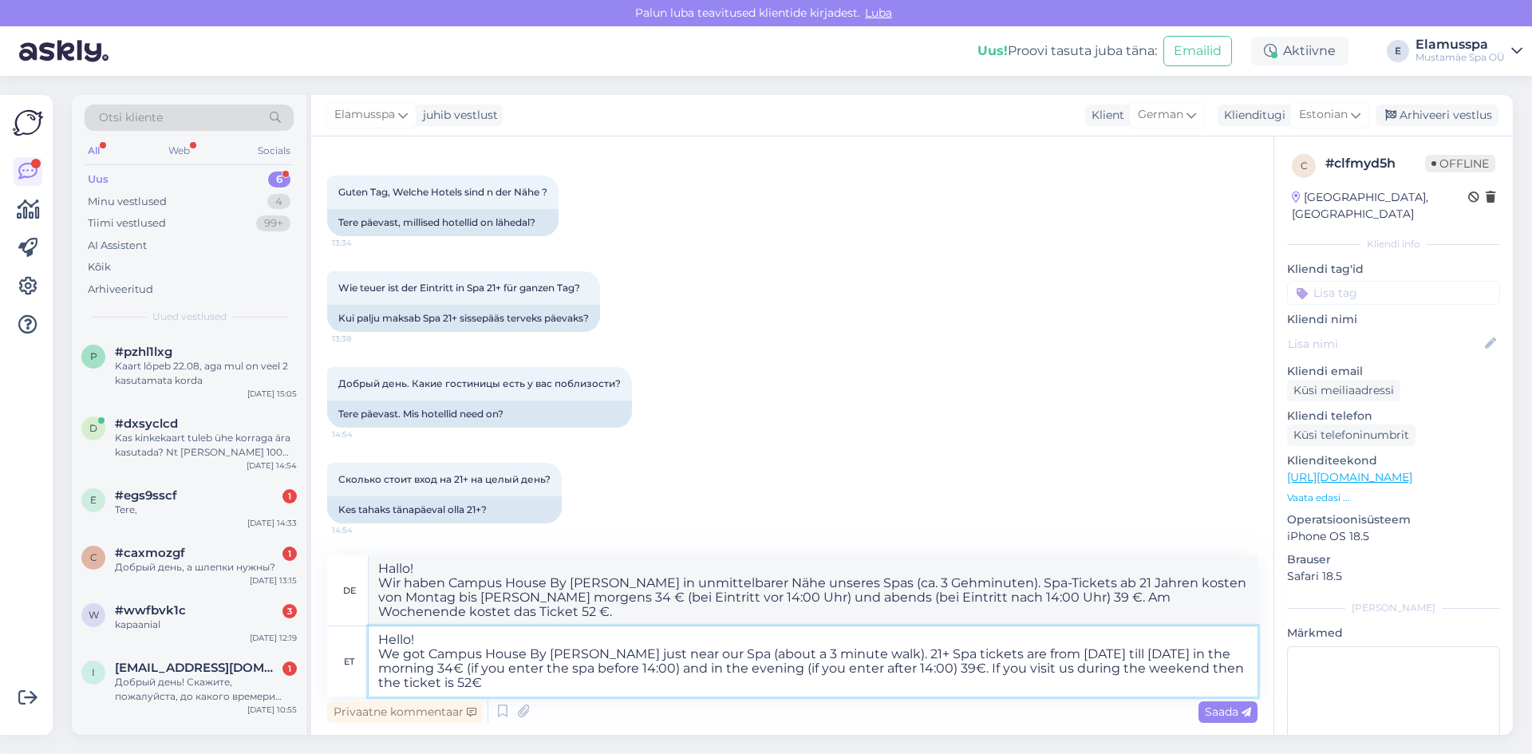
click at [505, 691] on textarea "Hello! We got Campus House By [PERSON_NAME] just near our Spa (about a 3 minute…" at bounding box center [813, 661] width 889 height 70
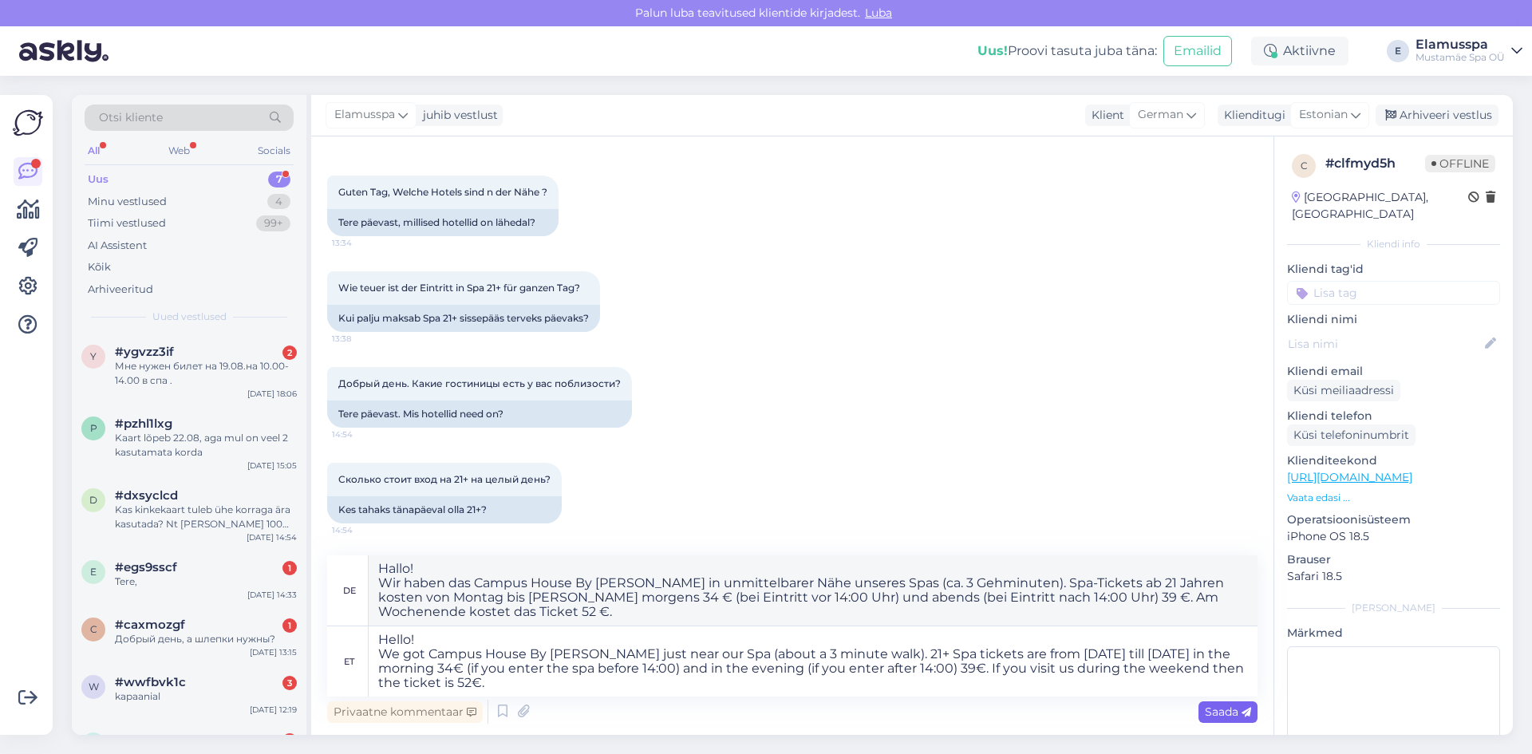
click at [1221, 712] on span "Saada" at bounding box center [1228, 711] width 46 height 14
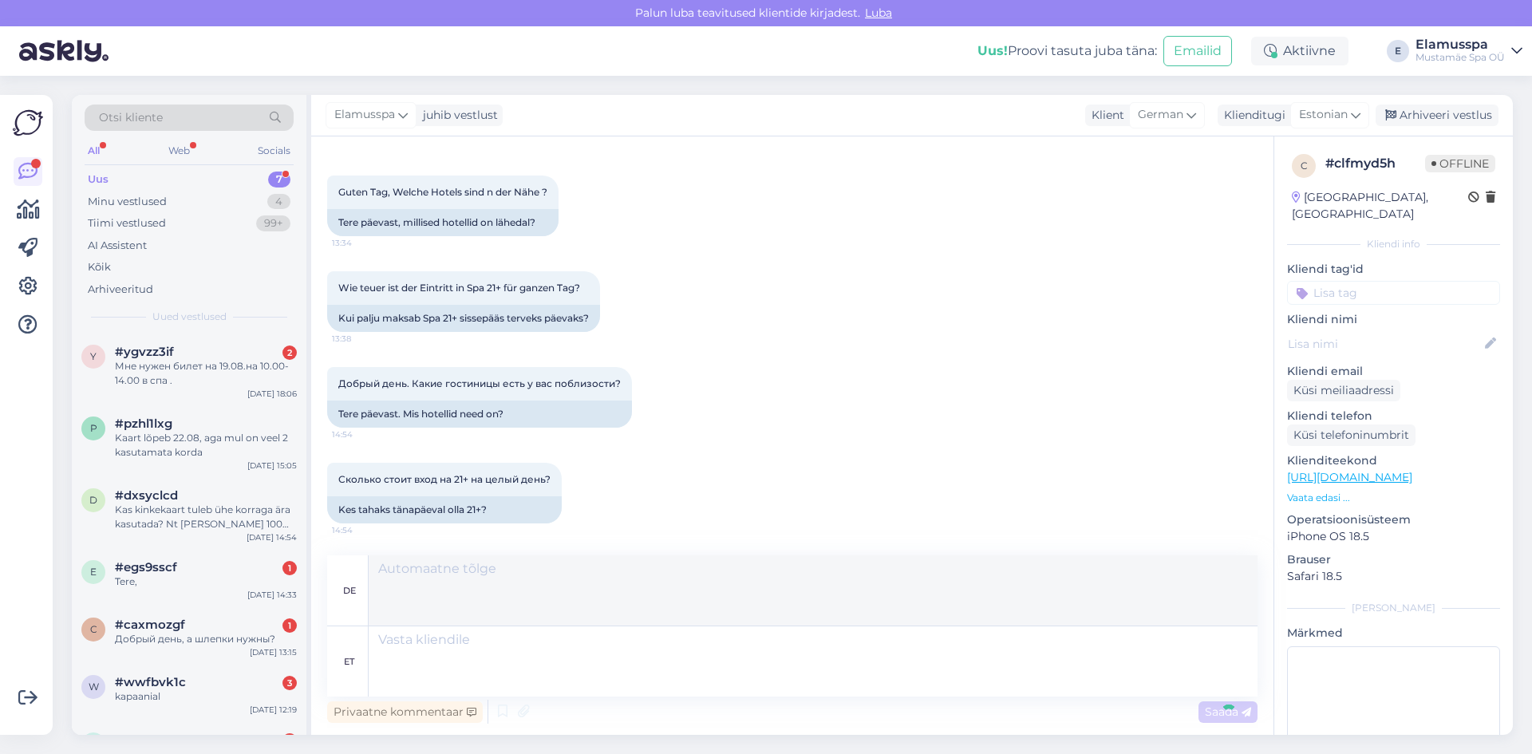
scroll to position [215, 0]
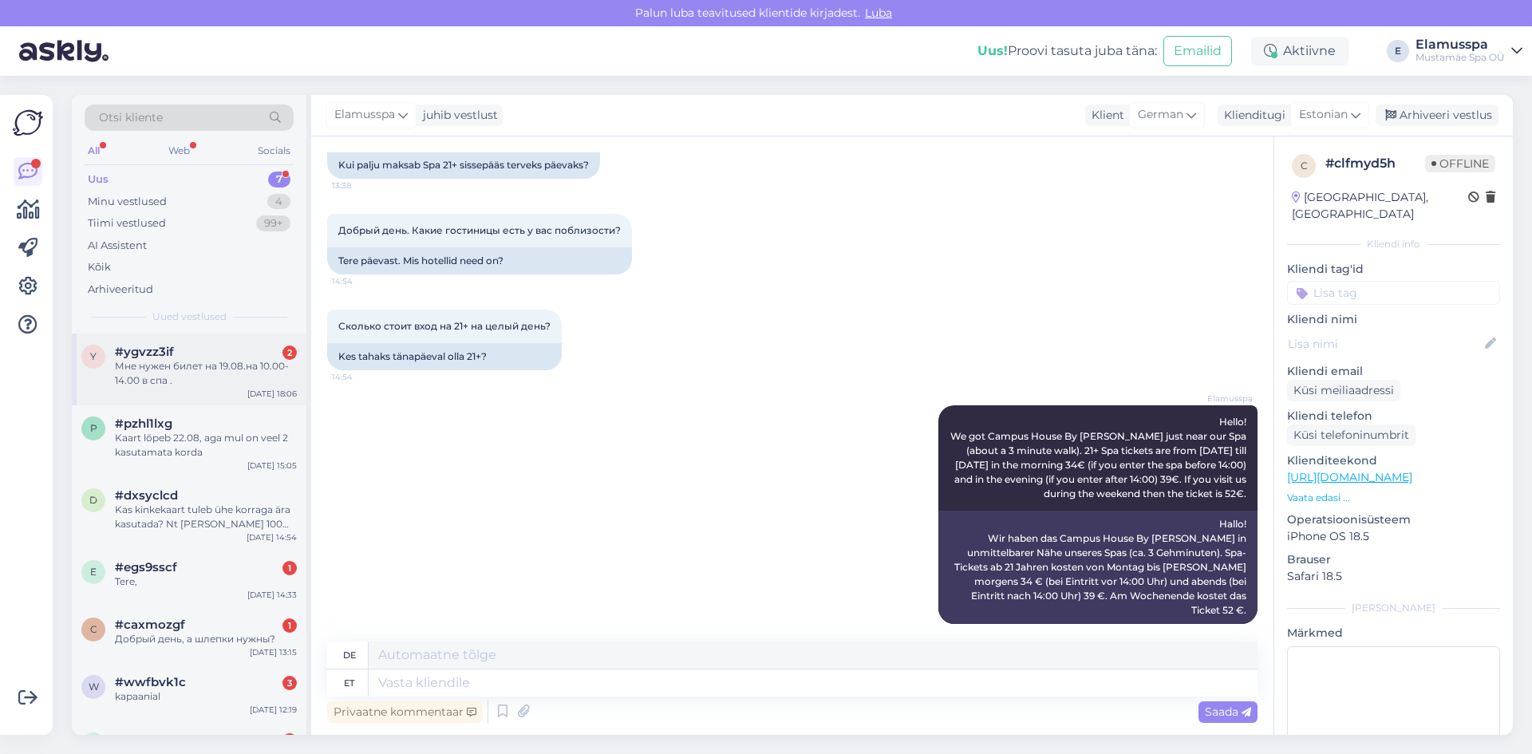
click at [151, 361] on div "Мне нужен билет на 19.08.на 10.00-14.00 в спа ." at bounding box center [206, 373] width 182 height 29
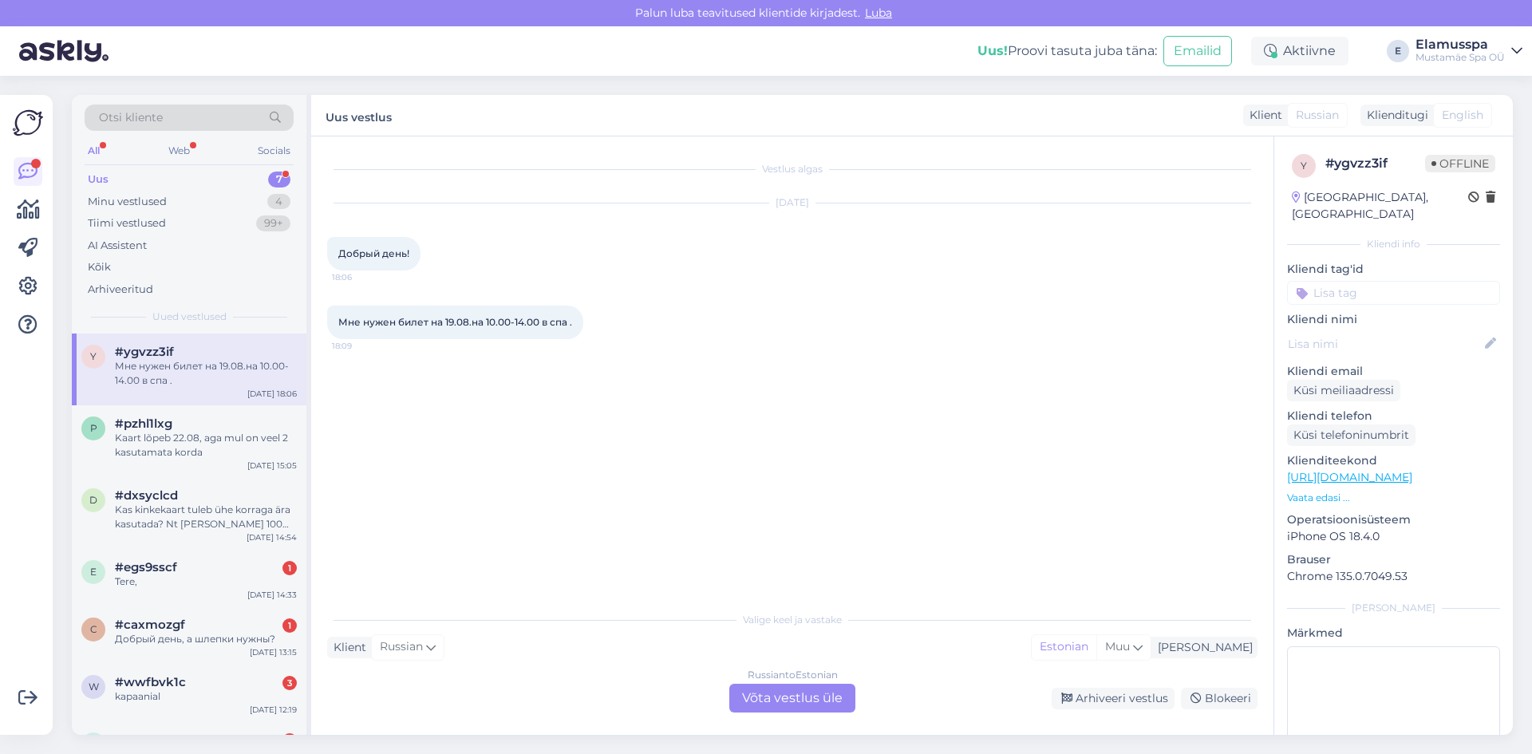
click at [833, 692] on div "Russian to Estonian Võta vestlus üle" at bounding box center [792, 698] width 126 height 29
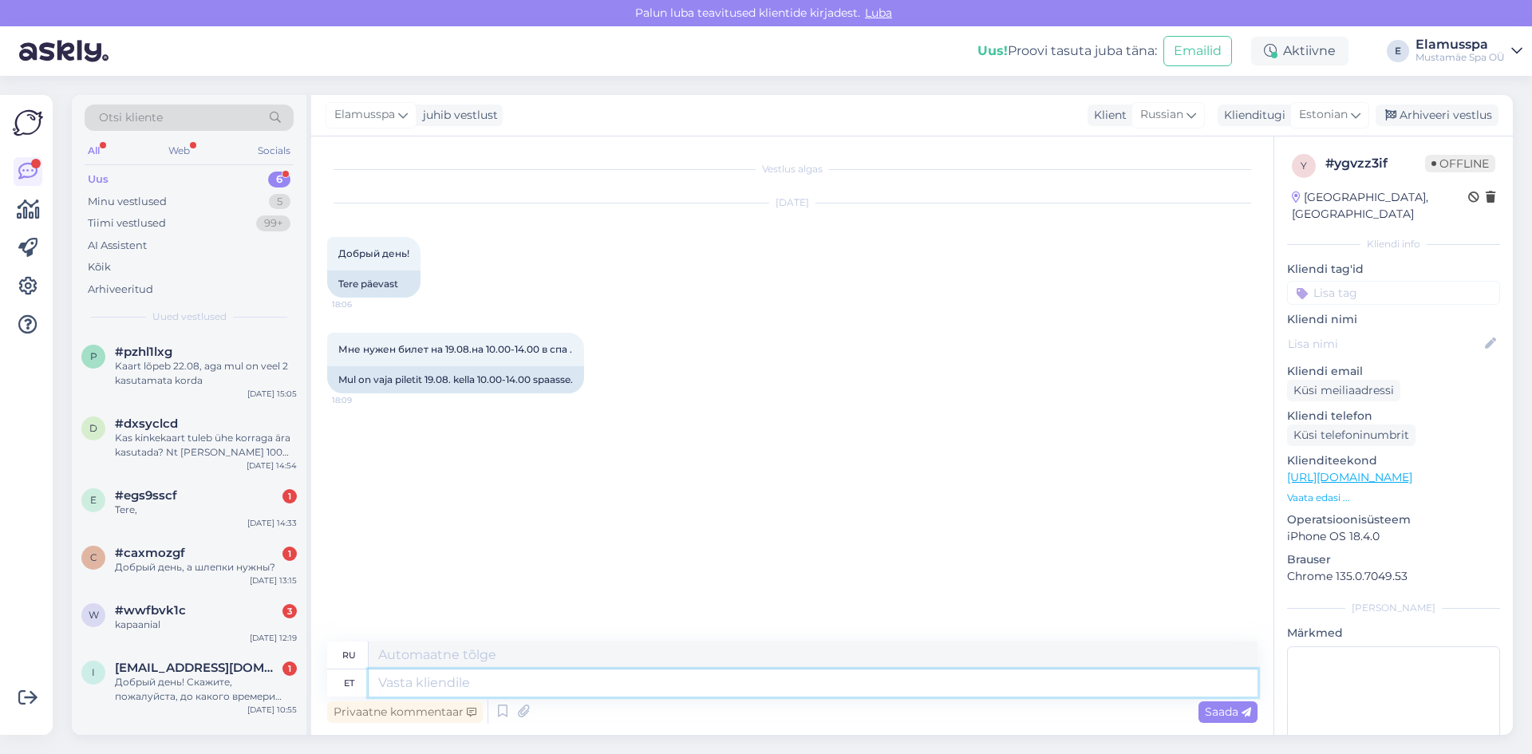
click at [833, 692] on textarea at bounding box center [813, 682] width 889 height 27
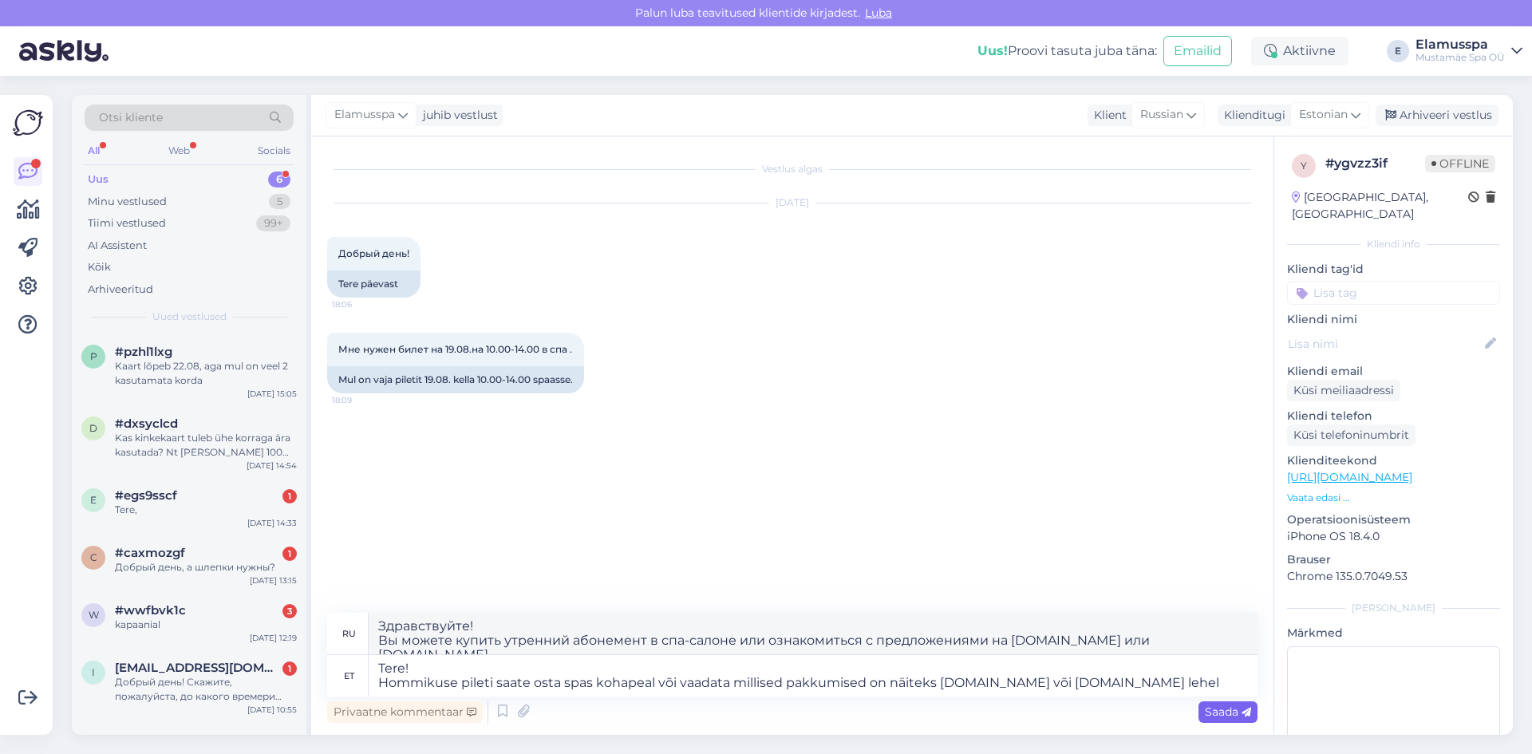
click at [1225, 707] on span "Saada" at bounding box center [1228, 711] width 46 height 14
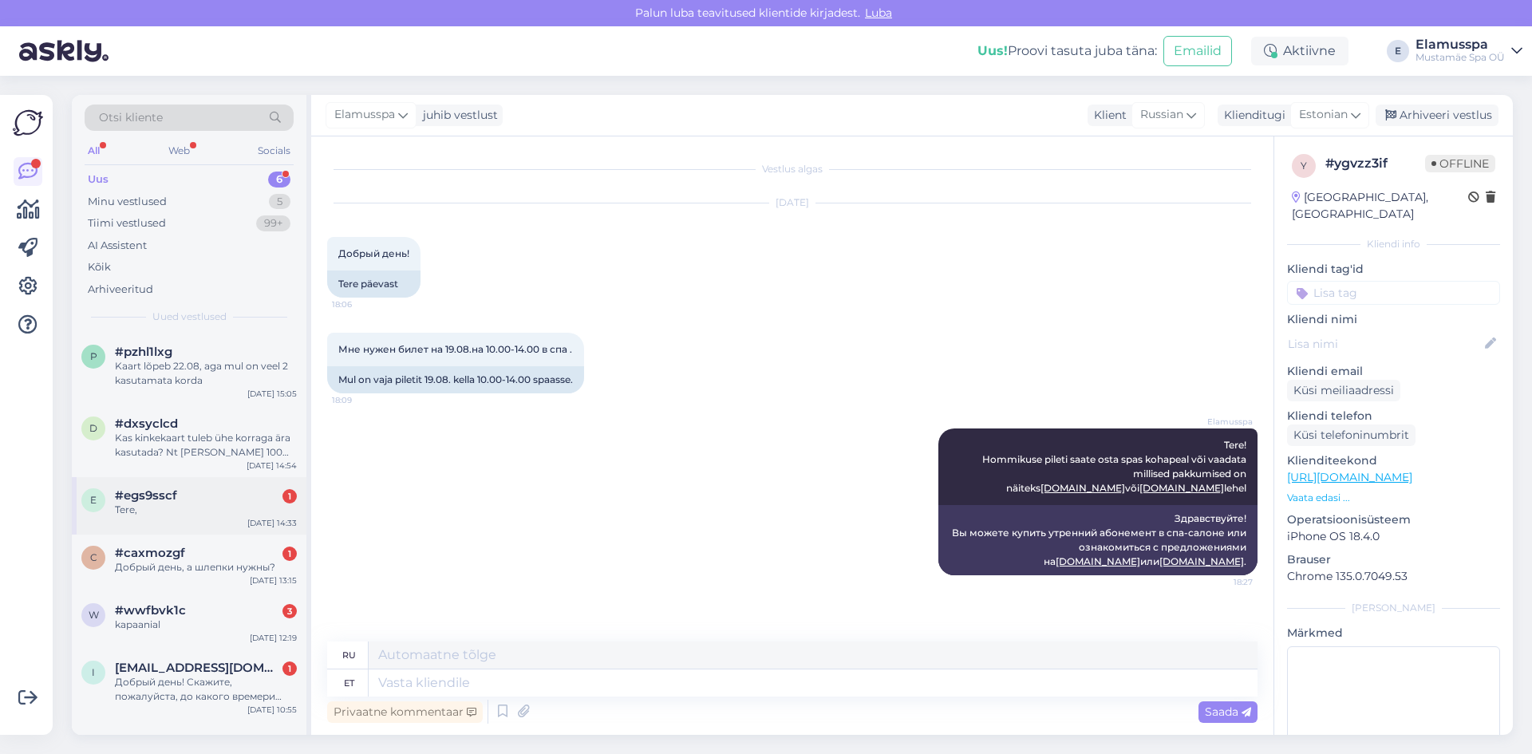
click at [234, 503] on div "Tere," at bounding box center [206, 510] width 182 height 14
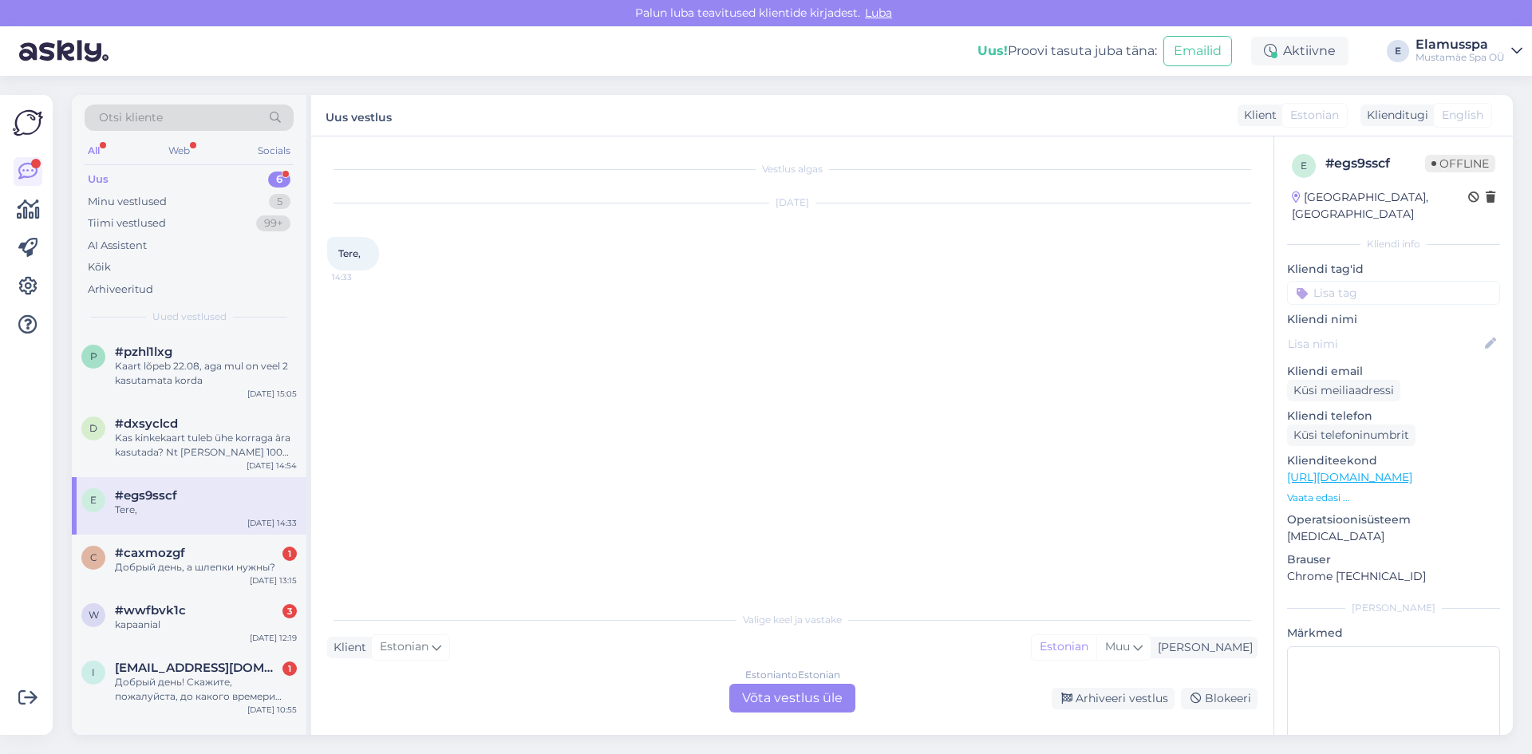
click at [779, 689] on div "Estonian to Estonian Võta vestlus üle" at bounding box center [792, 698] width 126 height 29
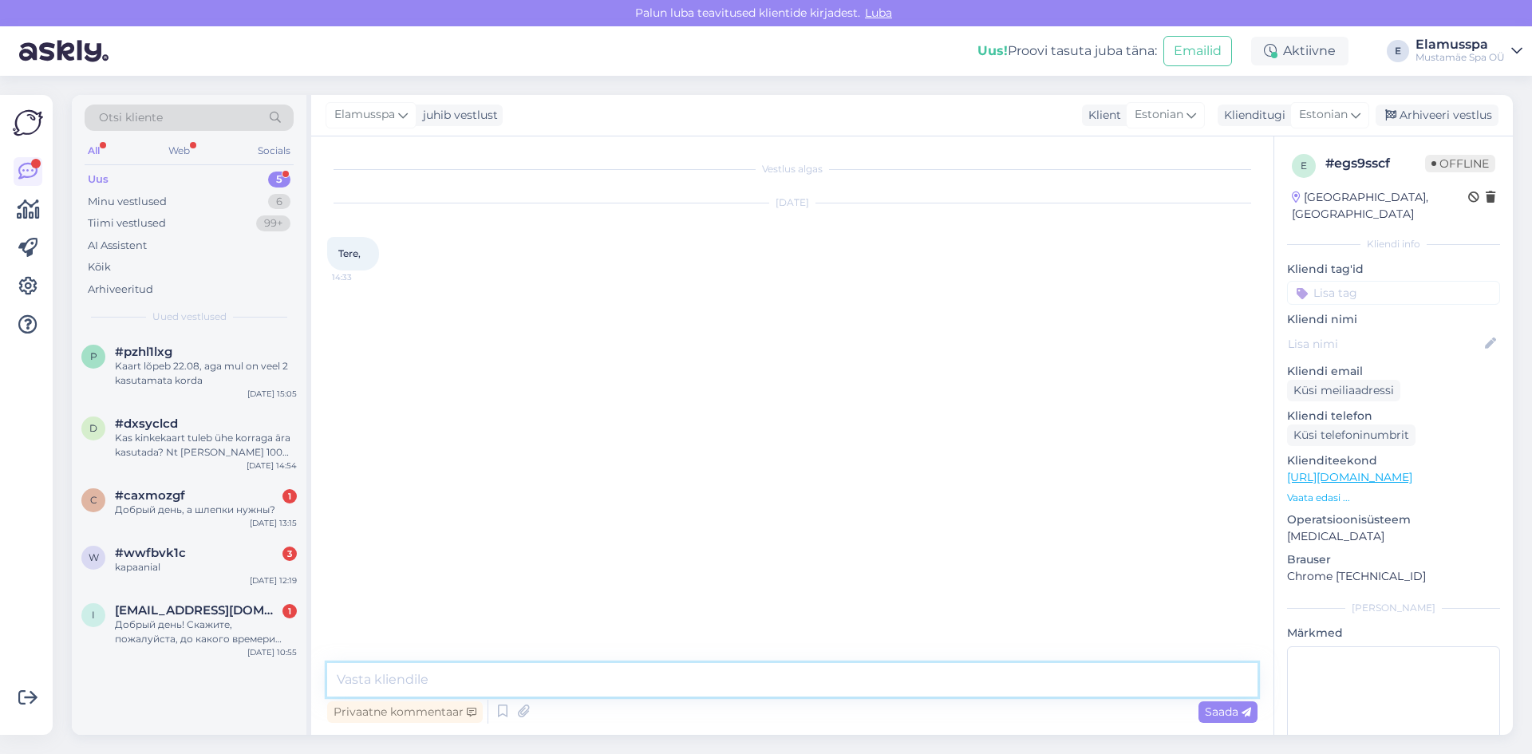
click at [657, 683] on textarea at bounding box center [792, 680] width 930 height 34
click at [198, 516] on div "Добрый день, а шлепки нужны?" at bounding box center [206, 510] width 182 height 14
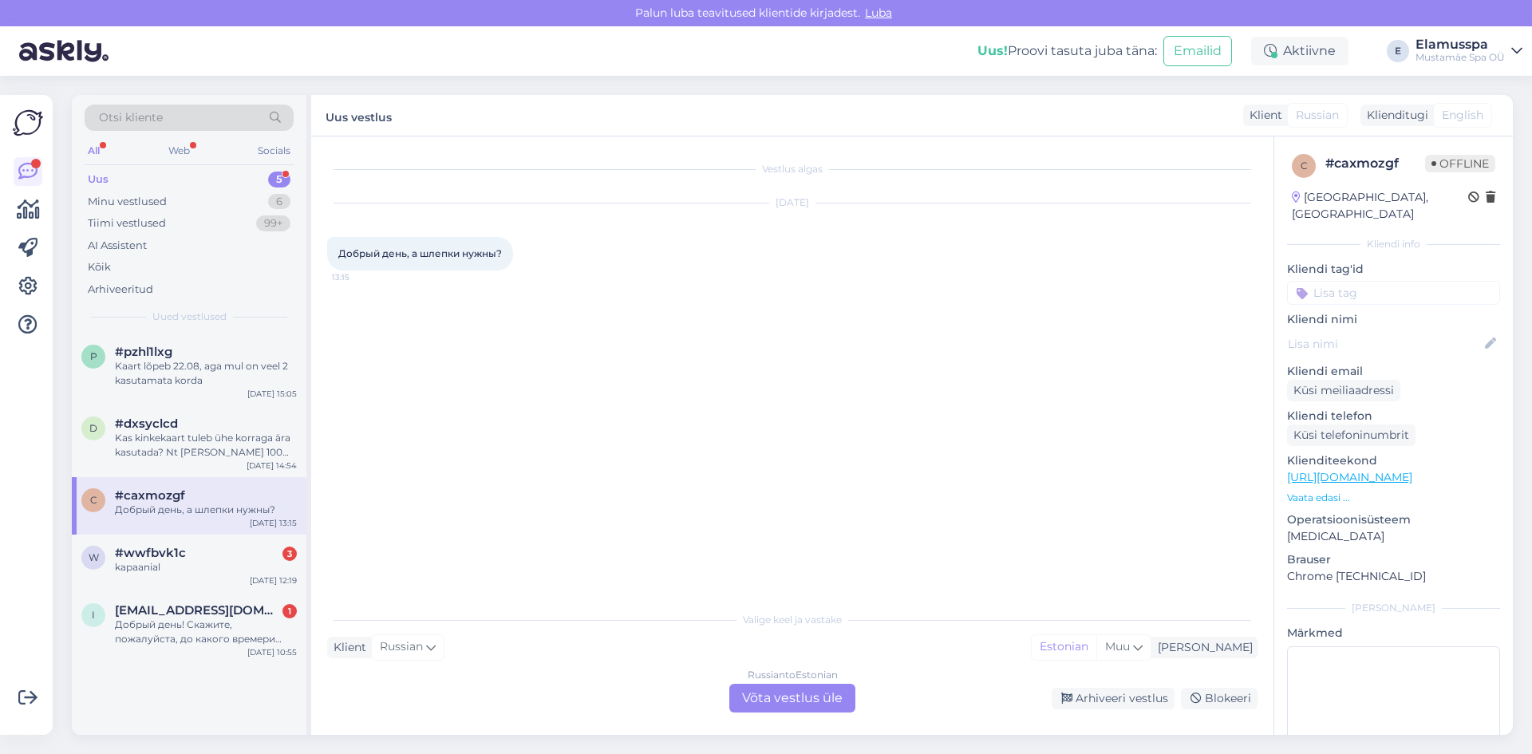
click at [787, 699] on div "Russian to Estonian Võta vestlus üle" at bounding box center [792, 698] width 126 height 29
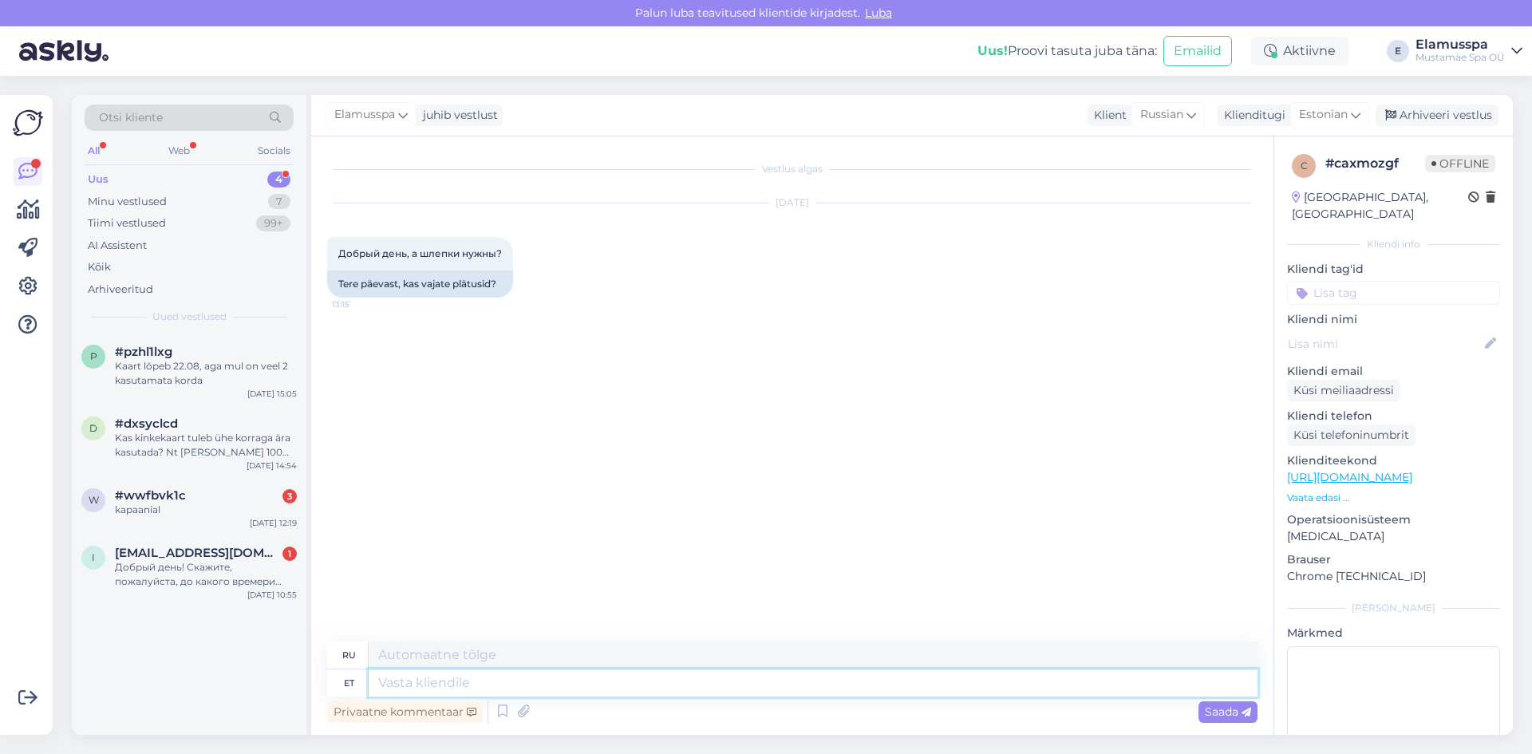
click at [537, 690] on textarea at bounding box center [813, 682] width 889 height 27
click at [479, 668] on textarea "Tere!" at bounding box center [813, 675] width 889 height 41
